Goal: Task Accomplishment & Management: Manage account settings

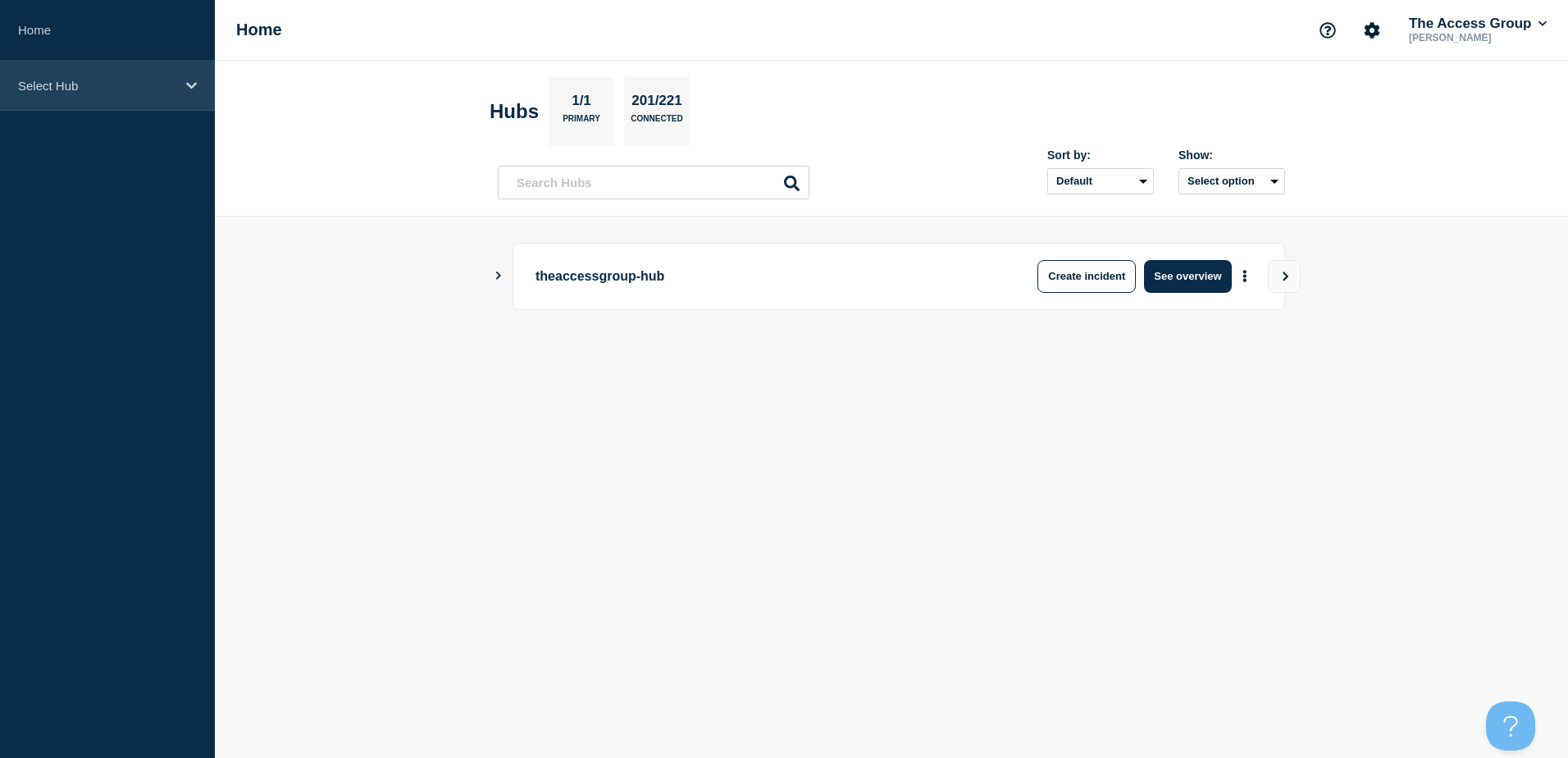
click at [150, 86] on p "Select Hub" at bounding box center [96, 86] width 157 height 14
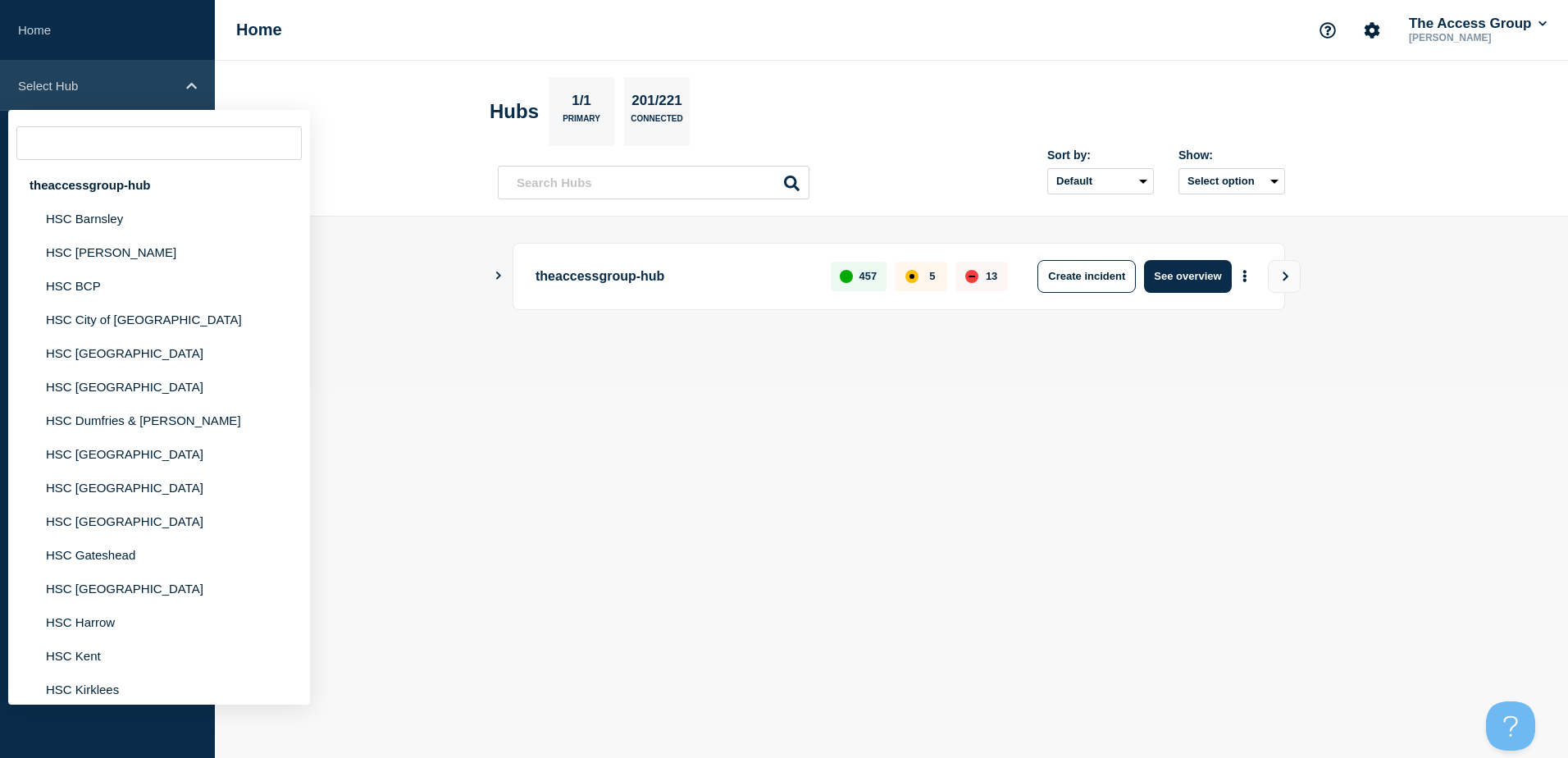
click at [150, 86] on p "Select Hub" at bounding box center [96, 86] width 157 height 14
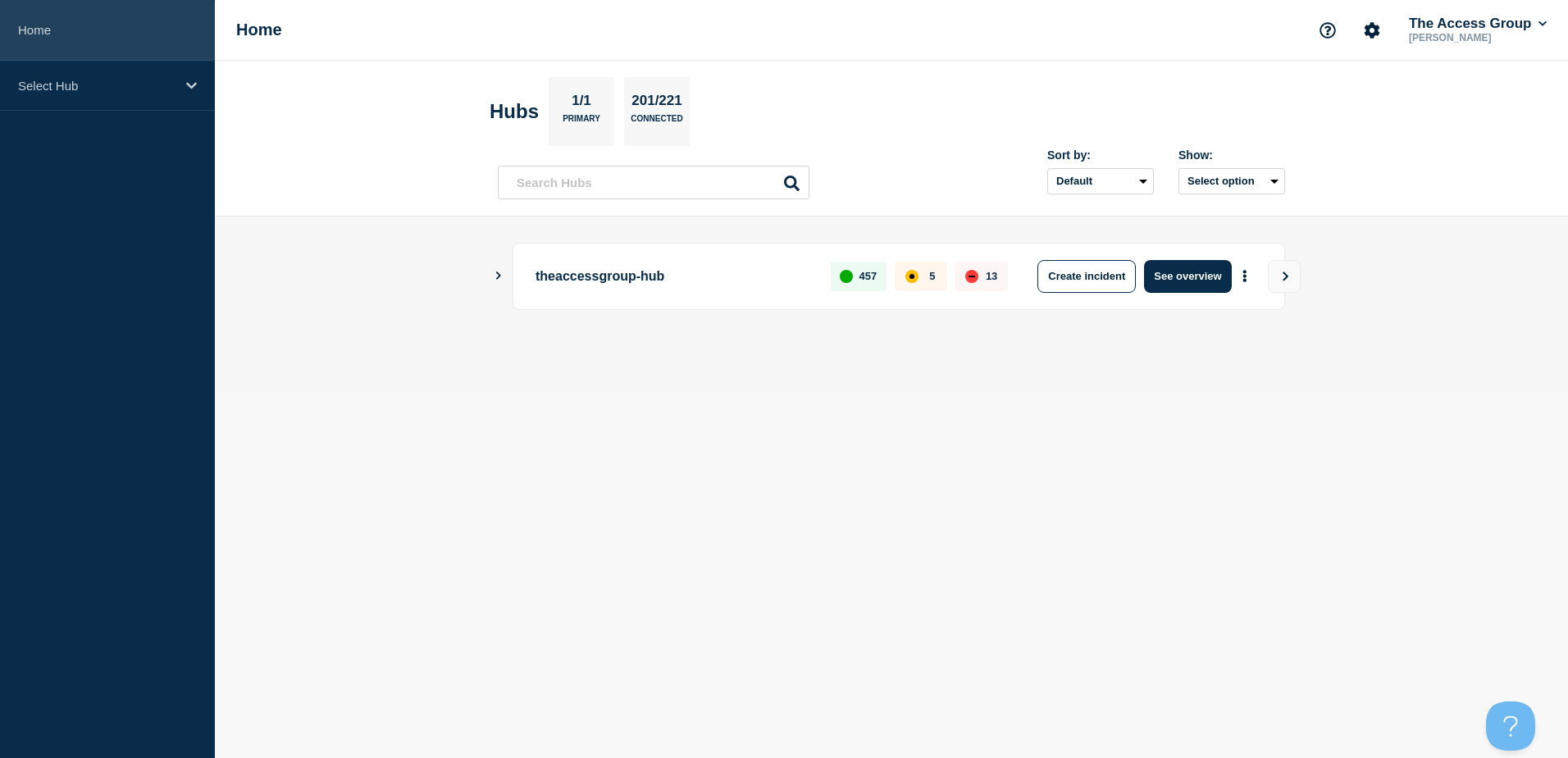
click at [113, 31] on link "Home" at bounding box center [108, 30] width 215 height 61
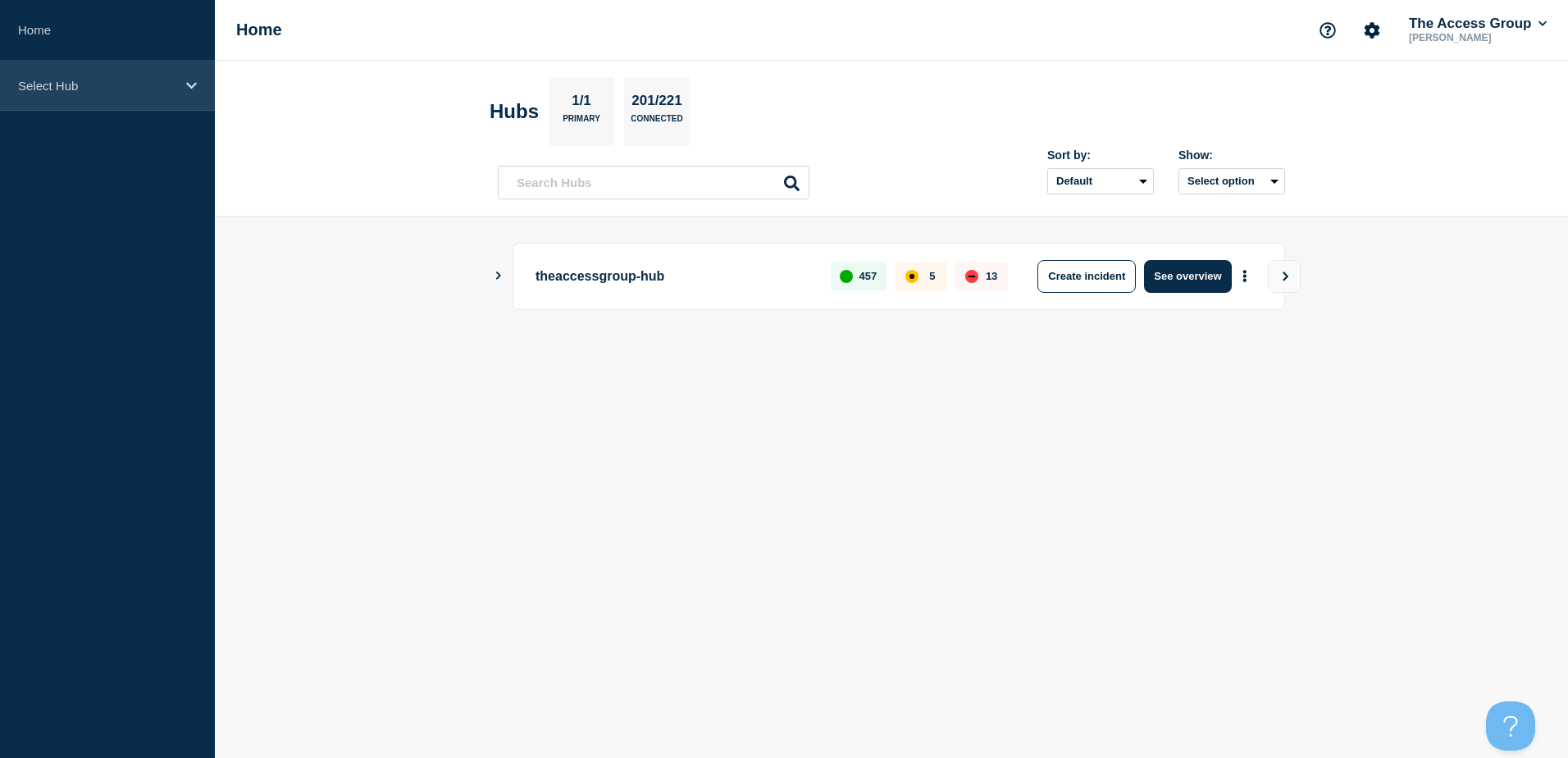
click at [185, 88] on div "Select Hub" at bounding box center [108, 86] width 215 height 50
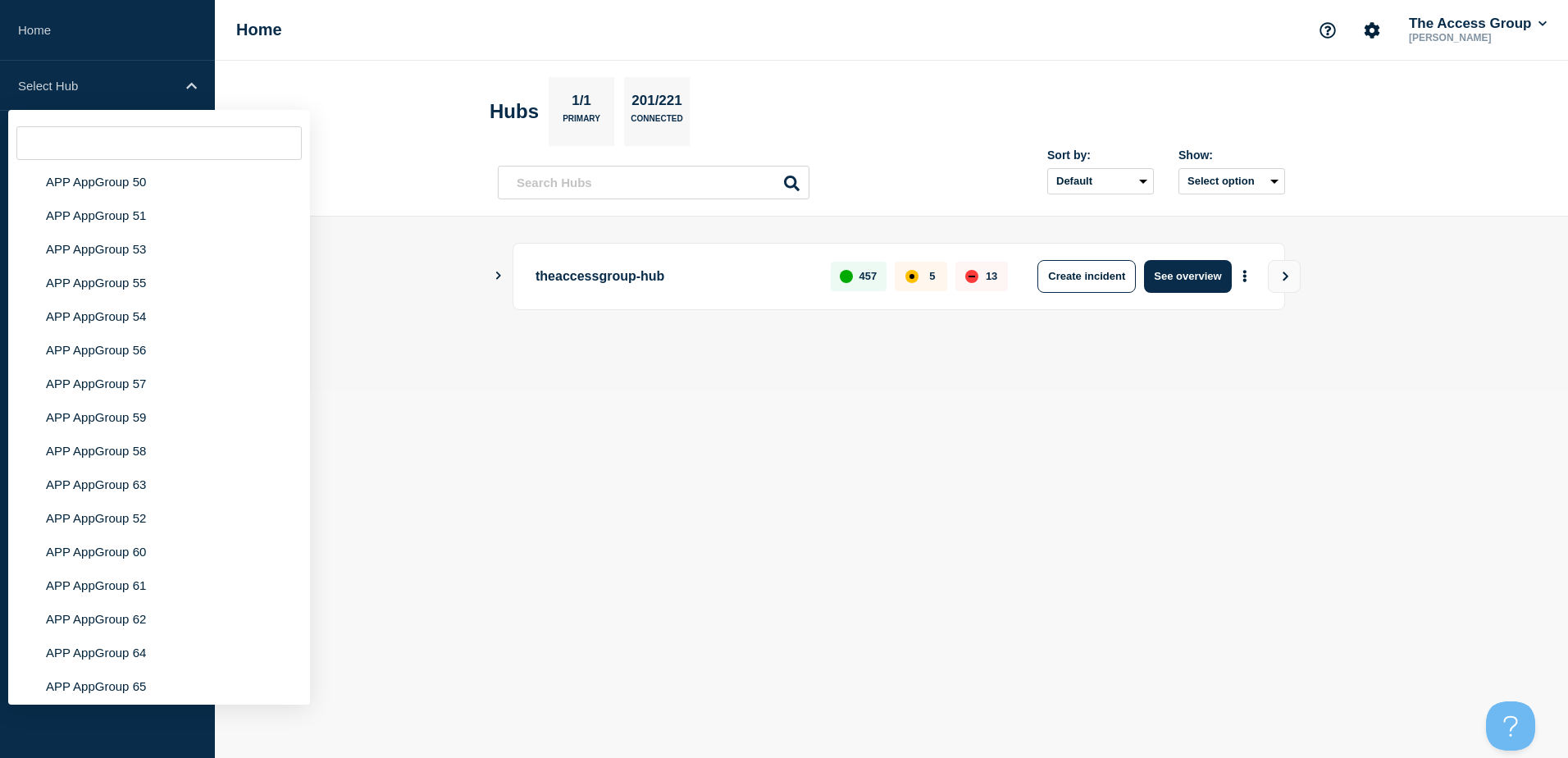
scroll to position [6280, 0]
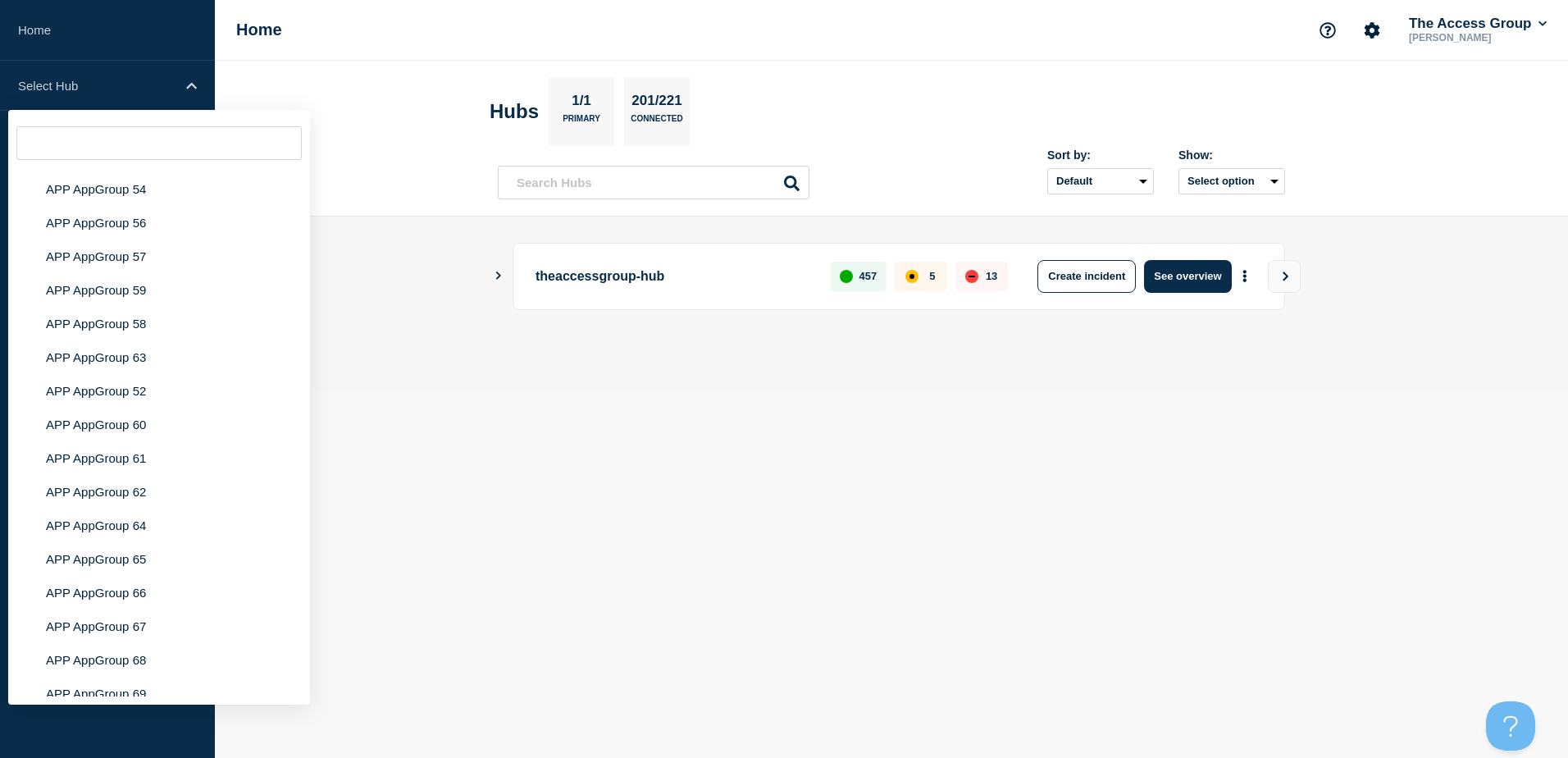
click at [671, 635] on body "Home Select Hub theaccessgroup-hub HSC Barnsley HSC Blackburn HSC BCP HSC City …" at bounding box center [784, 379] width 1568 height 758
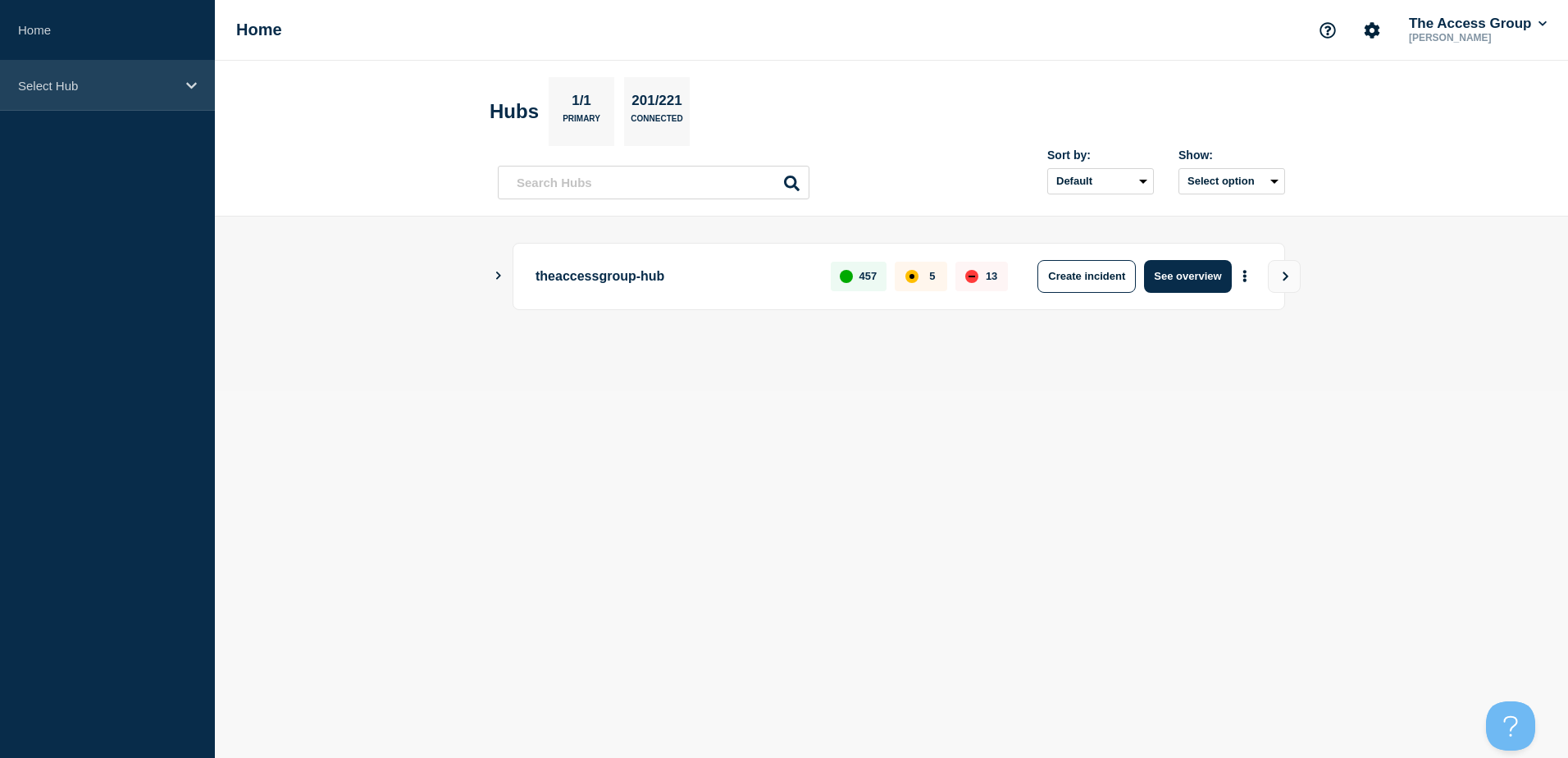
click at [203, 92] on div "Select Hub" at bounding box center [108, 86] width 215 height 50
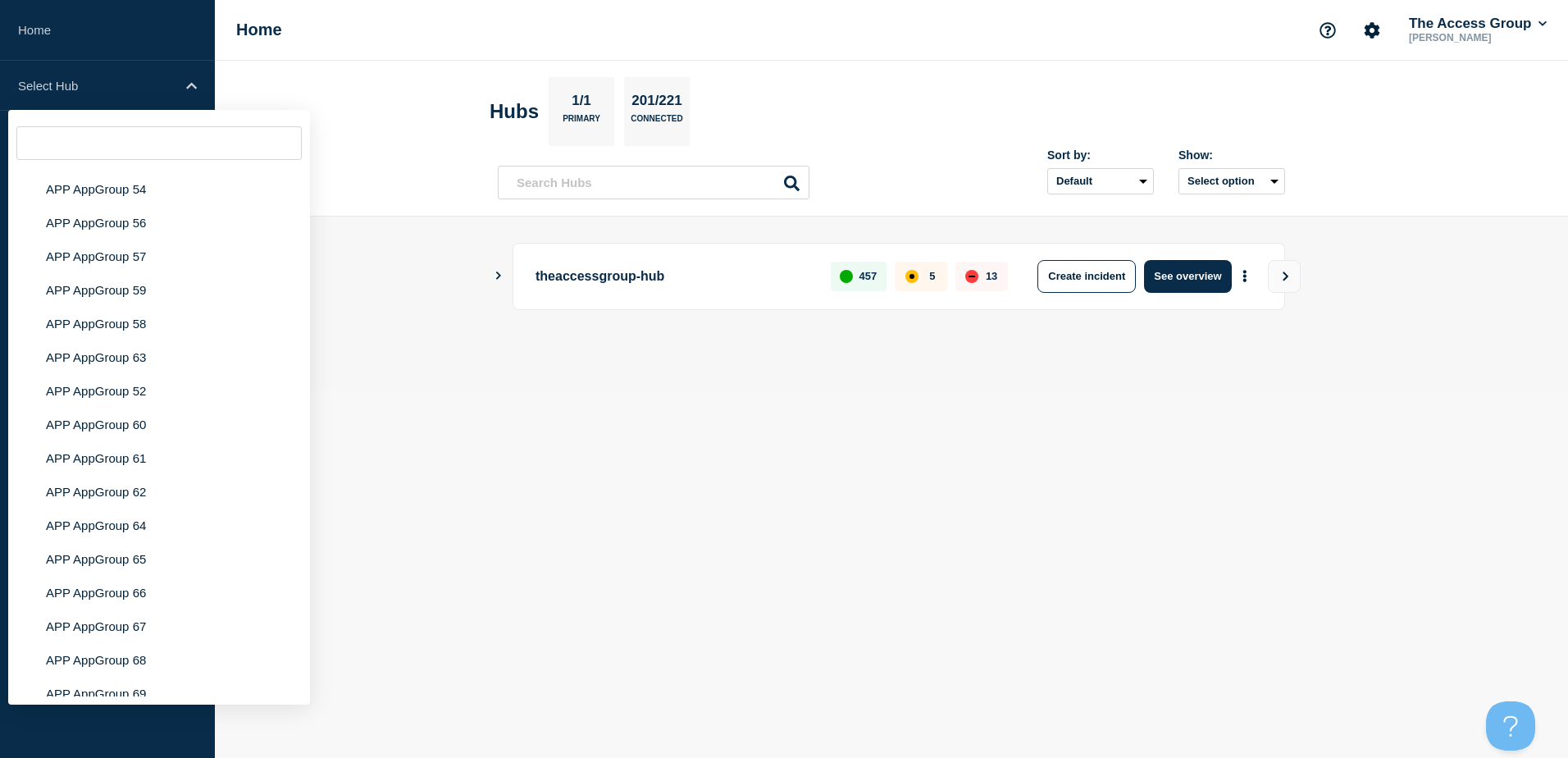
click at [515, 511] on body "Home Select Hub theaccessgroup-hub HSC Barnsley HSC Blackburn HSC BCP HSC City …" at bounding box center [784, 379] width 1568 height 758
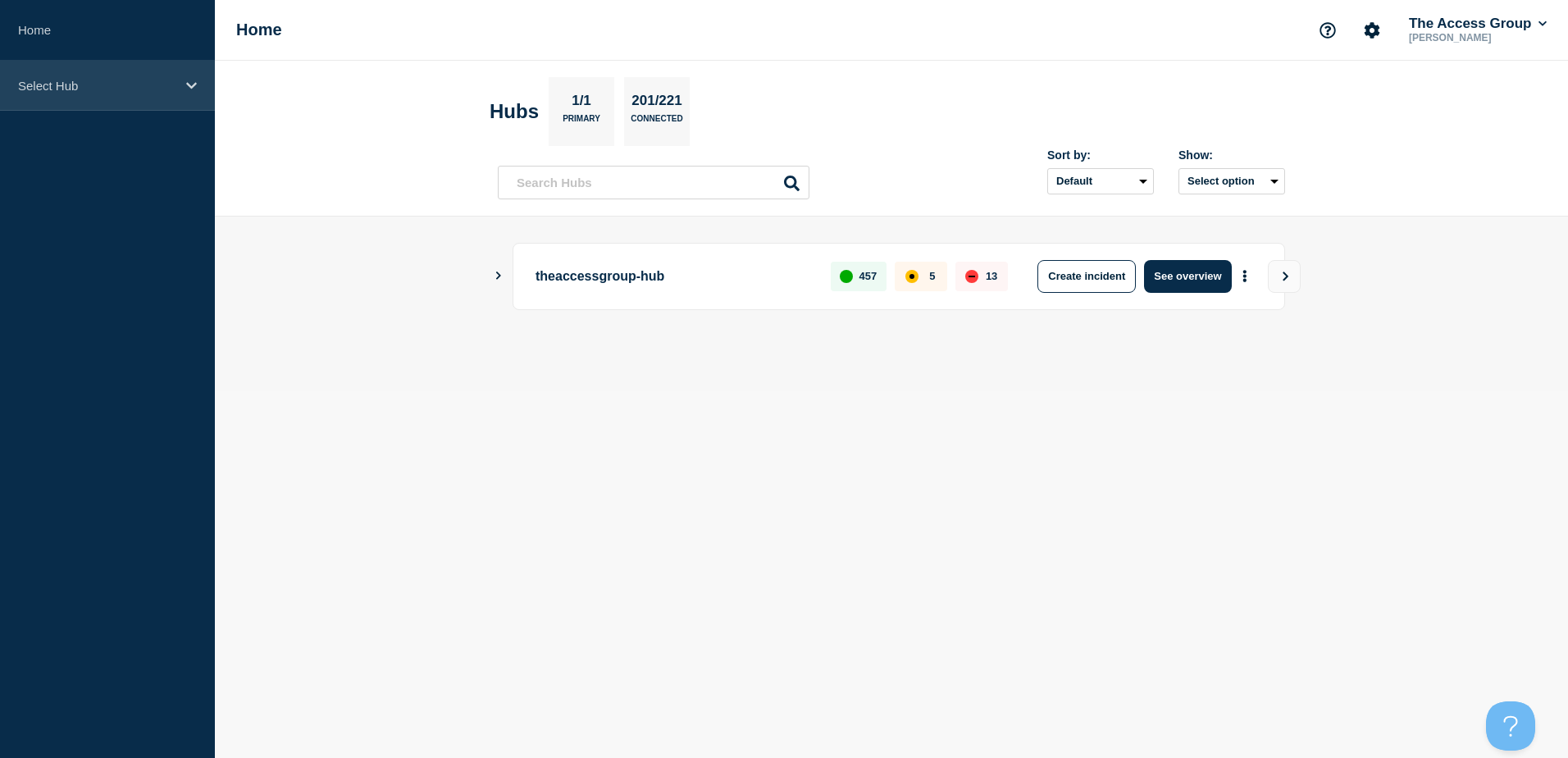
click at [173, 85] on p "Select Hub" at bounding box center [96, 86] width 157 height 14
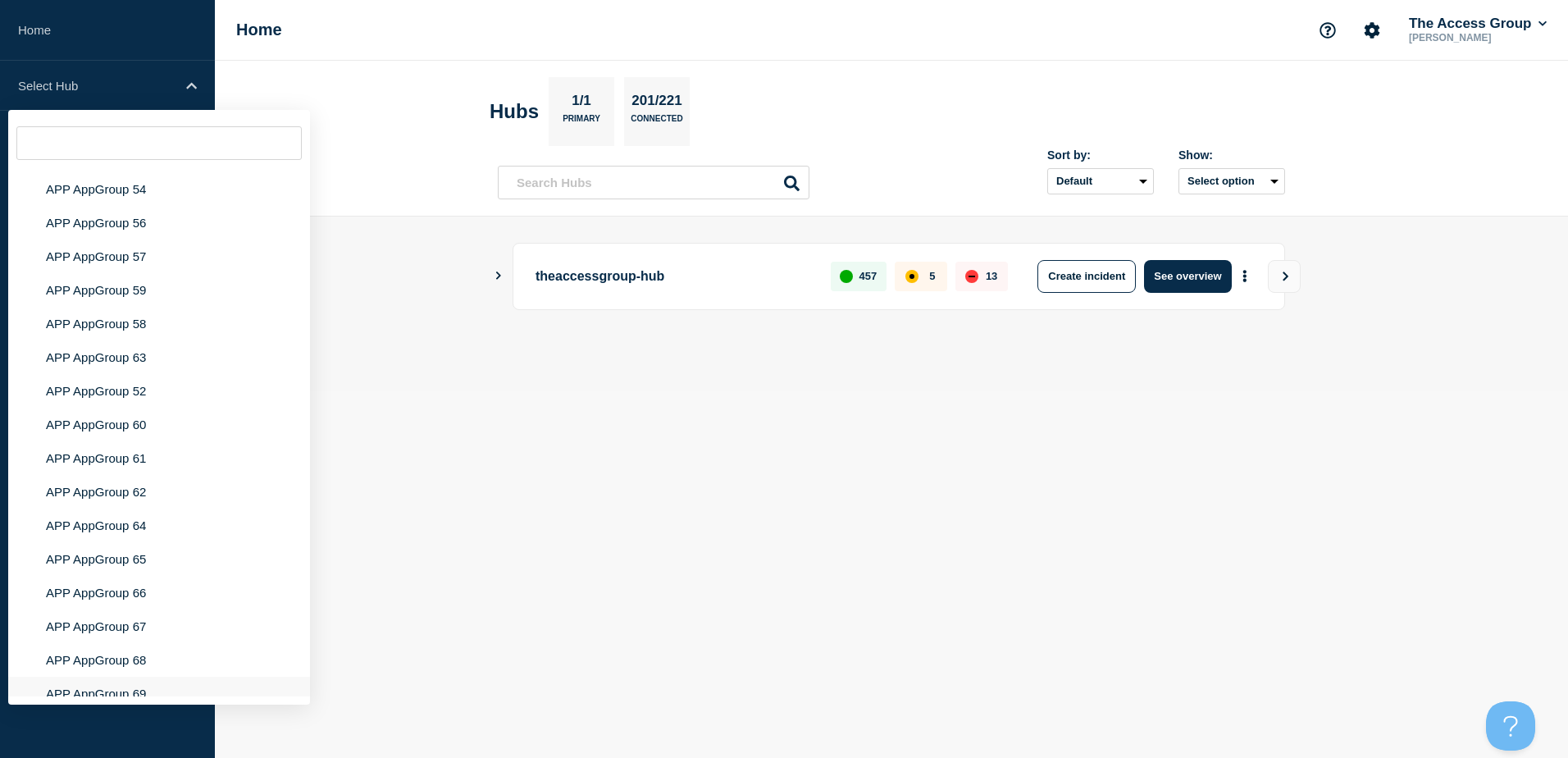
click at [146, 676] on li "APP AppGroup 69" at bounding box center [159, 693] width 302 height 34
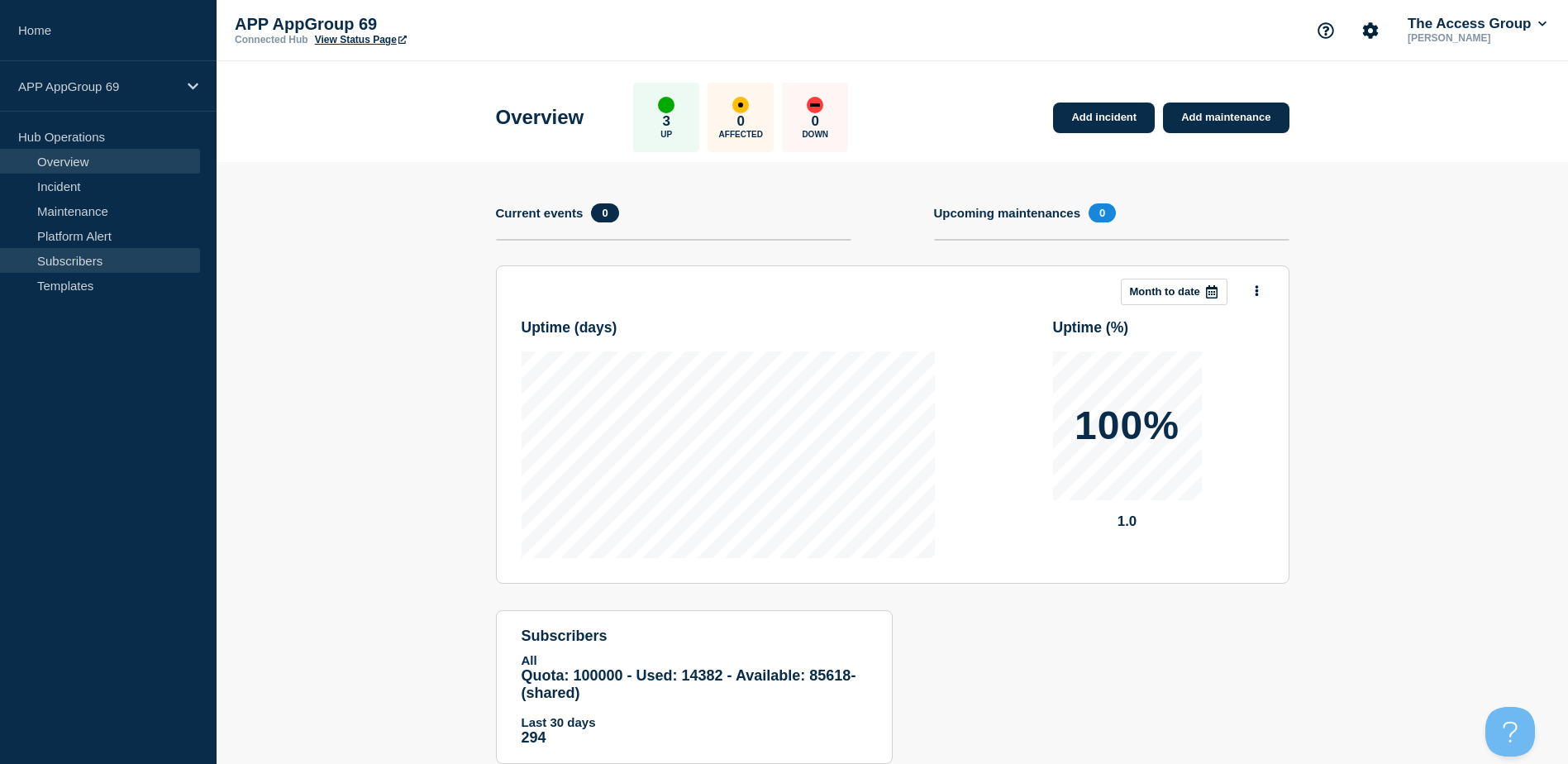
click at [110, 249] on link "Subscribers" at bounding box center [100, 260] width 200 height 25
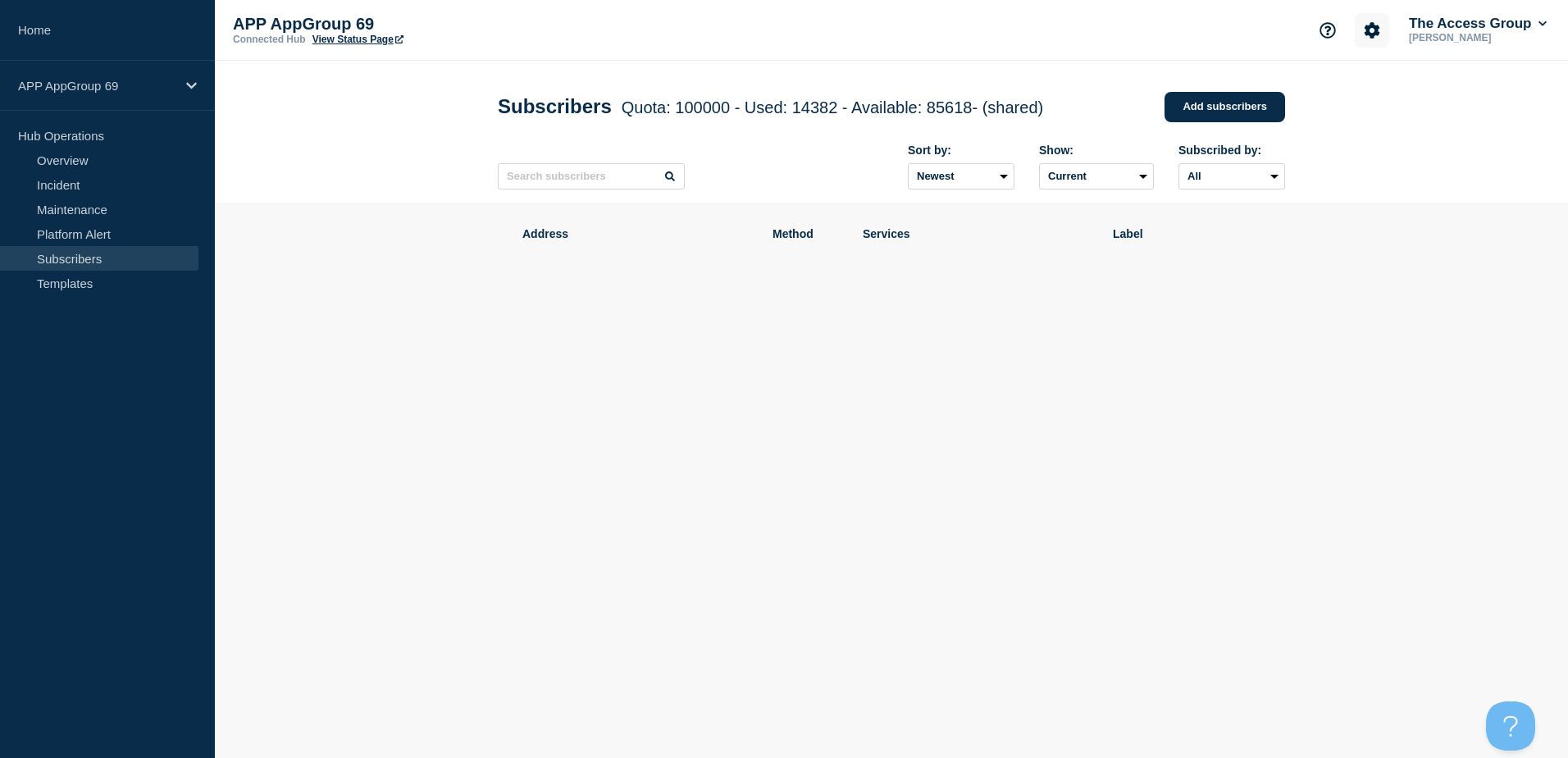
click at [1365, 31] on icon "Account settings" at bounding box center [1372, 29] width 16 height 16
click at [128, 230] on link "Platform Alert" at bounding box center [99, 234] width 198 height 24
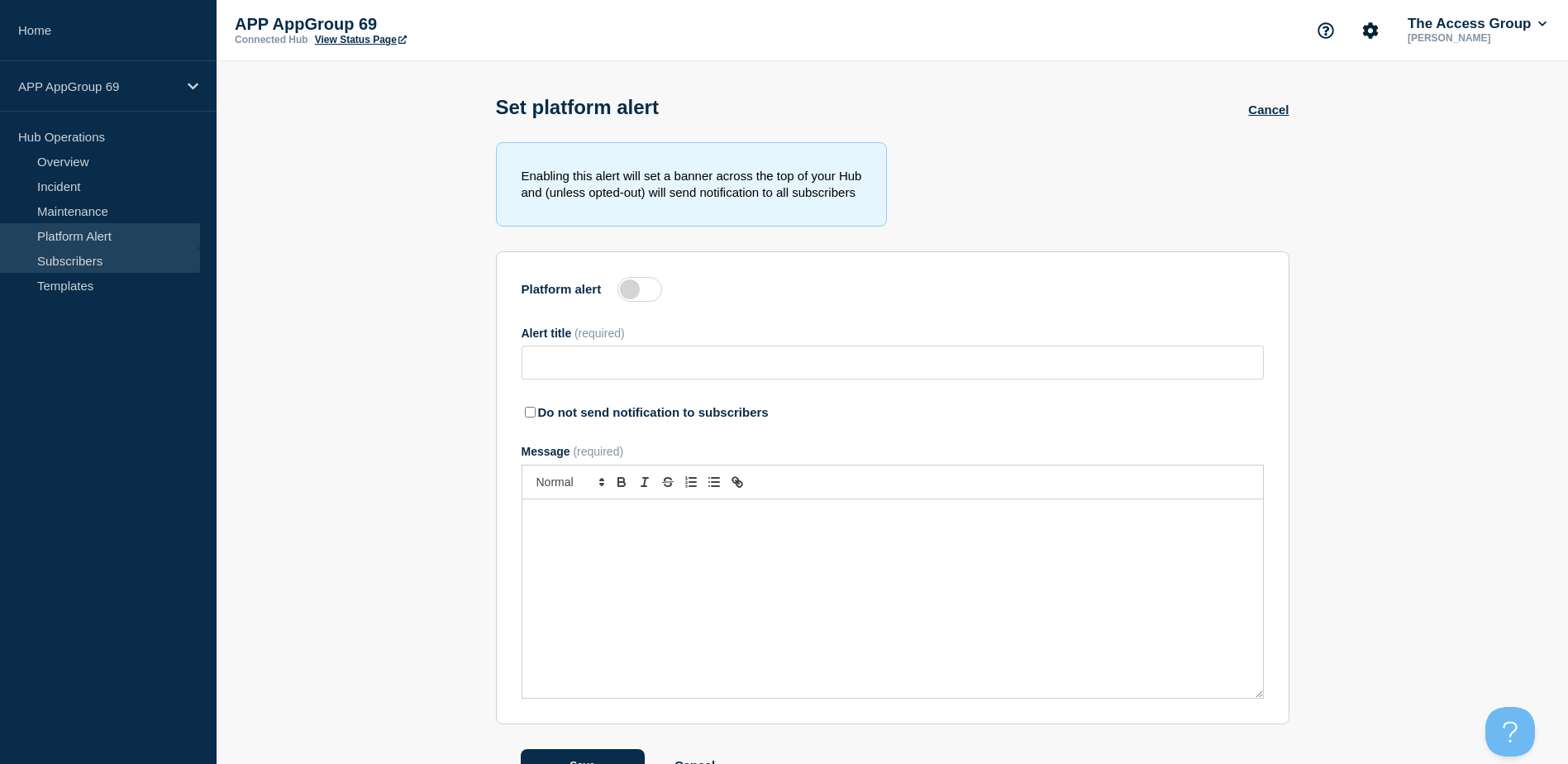
click at [113, 256] on link "Subscribers" at bounding box center [100, 260] width 200 height 25
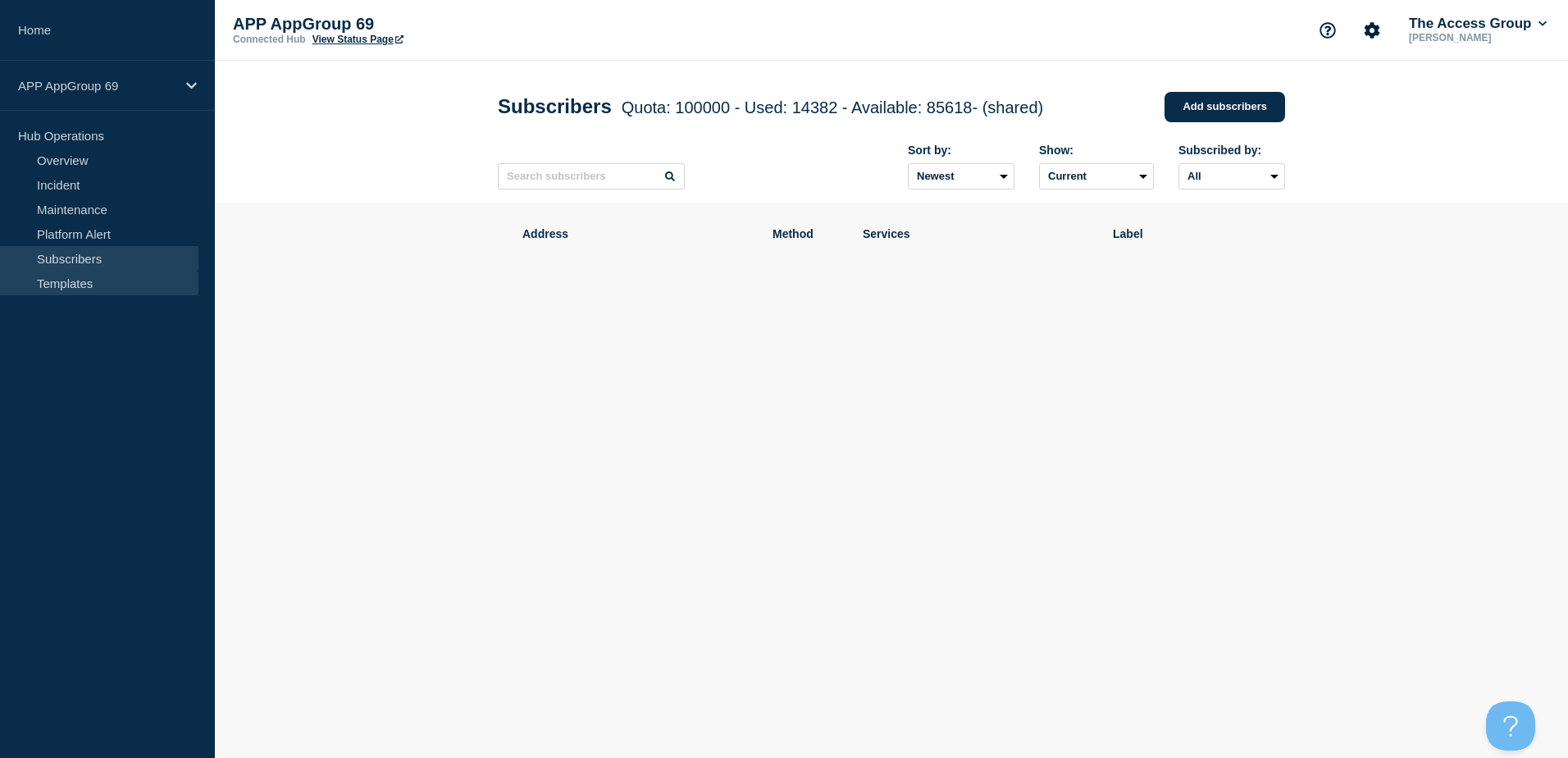
click at [116, 293] on link "Templates" at bounding box center [99, 282] width 198 height 24
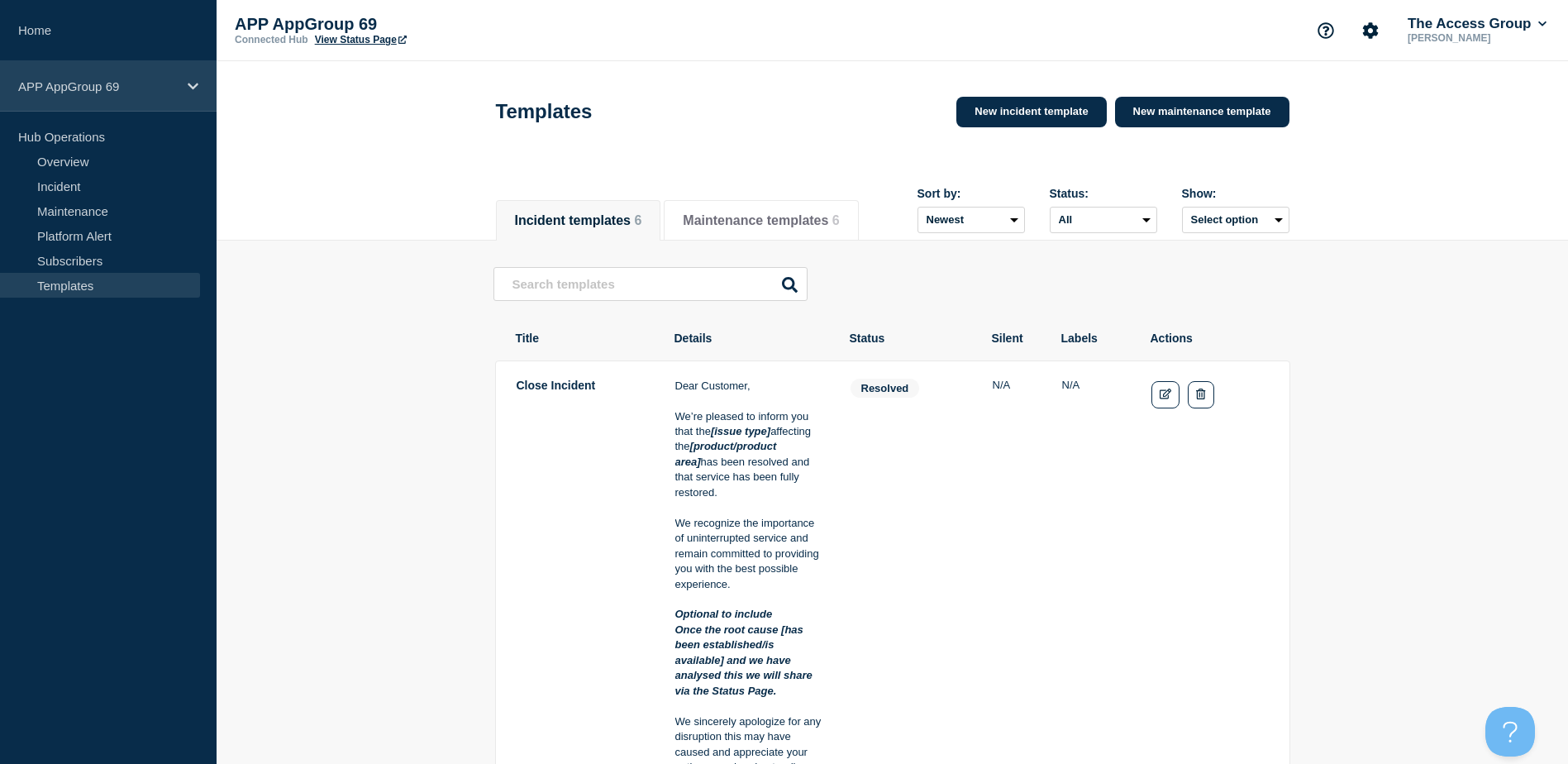
click at [104, 96] on div "APP AppGroup 69" at bounding box center [108, 86] width 217 height 51
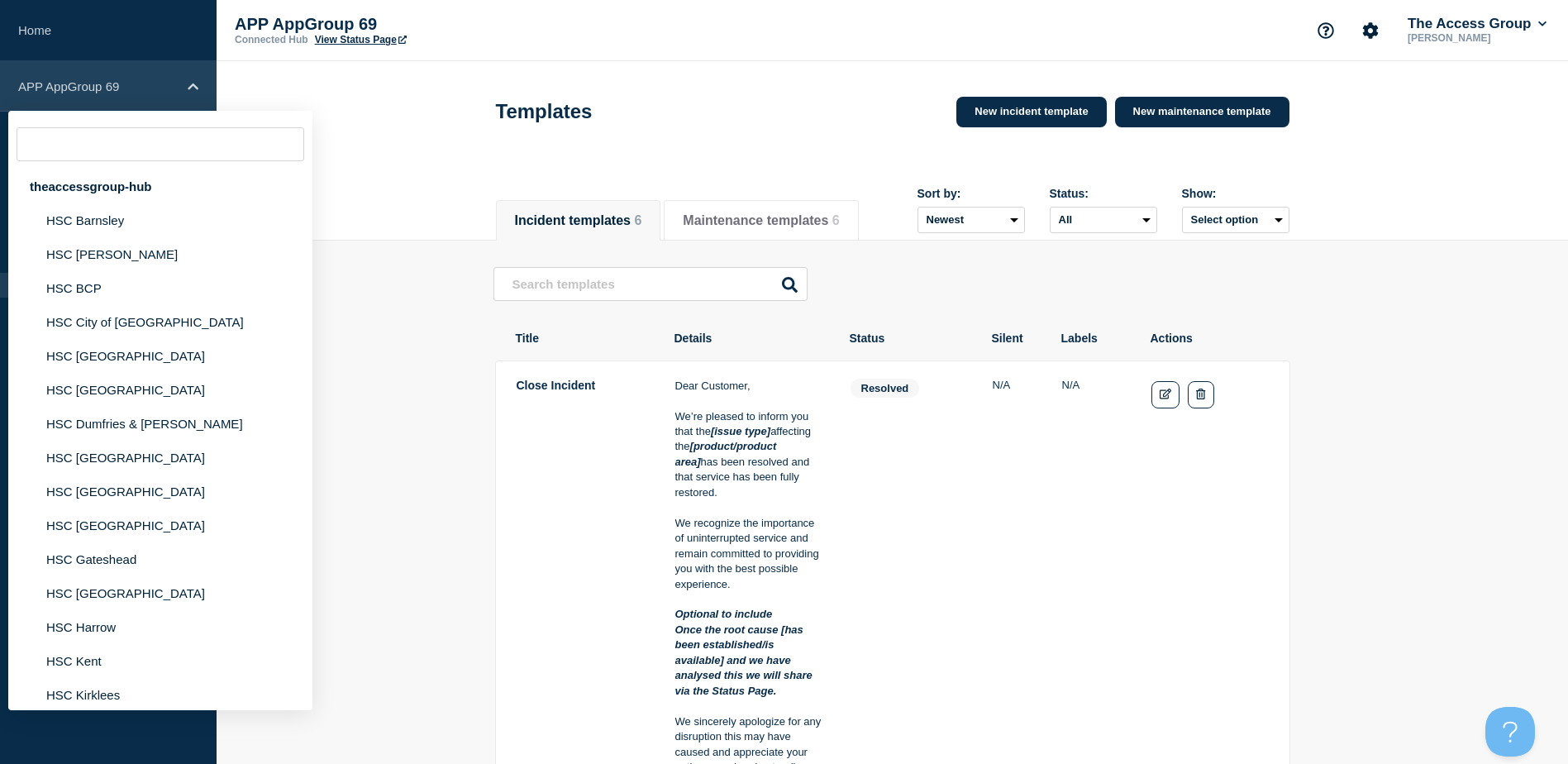
click at [117, 86] on p "APP AppGroup 69" at bounding box center [97, 86] width 158 height 14
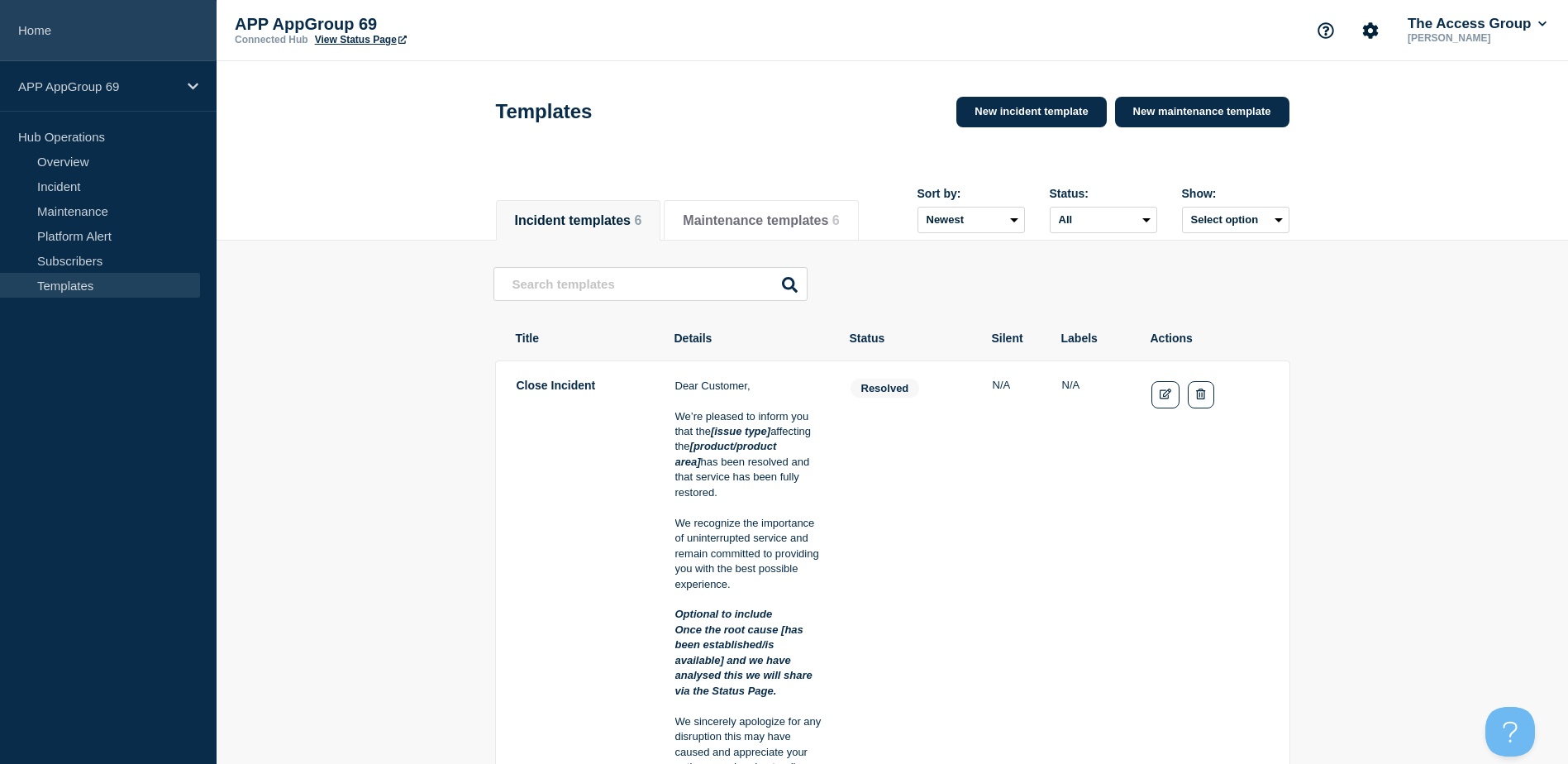
click at [60, 41] on link "Home" at bounding box center [108, 30] width 217 height 61
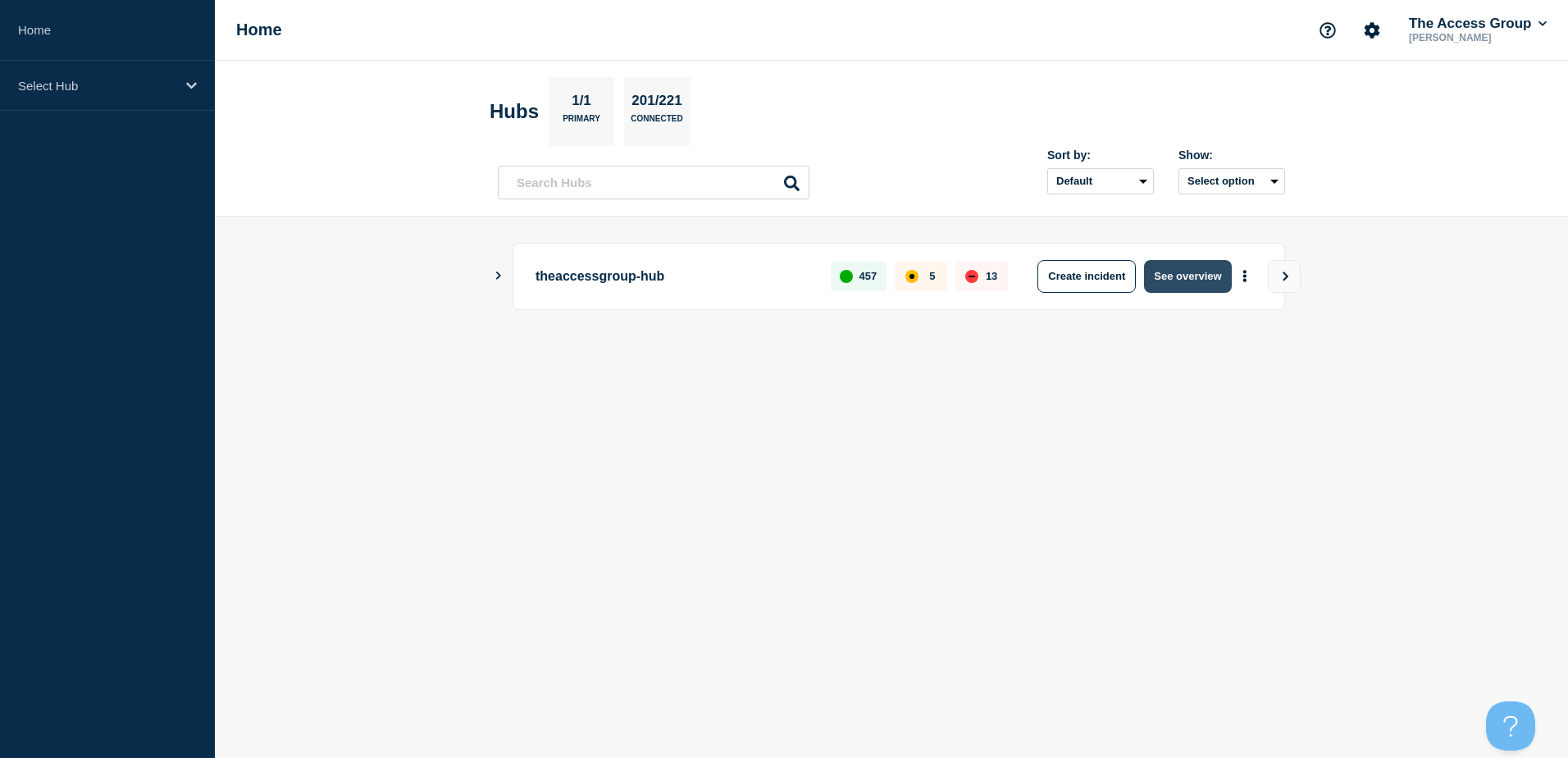
click at [1200, 274] on button "See overview" at bounding box center [1187, 276] width 87 height 33
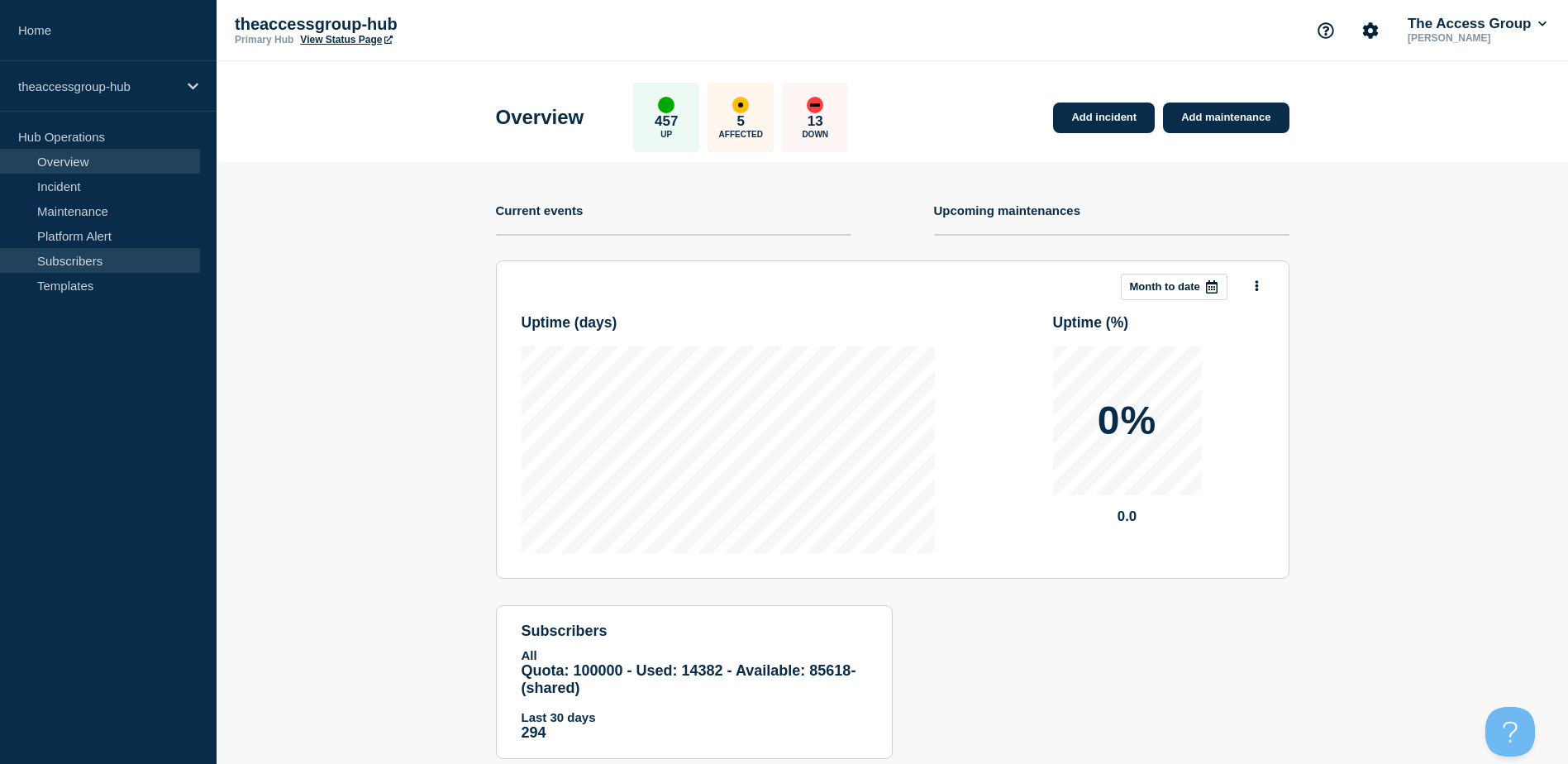
click at [126, 254] on link "Subscribers" at bounding box center [100, 260] width 200 height 25
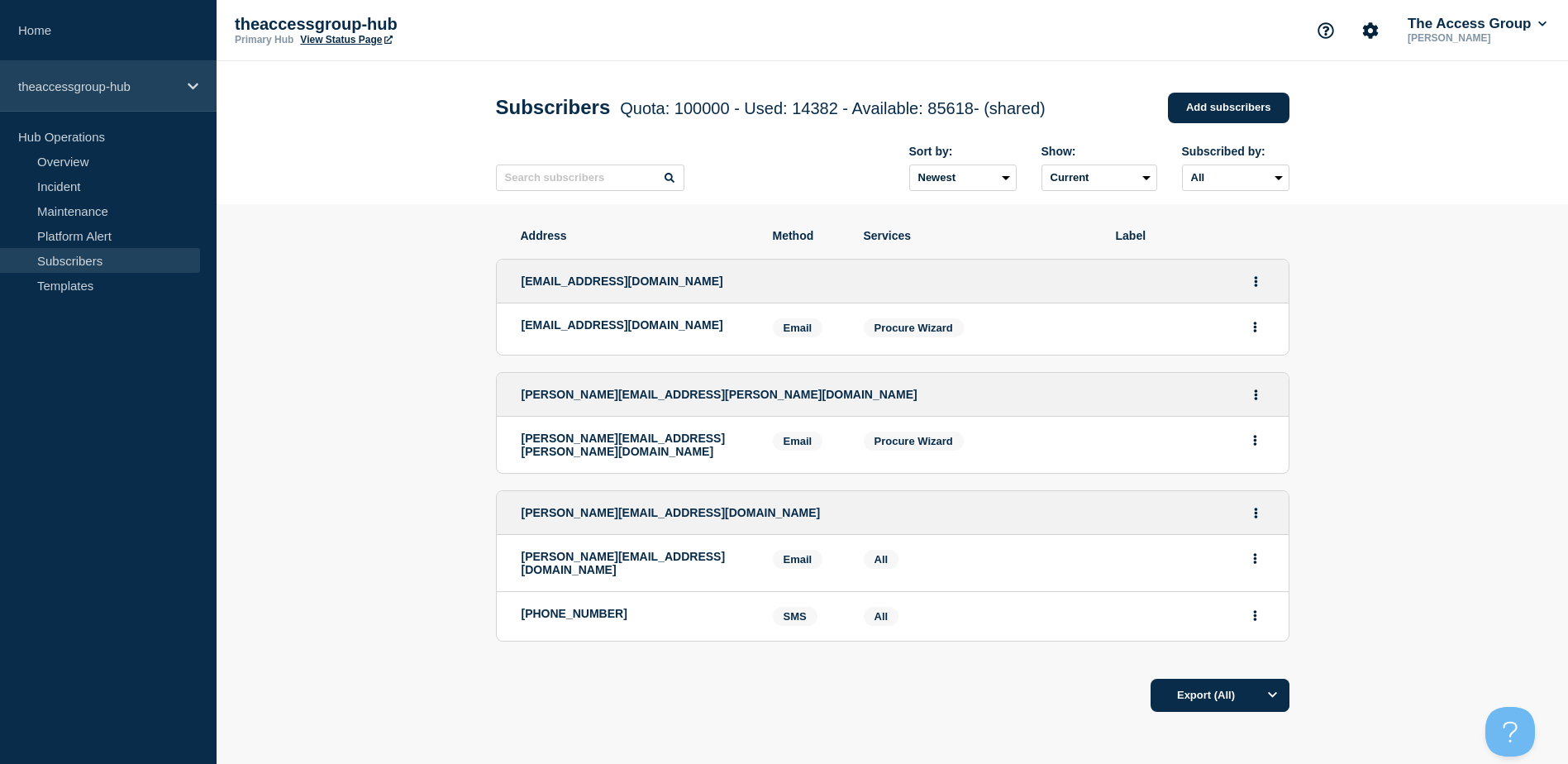
click at [145, 87] on p "theaccessgroup-hub" at bounding box center [97, 86] width 158 height 14
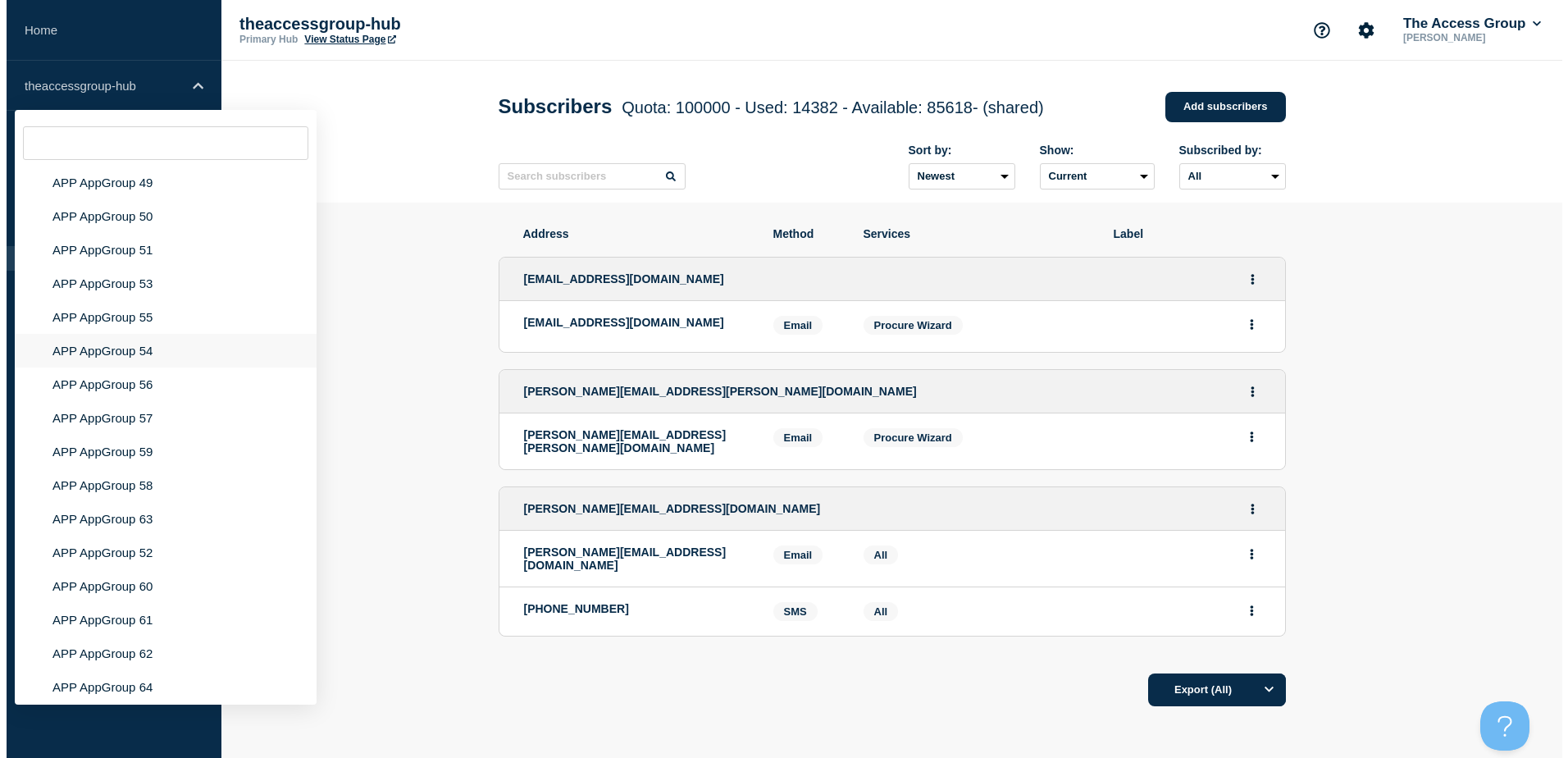
scroll to position [6280, 0]
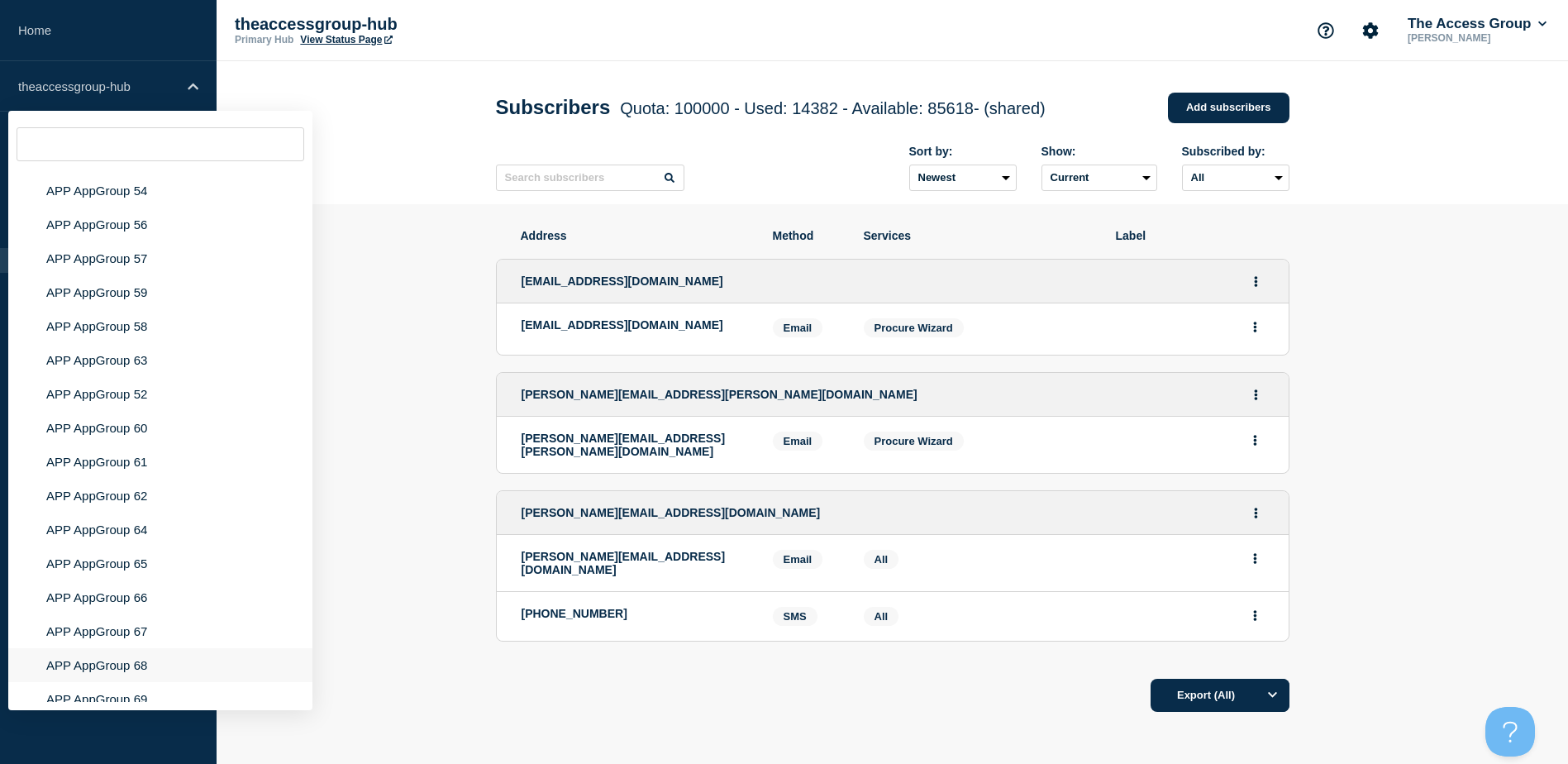
click at [150, 648] on li "APP AppGroup 68" at bounding box center [160, 665] width 304 height 34
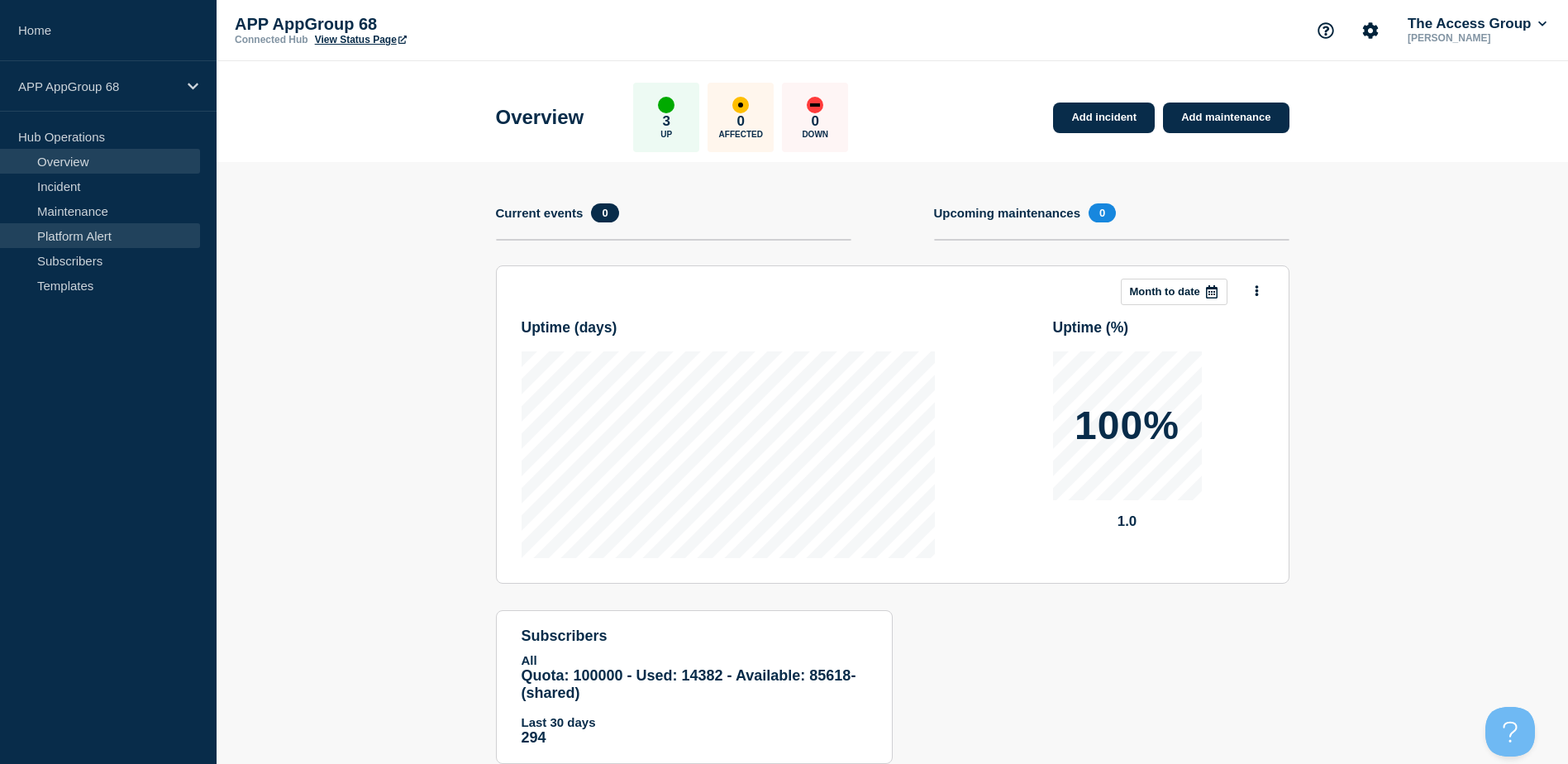
click at [130, 247] on link "Platform Alert" at bounding box center [100, 235] width 200 height 25
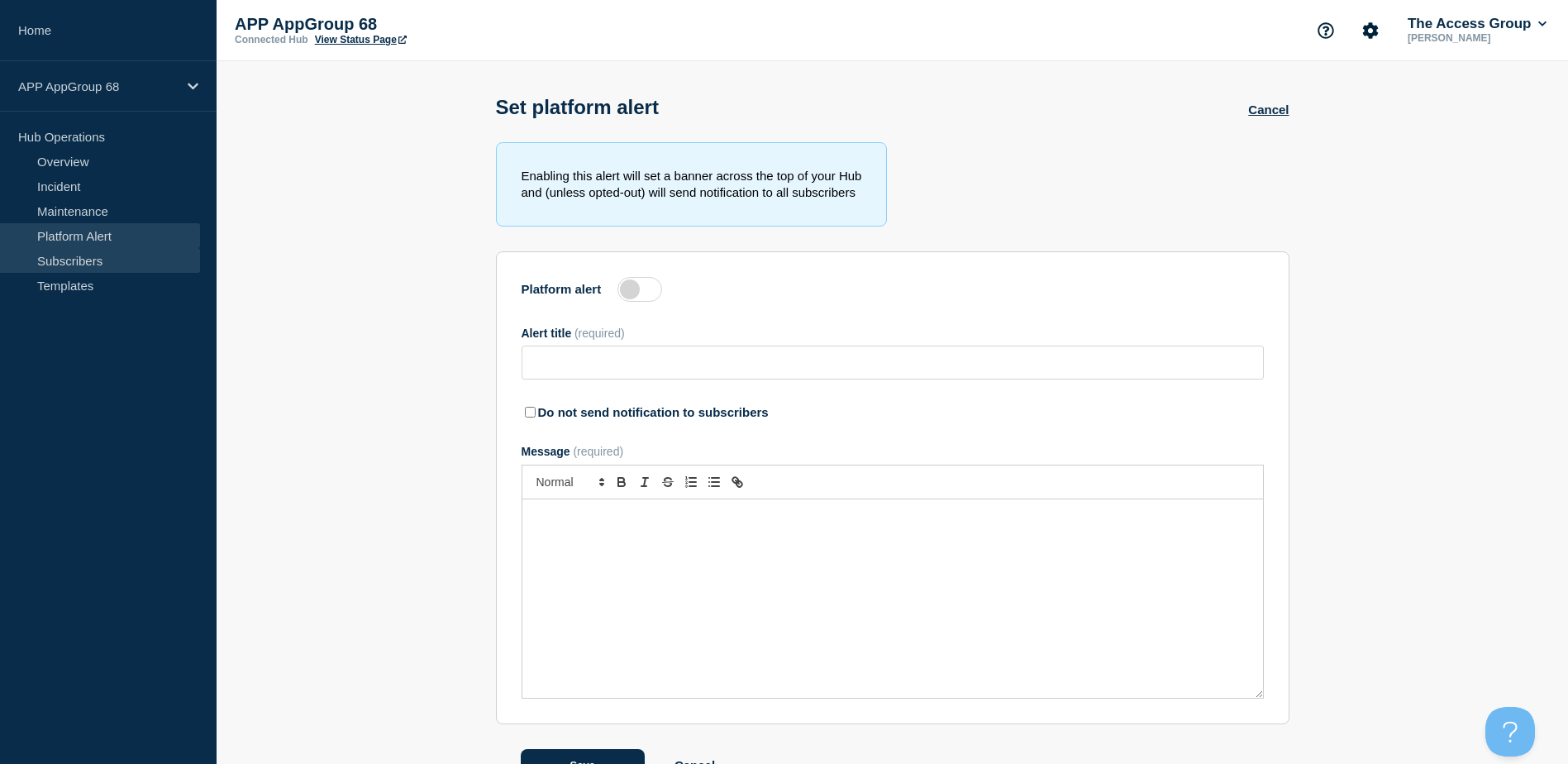
click at [124, 254] on link "Subscribers" at bounding box center [100, 260] width 200 height 25
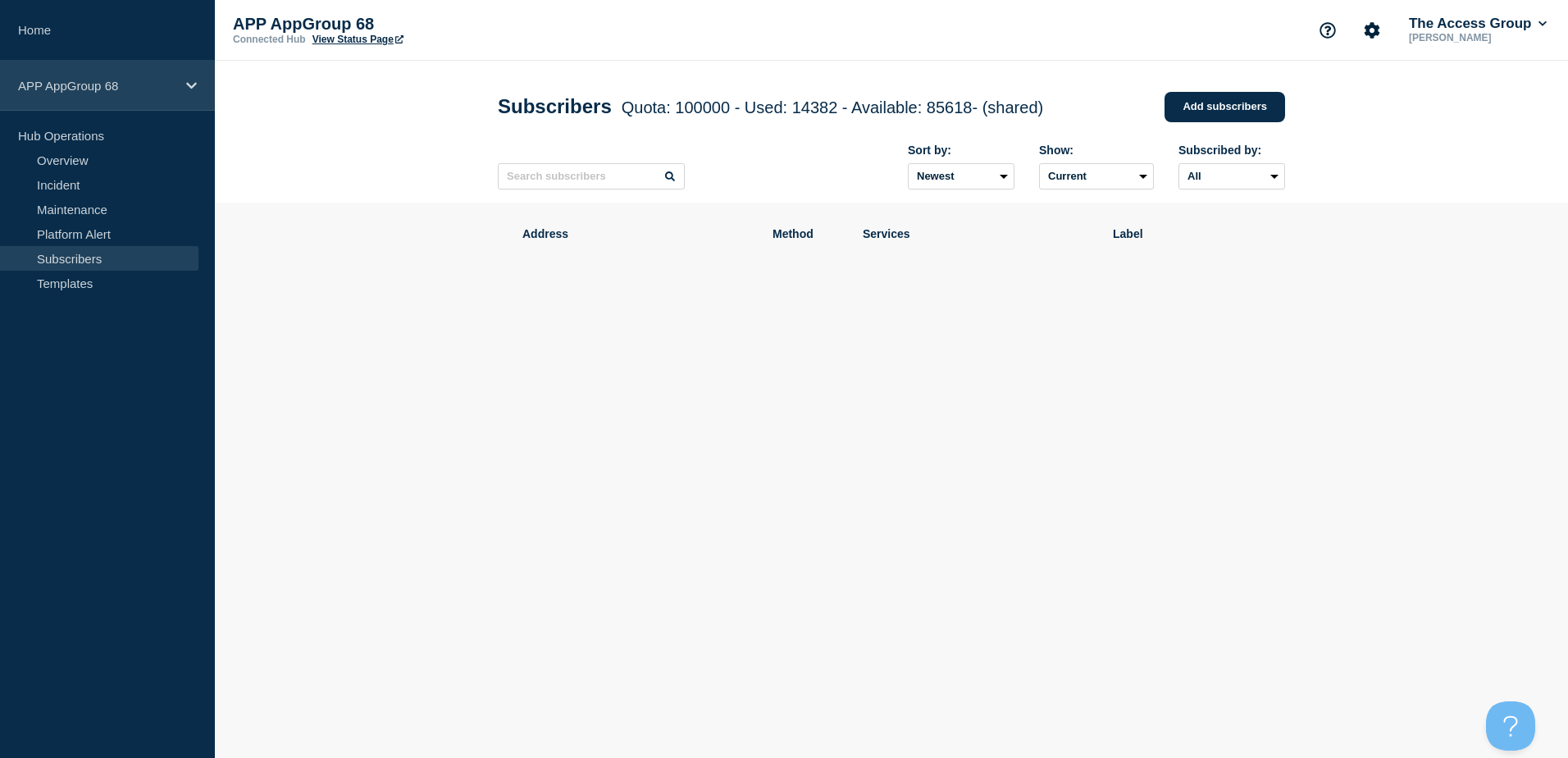
click at [116, 82] on p "APP AppGroup 68" at bounding box center [96, 86] width 157 height 14
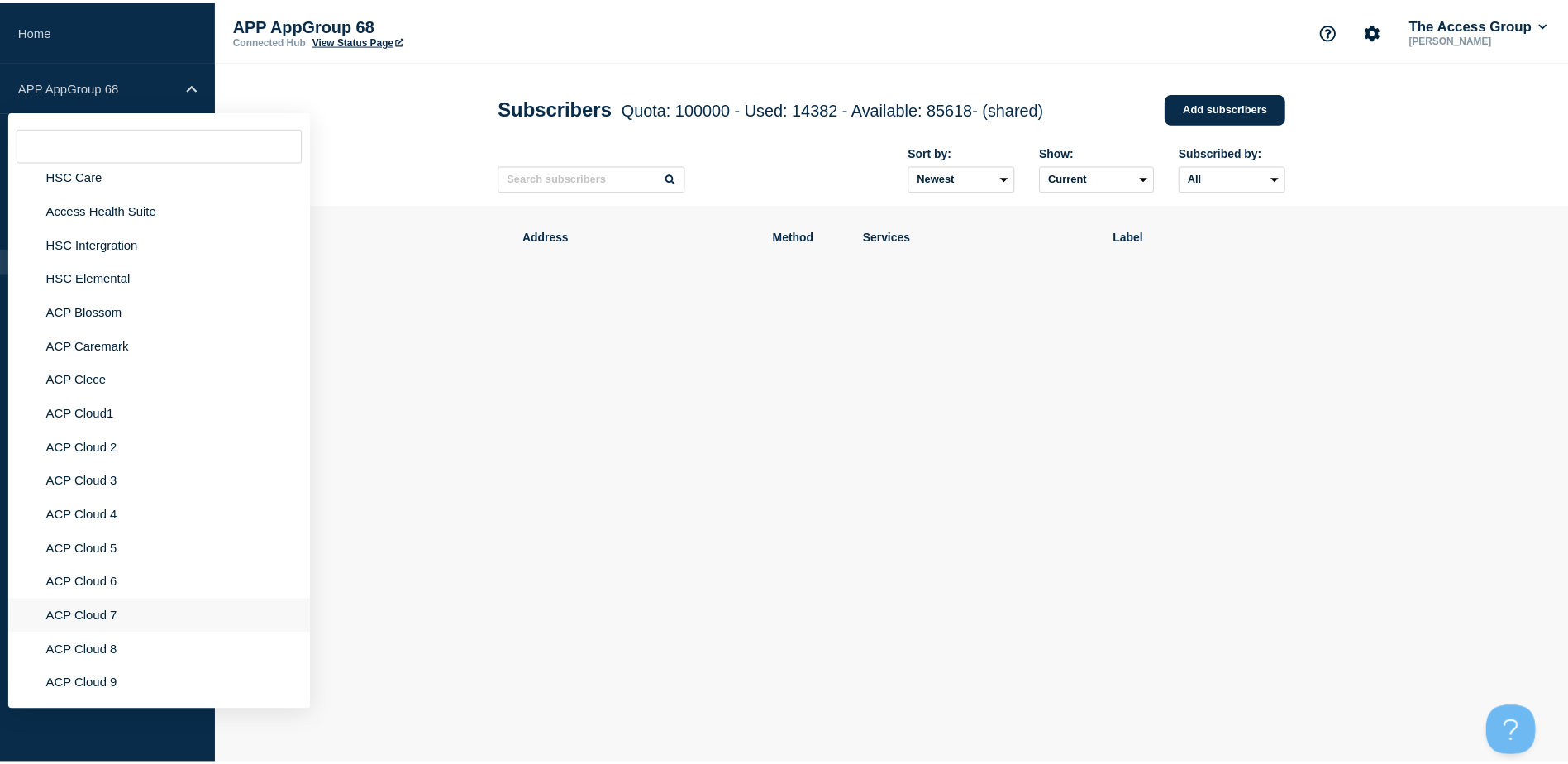
scroll to position [4051, 0]
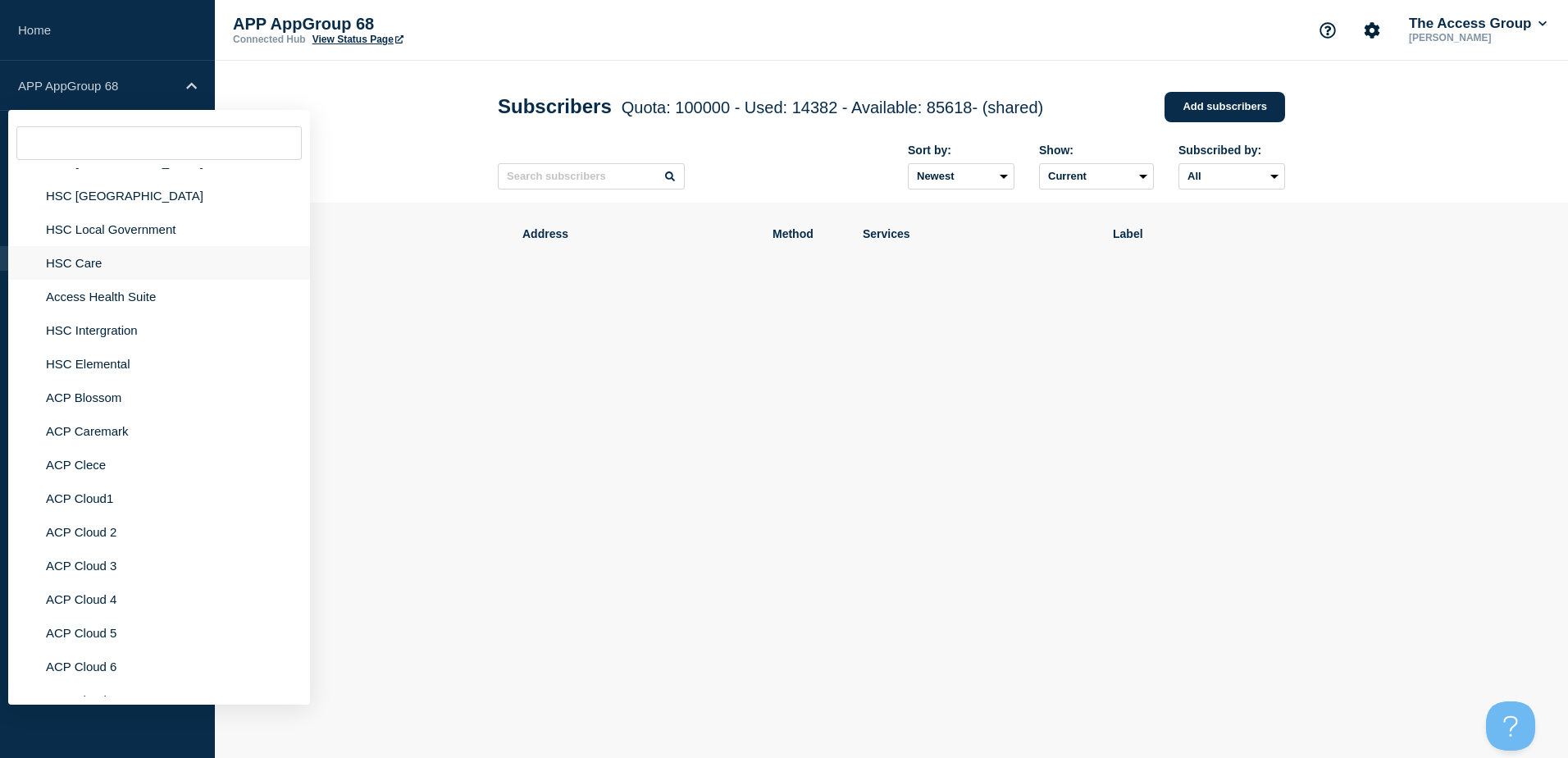
click at [116, 246] on li "HSC Care" at bounding box center [159, 263] width 302 height 34
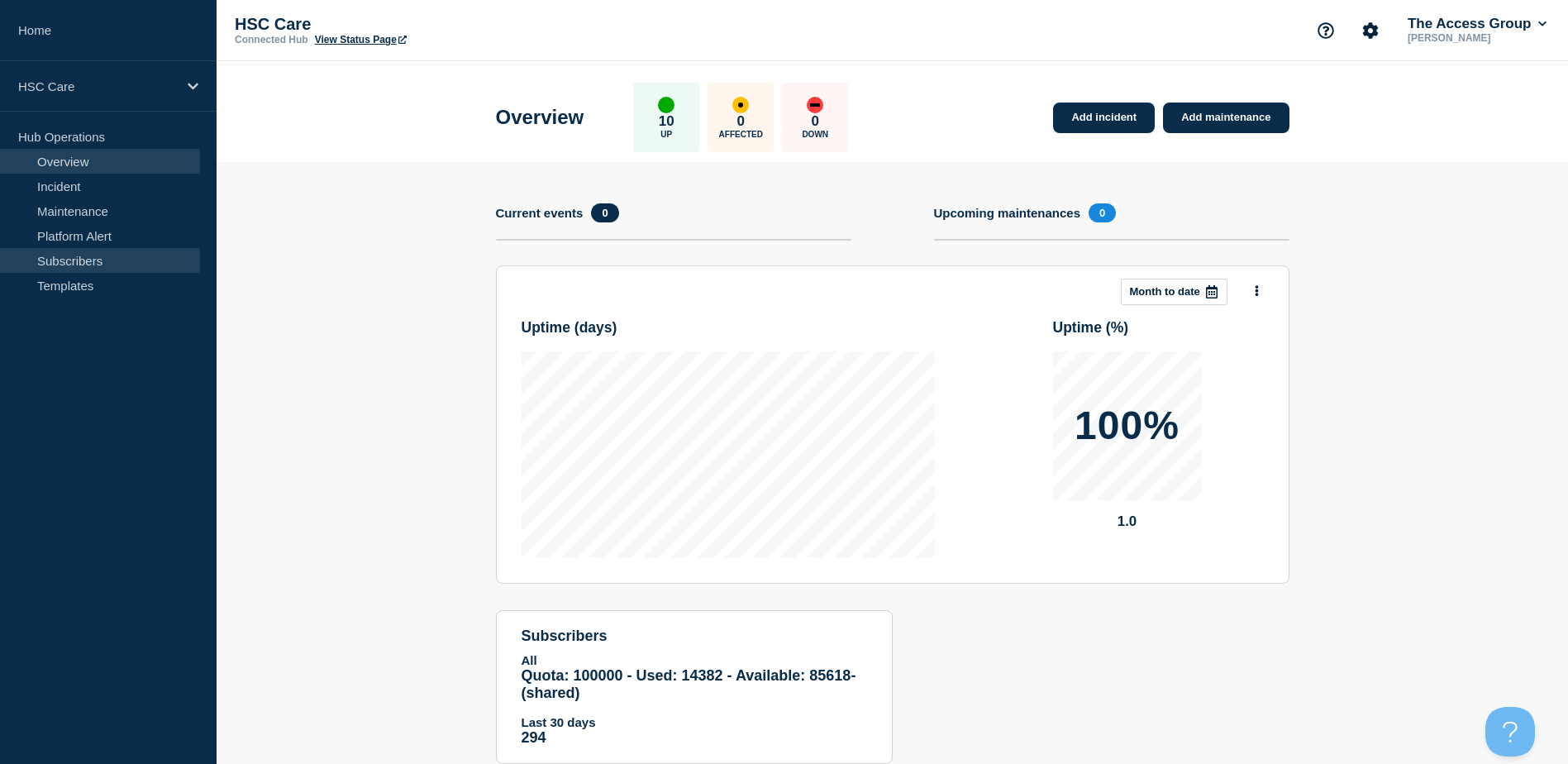
click at [63, 260] on link "Subscribers" at bounding box center [100, 260] width 200 height 25
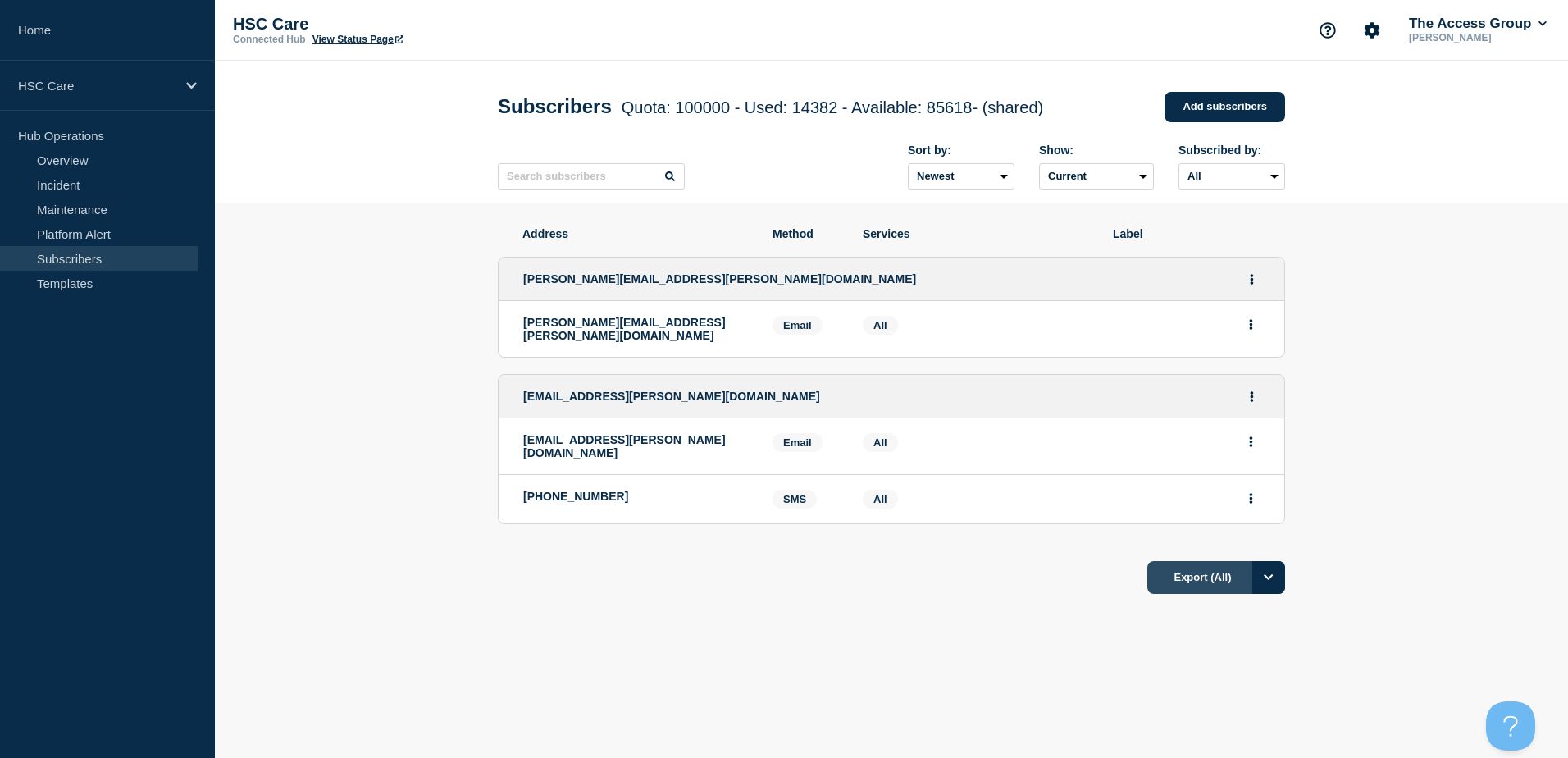
click at [1198, 569] on button "Export (All)" at bounding box center [1217, 577] width 138 height 33
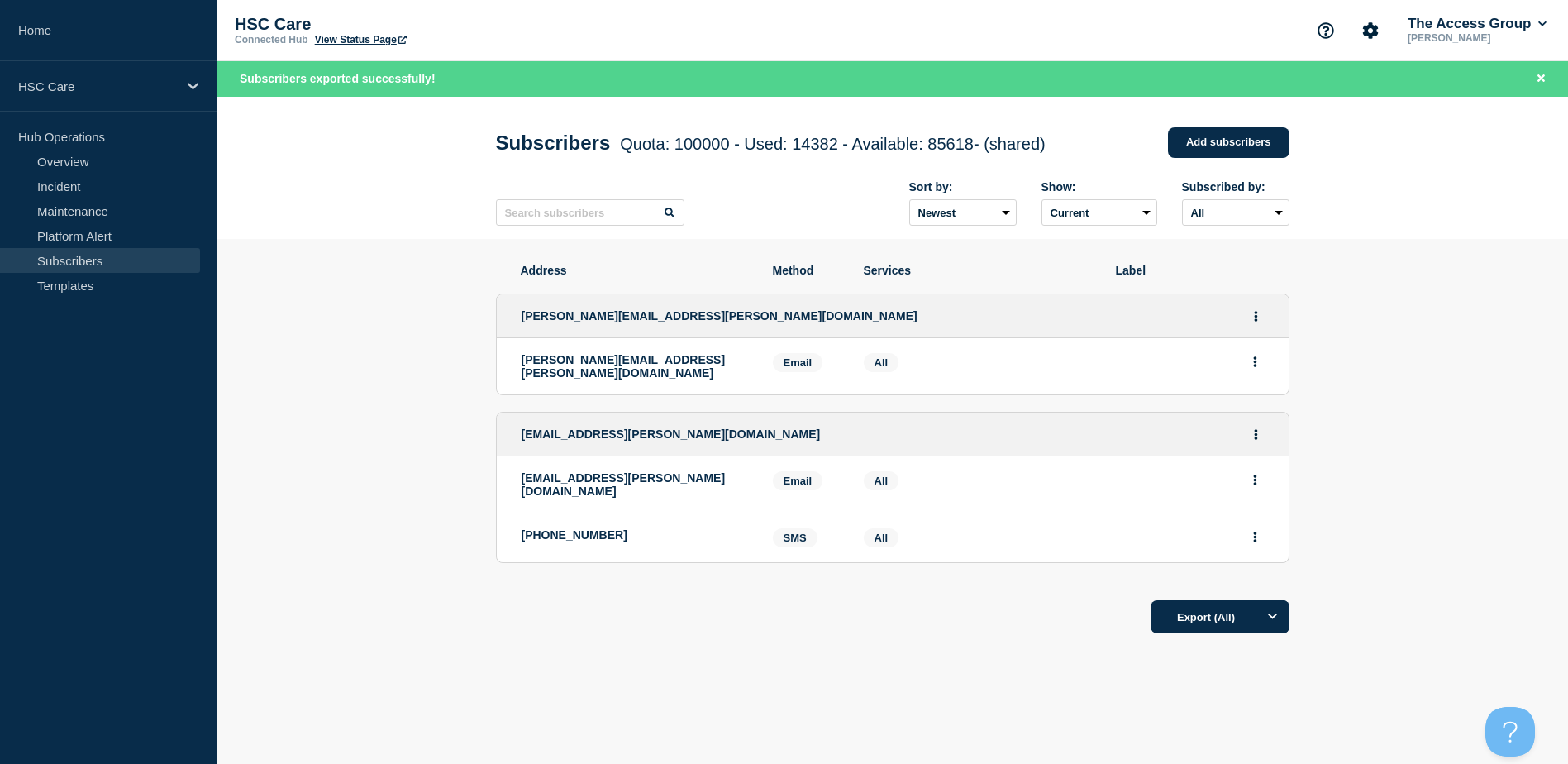
drag, startPoint x: 1477, startPoint y: 222, endPoint x: 712, endPoint y: 63, distance: 781.3
click at [1477, 222] on header "Subscribers Quota: 100000 - Used: 14382 - Available: 85618 - (shared) Quota Use…" at bounding box center [892, 168] width 1351 height 143
click at [382, 35] on link "View Status Page" at bounding box center [361, 40] width 91 height 12
click at [156, 86] on p "HSC Care" at bounding box center [97, 86] width 158 height 14
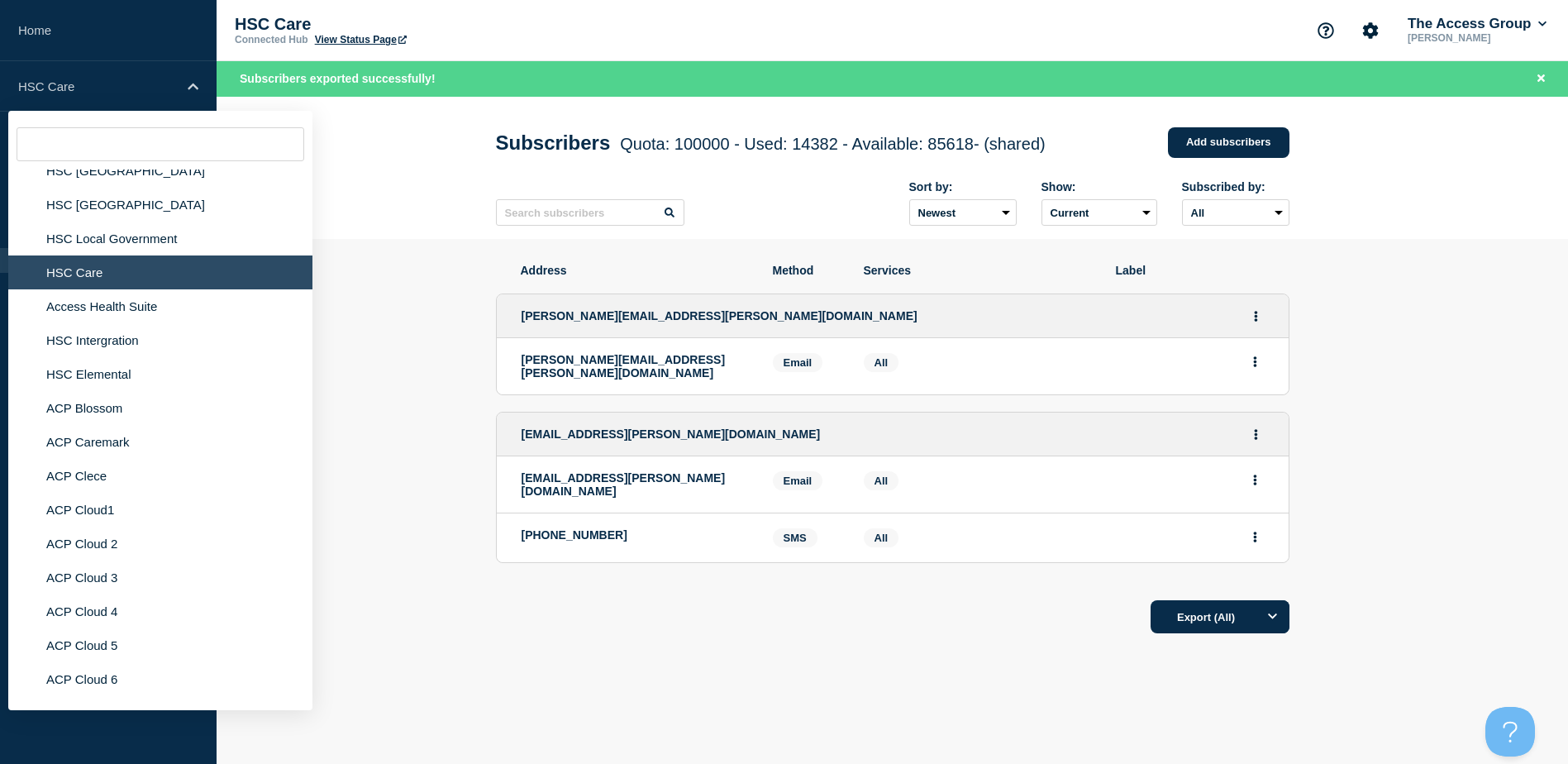
scroll to position [4051, 0]
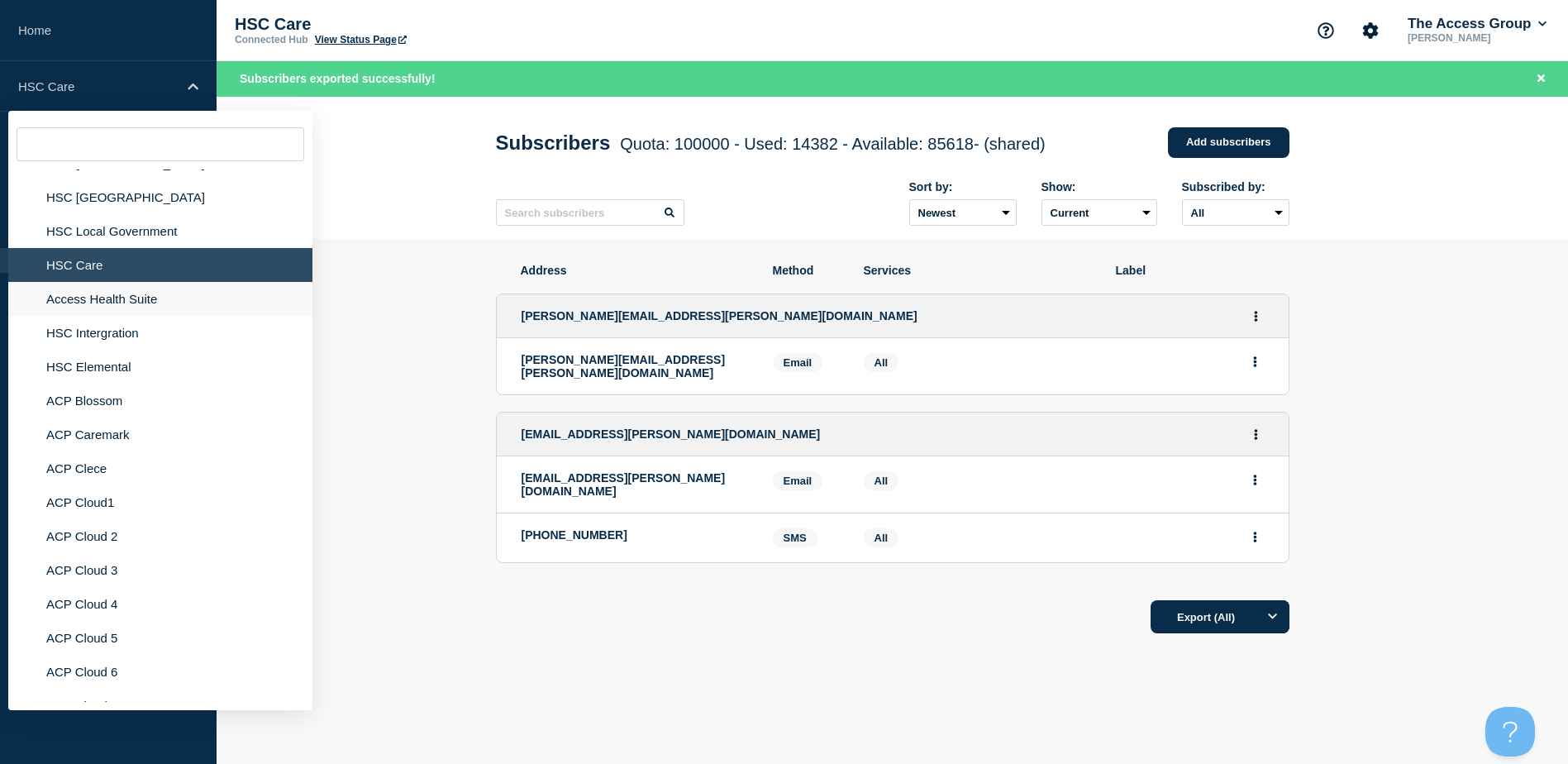
click at [126, 290] on li "Access Health Suite" at bounding box center [160, 299] width 304 height 34
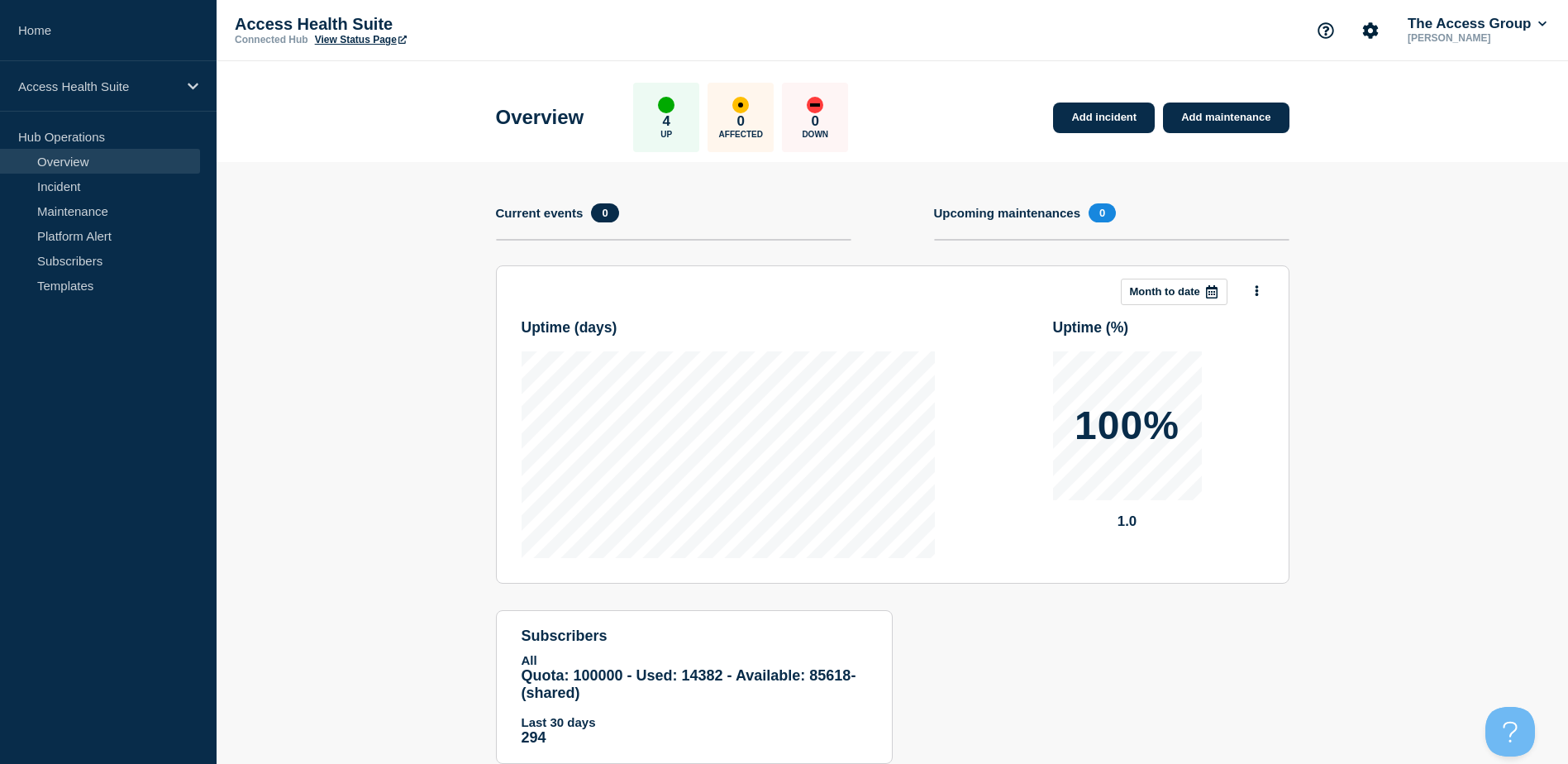
click at [349, 42] on link "View Status Page" at bounding box center [361, 40] width 91 height 12
click at [140, 89] on p "Access Health Suite" at bounding box center [97, 86] width 158 height 14
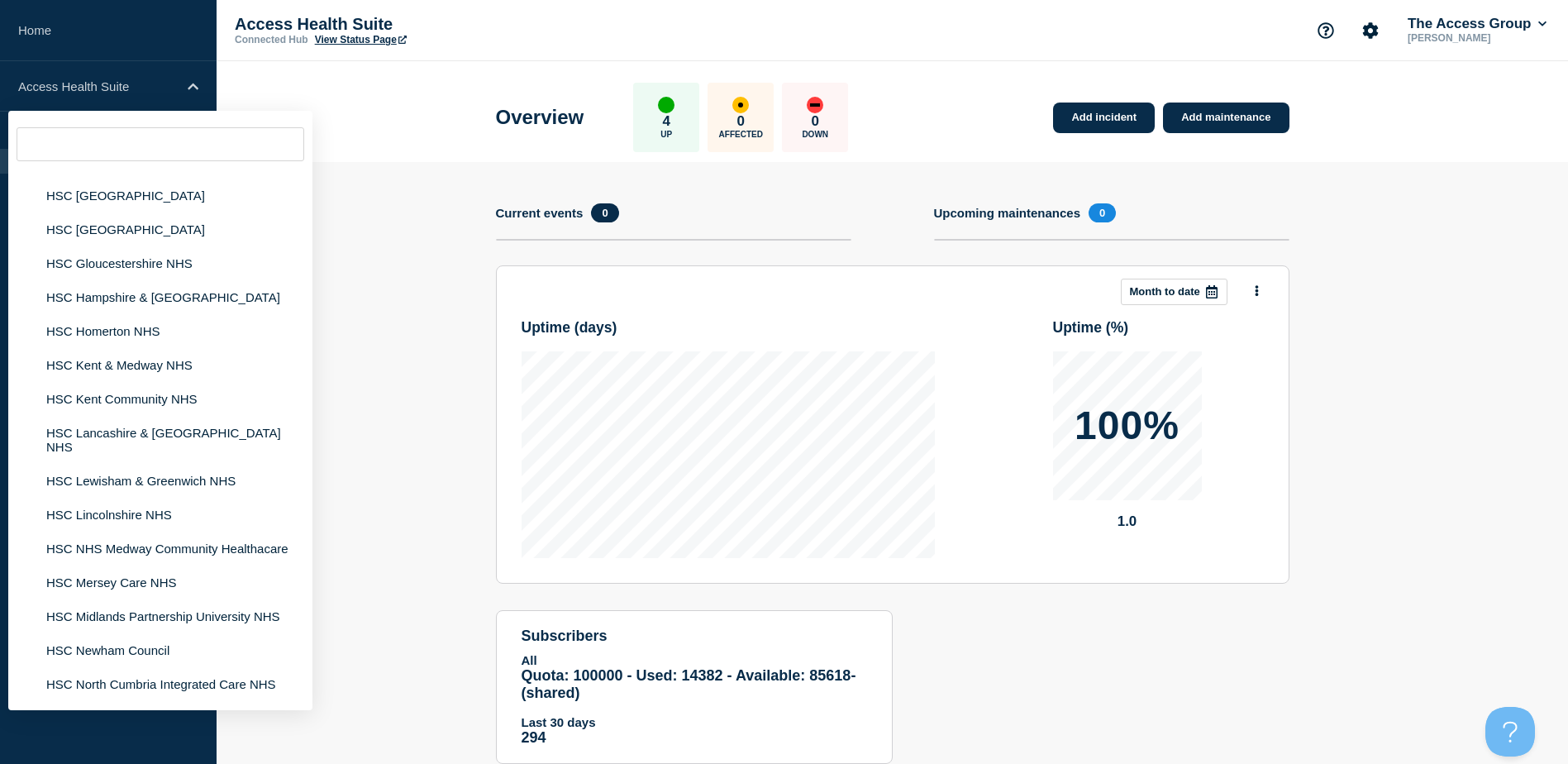
scroll to position [3225, 0]
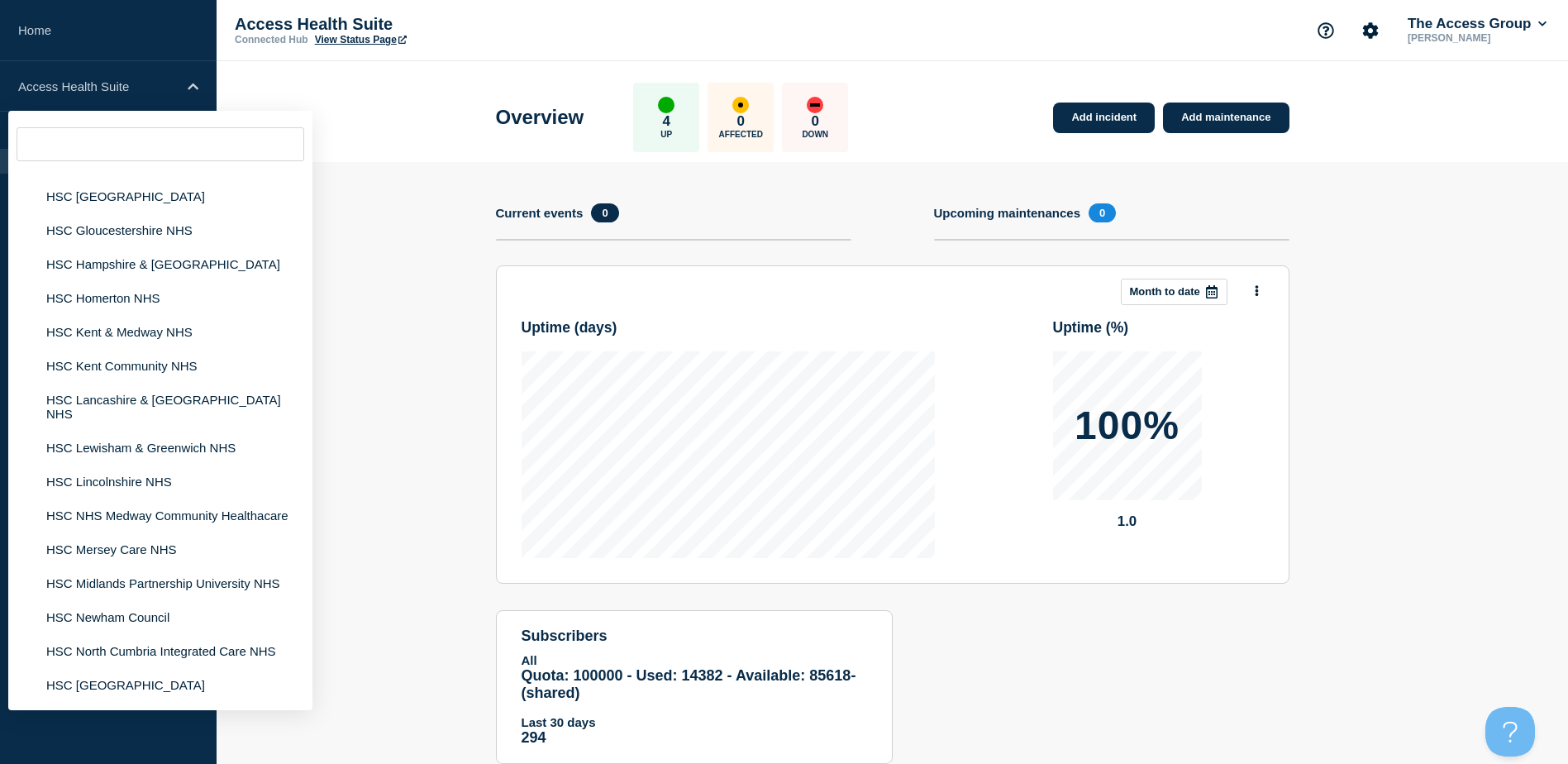
click at [436, 423] on section "Add incident Add maintenance Current events 0 Upcoming maintenances 0 This mont…" at bounding box center [892, 475] width 1351 height 627
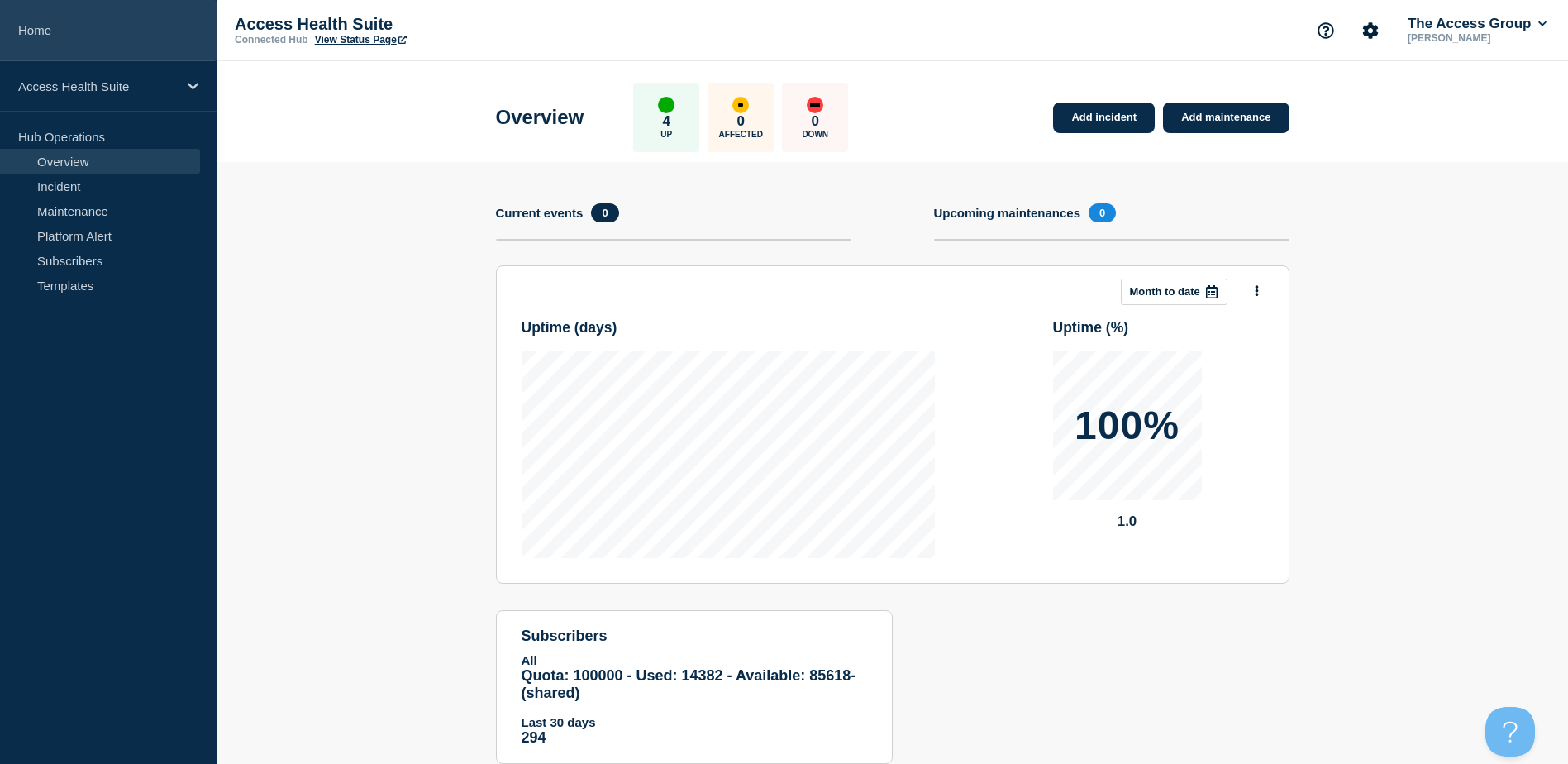
click at [80, 36] on link "Home" at bounding box center [108, 30] width 217 height 61
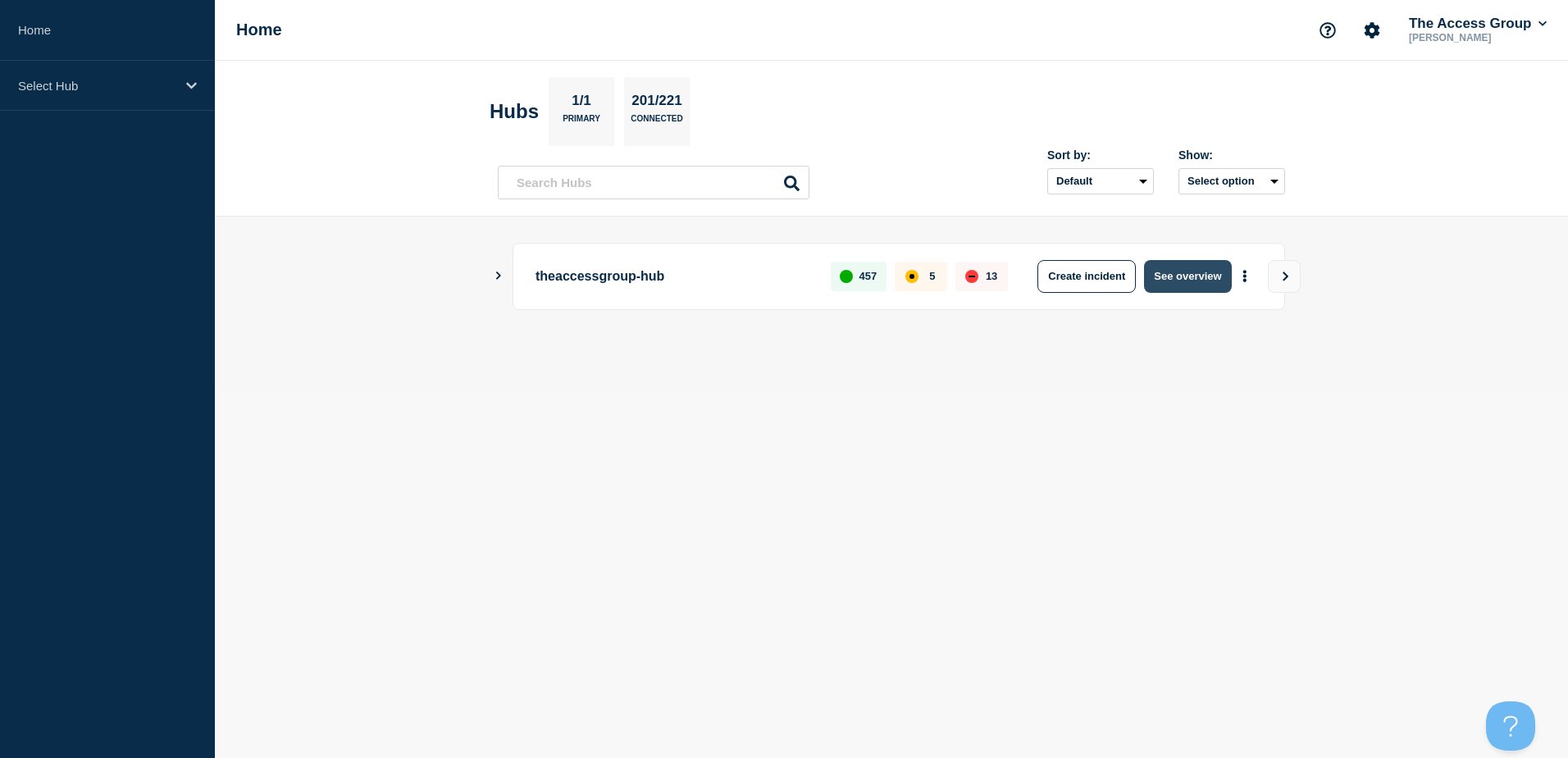
click at [1178, 281] on button "See overview" at bounding box center [1187, 276] width 87 height 33
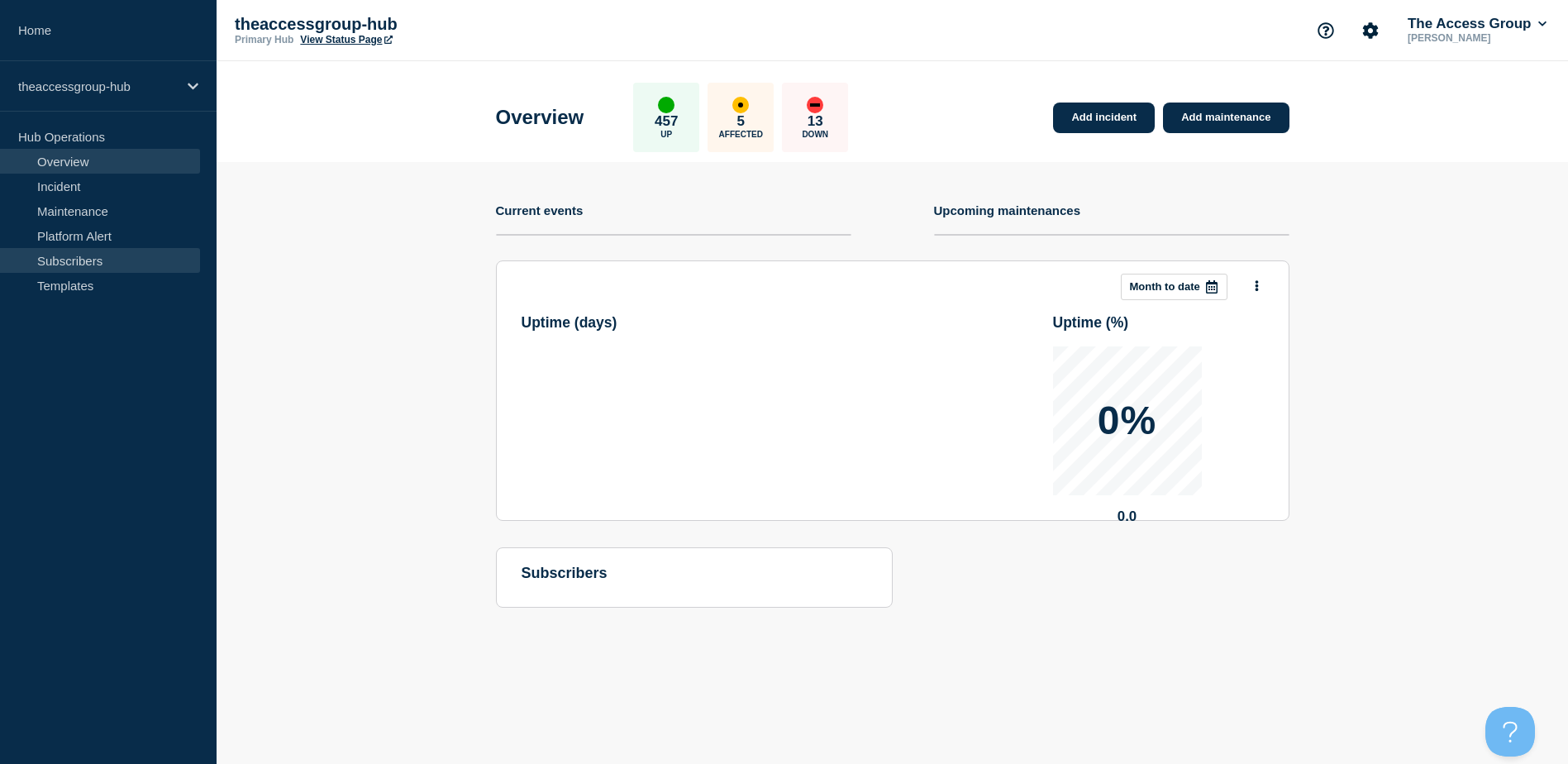
click at [86, 251] on link "Subscribers" at bounding box center [100, 260] width 200 height 25
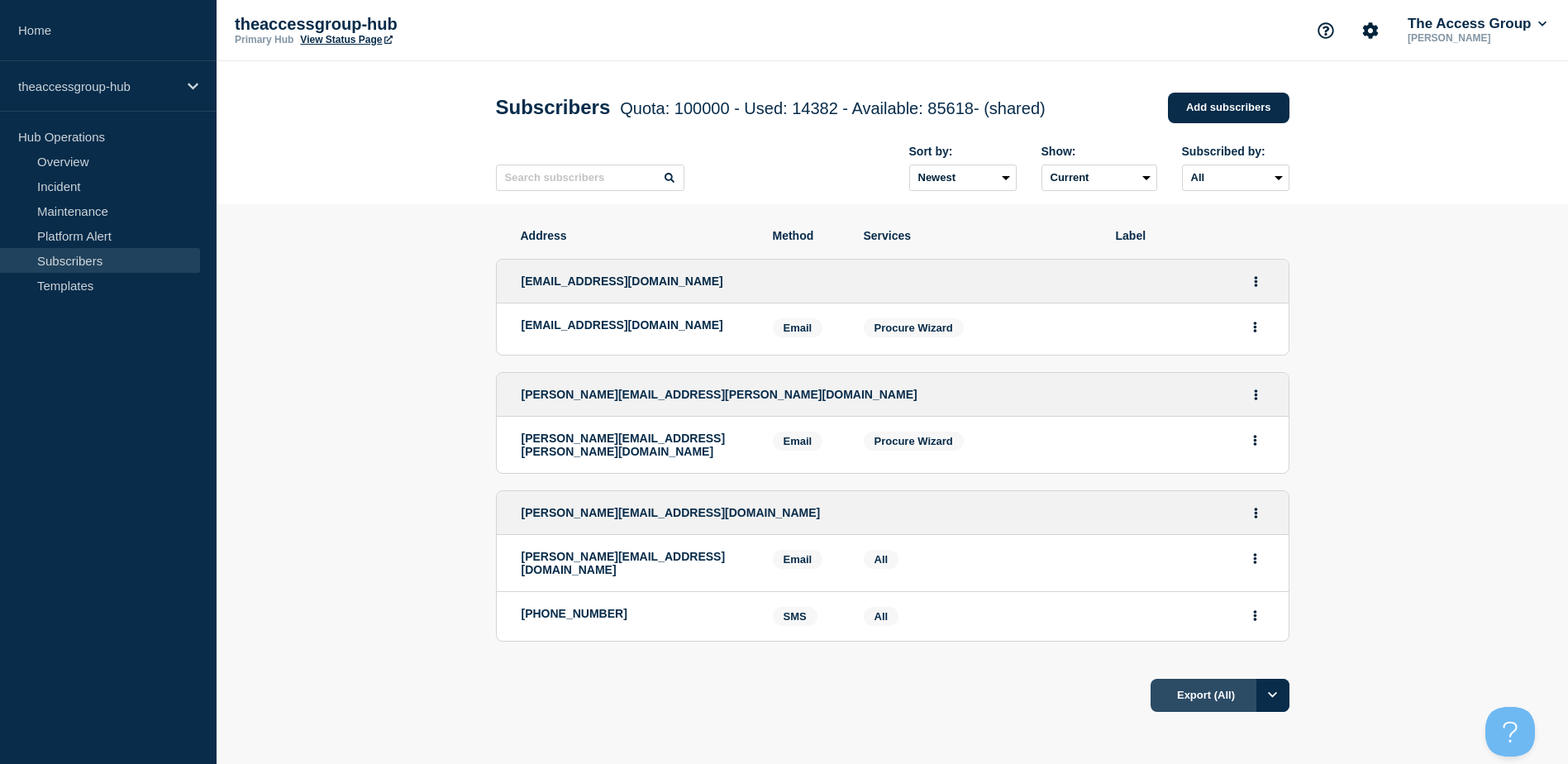
click at [1192, 681] on button "Export (All)" at bounding box center [1220, 695] width 139 height 33
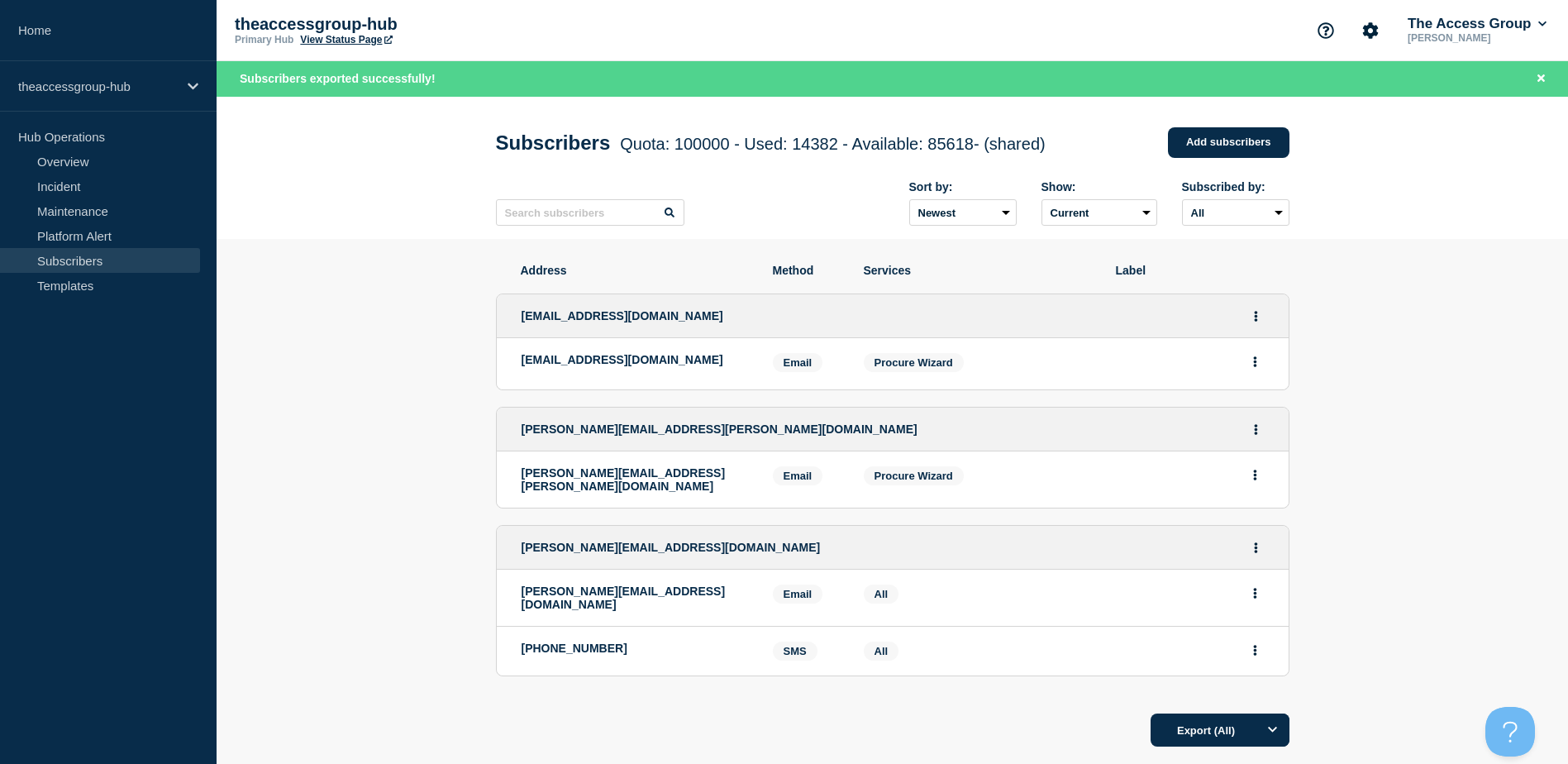
click at [351, 393] on section "Address Method Services Label digitalsupport@bidfood.co.uk digitalsupport@bidfo…" at bounding box center [892, 556] width 1351 height 634
click at [135, 74] on div "theaccessgroup-hub" at bounding box center [108, 86] width 217 height 51
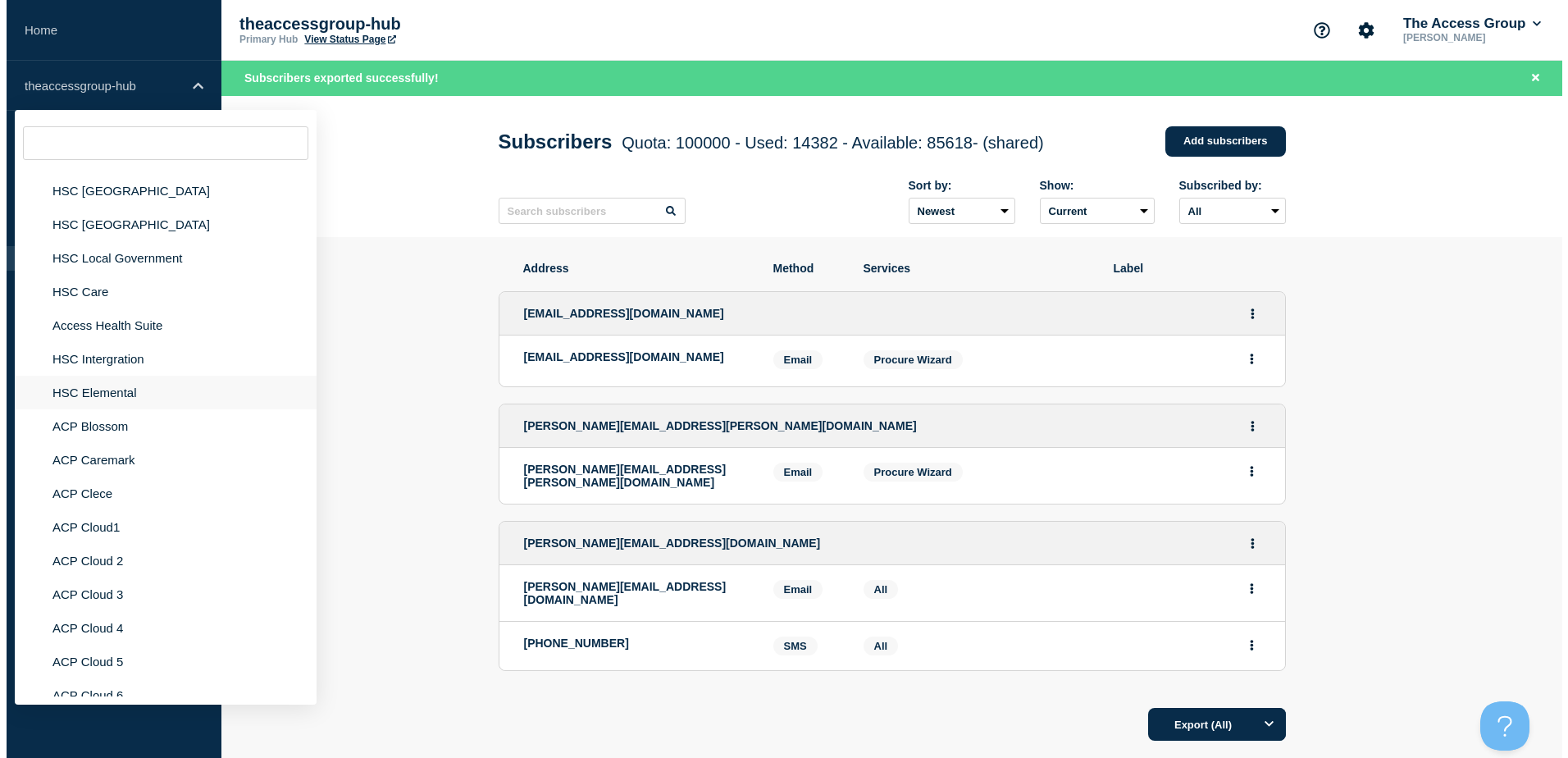
scroll to position [4019, 0]
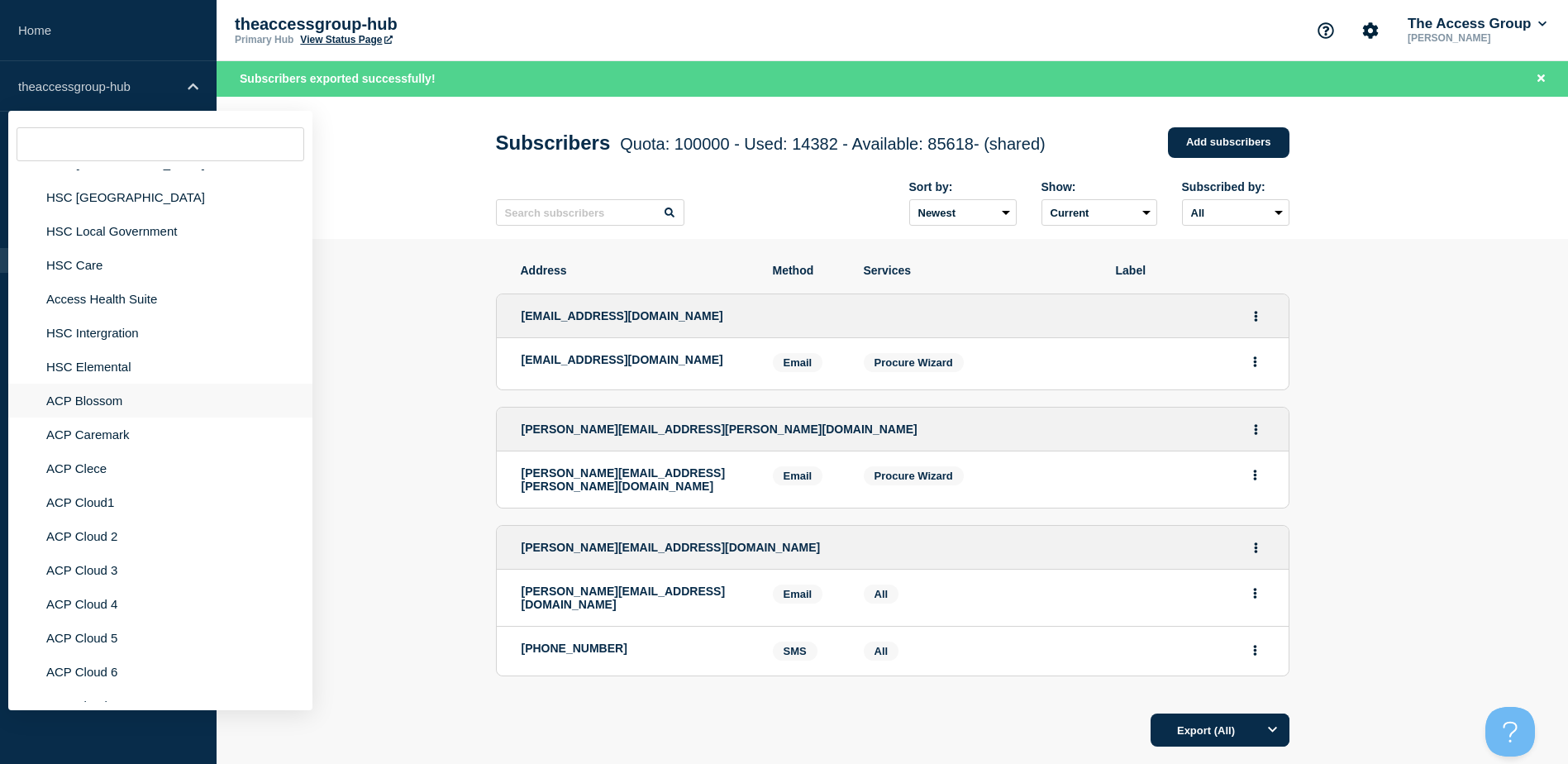
click at [126, 386] on li "ACP Blossom" at bounding box center [160, 401] width 304 height 34
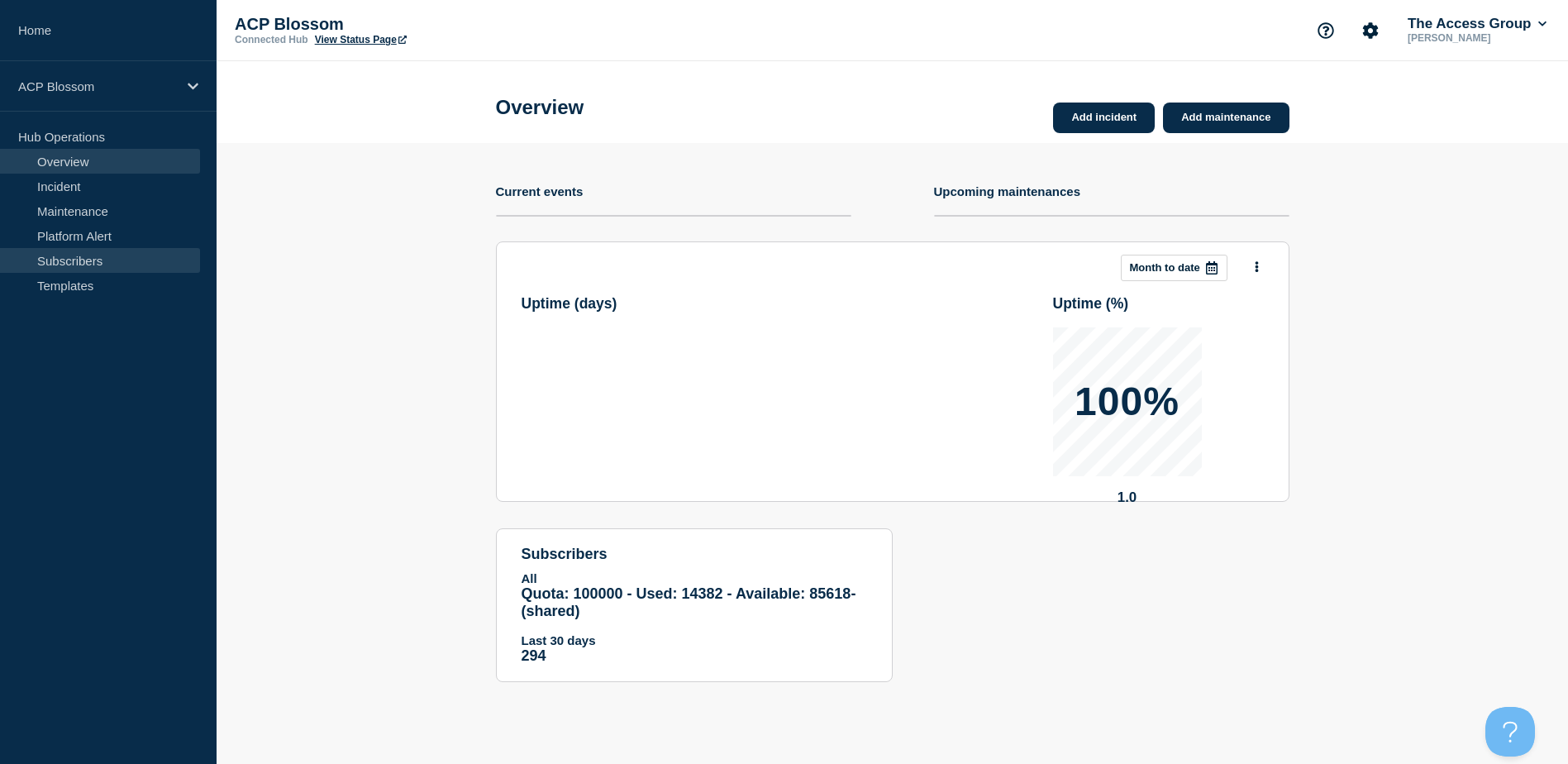
click at [113, 252] on link "Subscribers" at bounding box center [100, 260] width 200 height 25
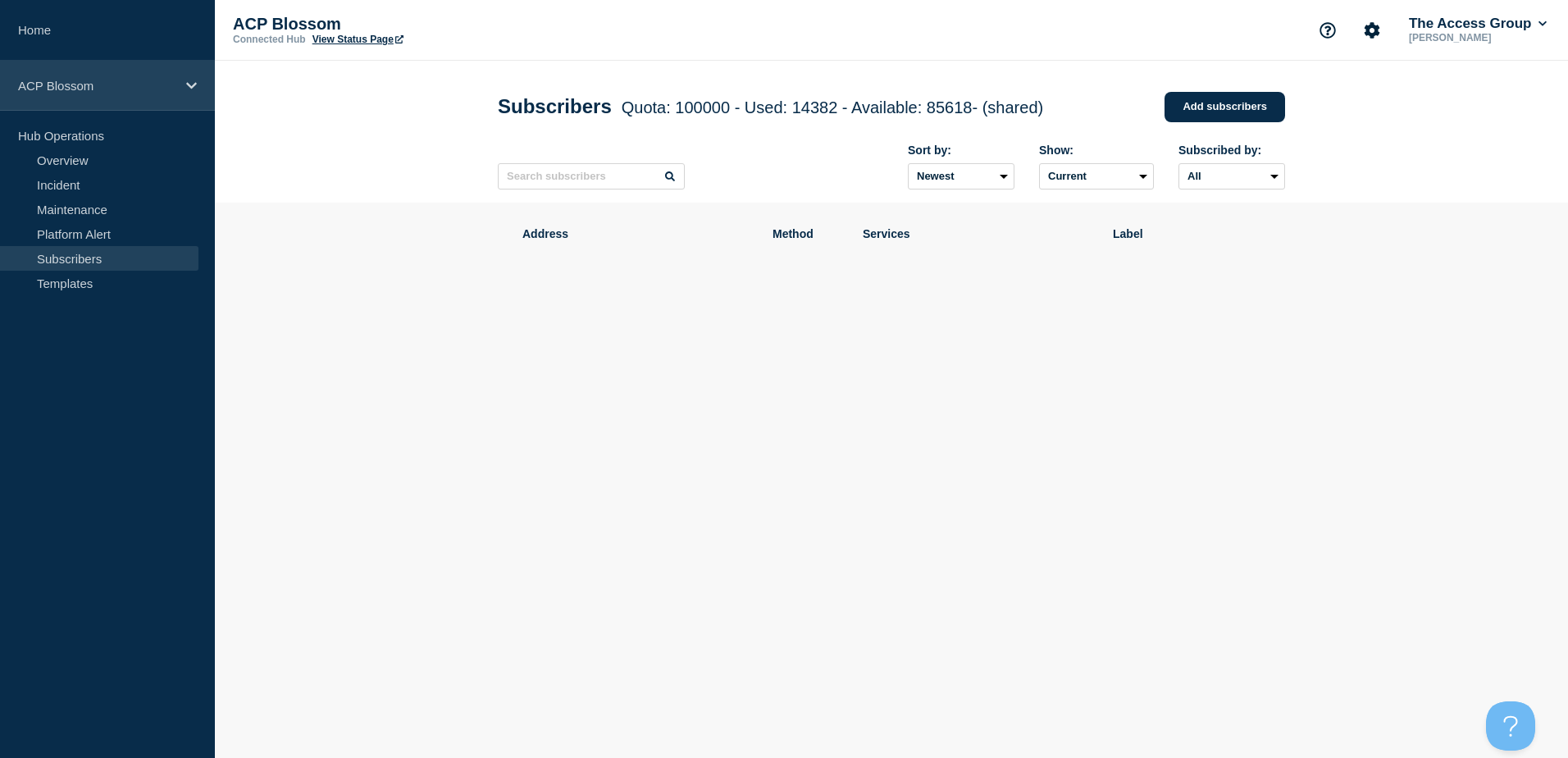
click at [120, 87] on p "ACP Blossom" at bounding box center [96, 86] width 157 height 14
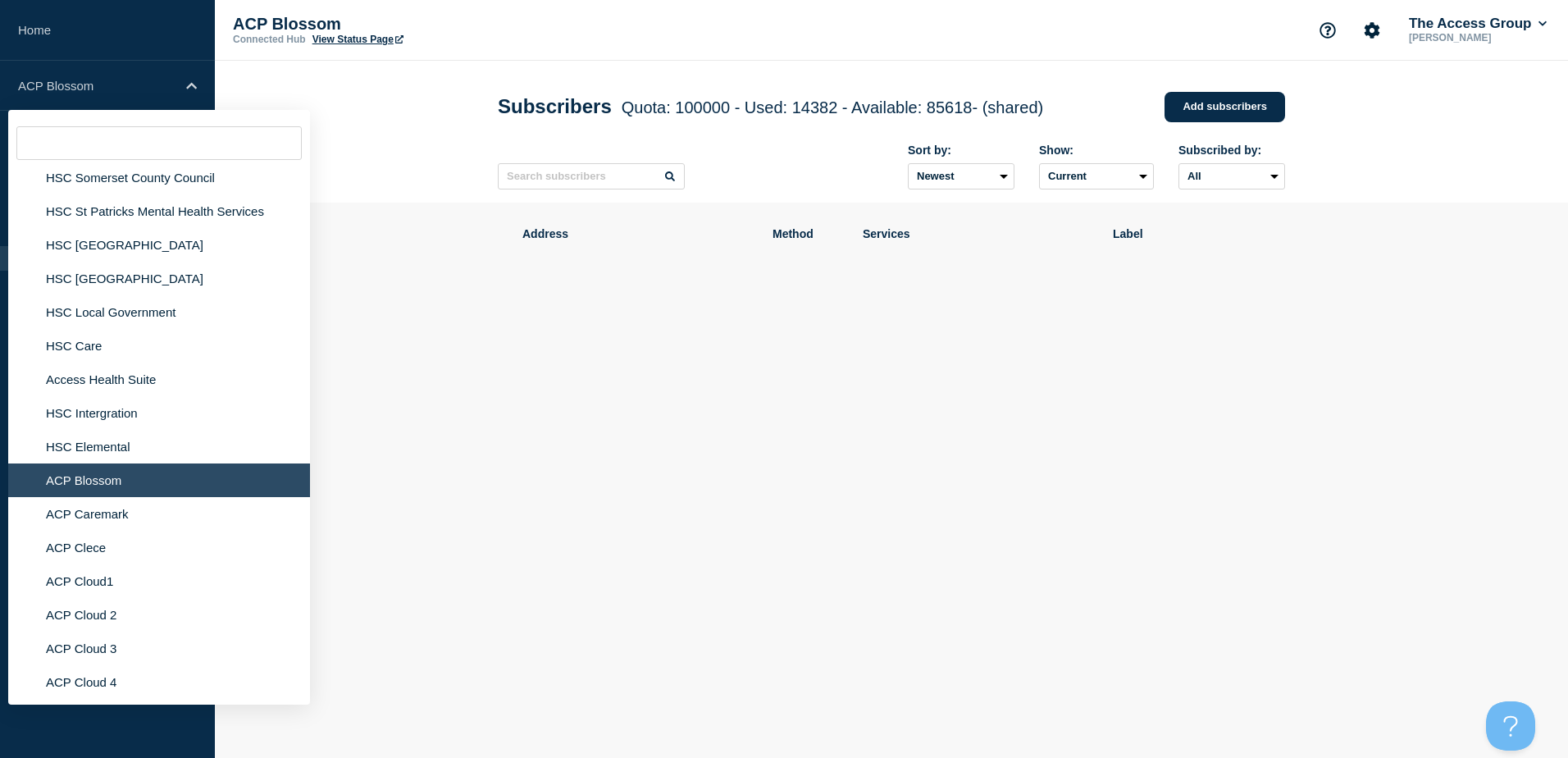
scroll to position [3938, 0]
click at [119, 497] on li "ACP Caremark" at bounding box center [159, 513] width 302 height 34
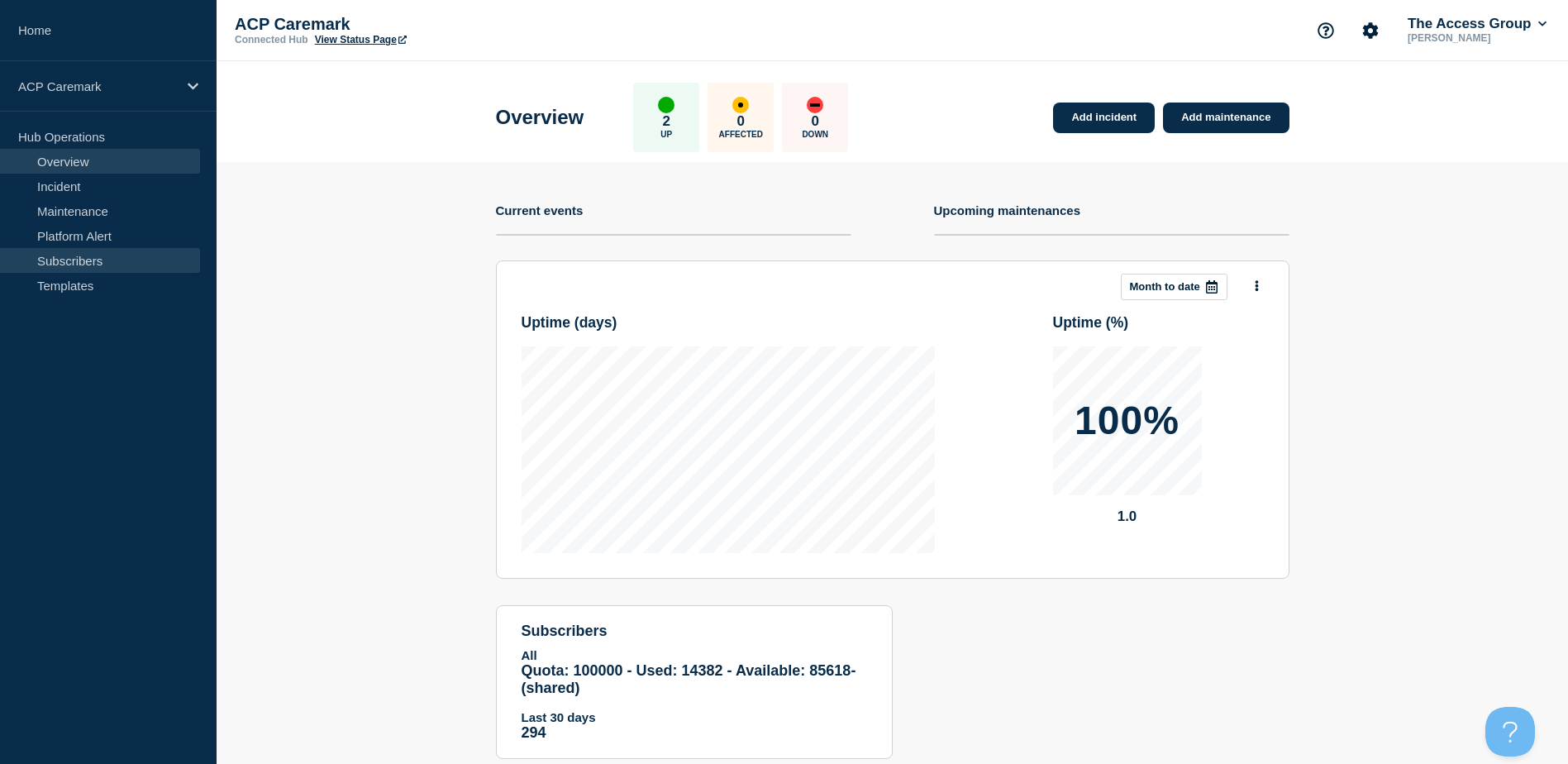
click at [104, 267] on link "Subscribers" at bounding box center [100, 260] width 200 height 25
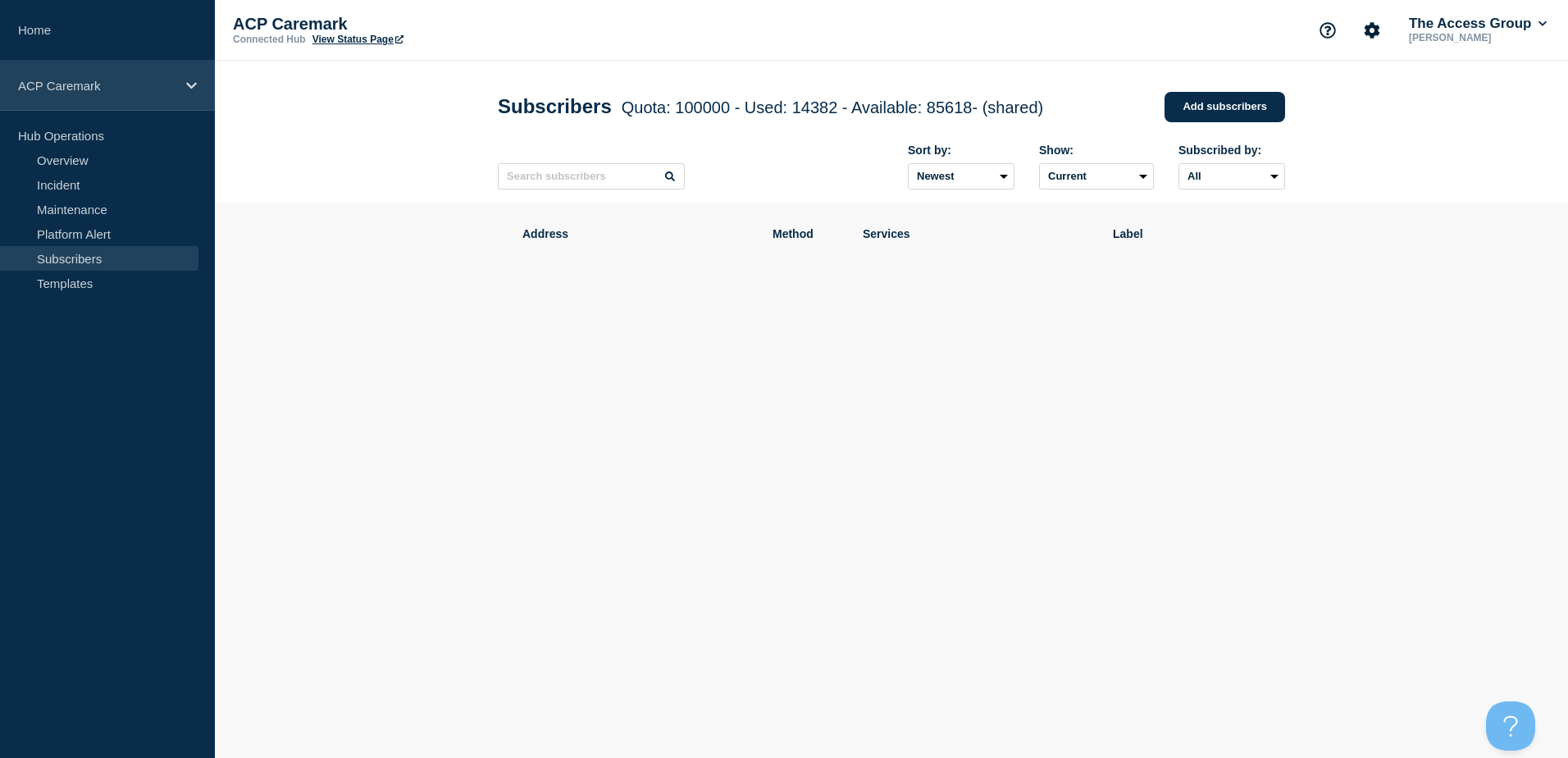
click at [49, 91] on p "ACP Caremark" at bounding box center [96, 86] width 157 height 14
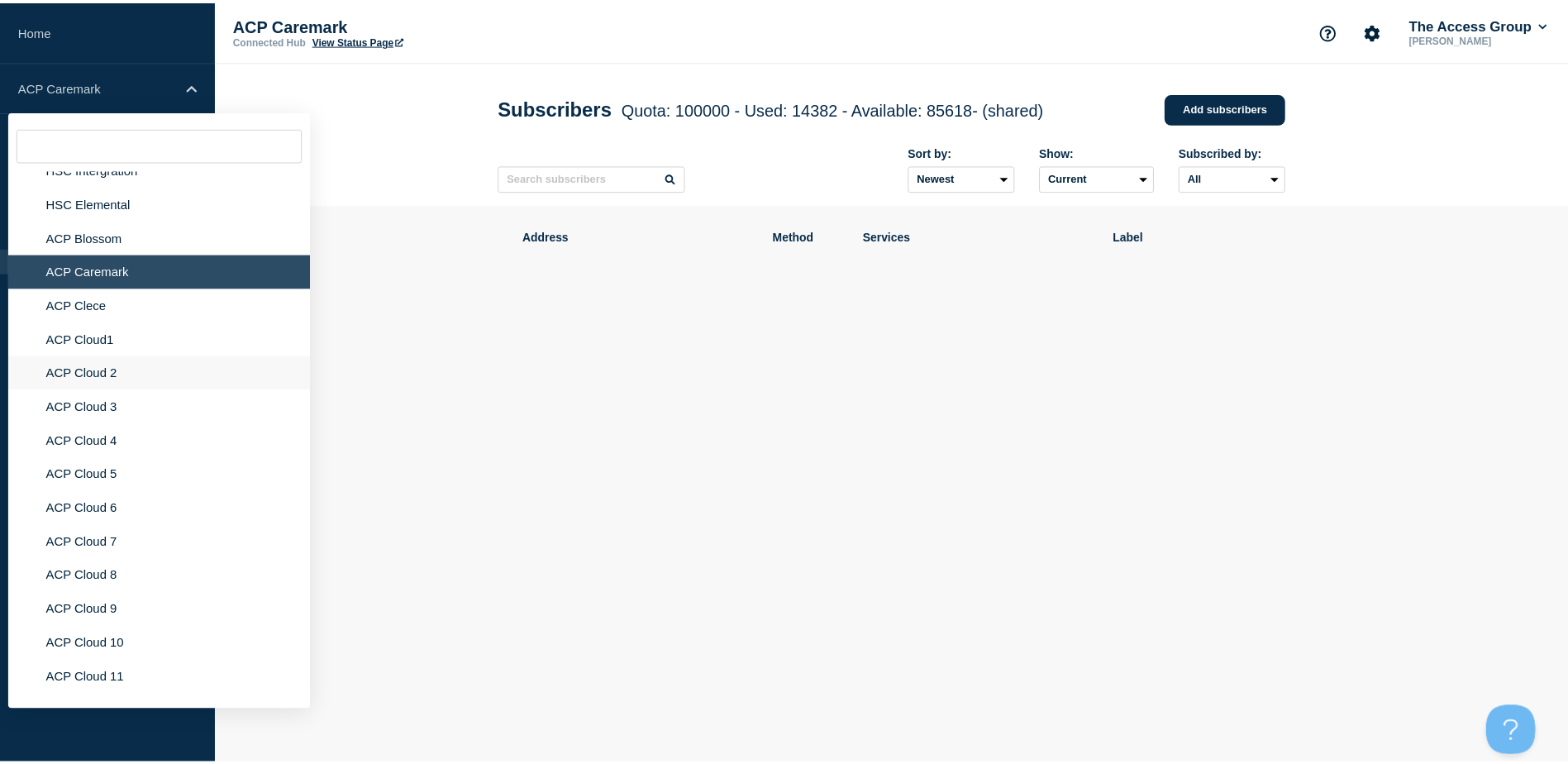
scroll to position [4216, 0]
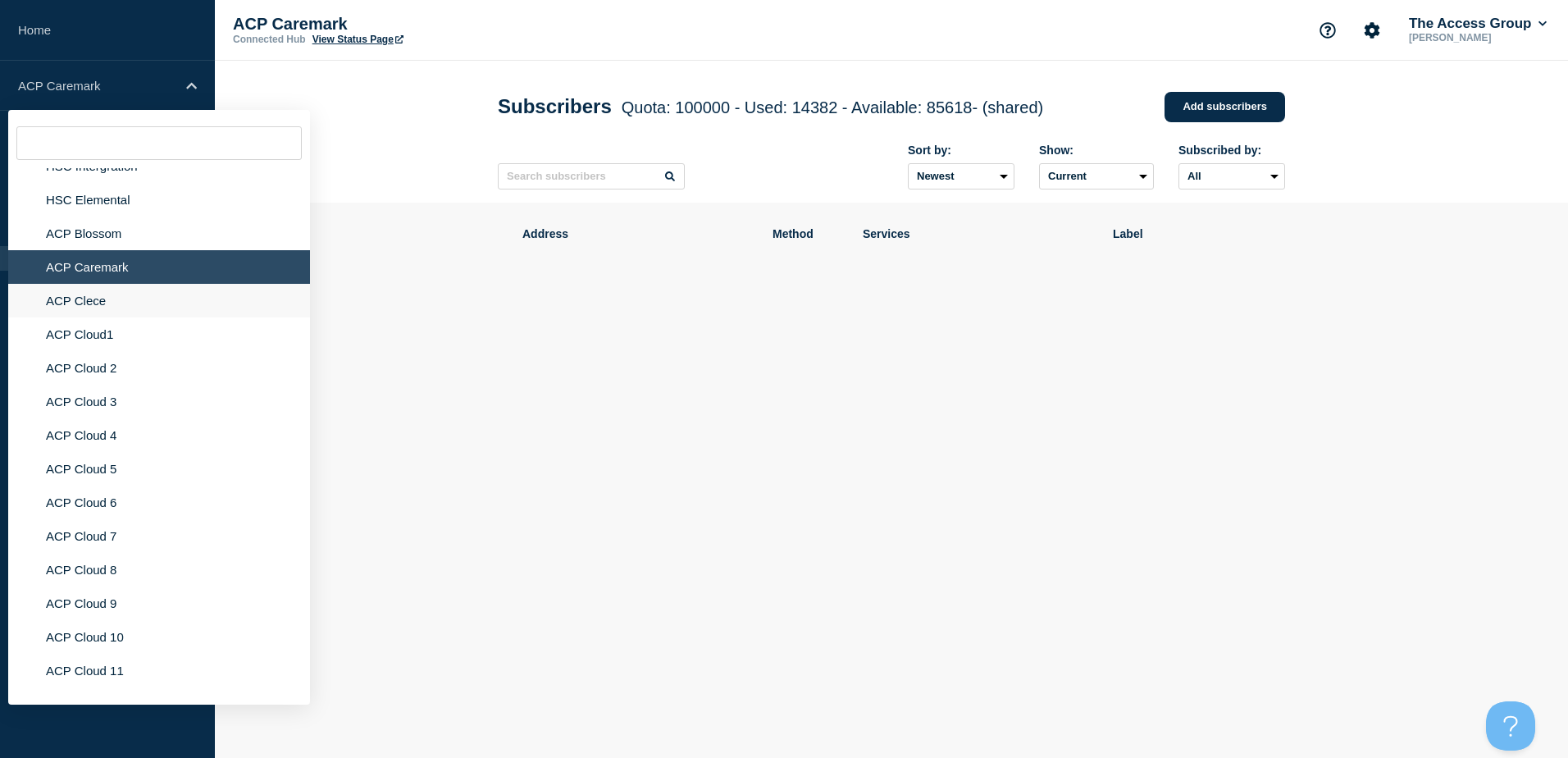
click at [134, 292] on li "ACP Clece" at bounding box center [159, 301] width 302 height 34
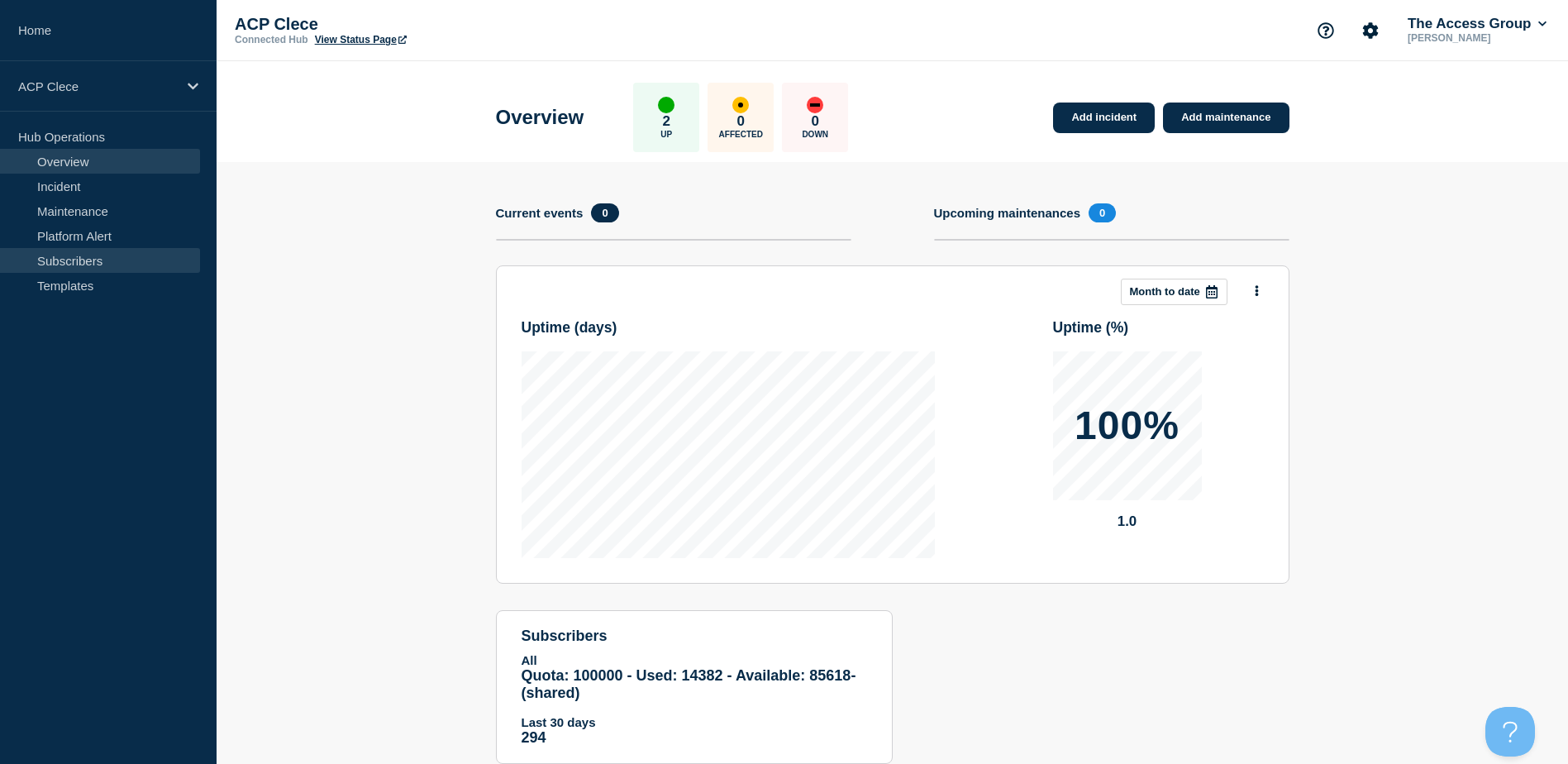
click at [88, 254] on link "Subscribers" at bounding box center [100, 260] width 200 height 25
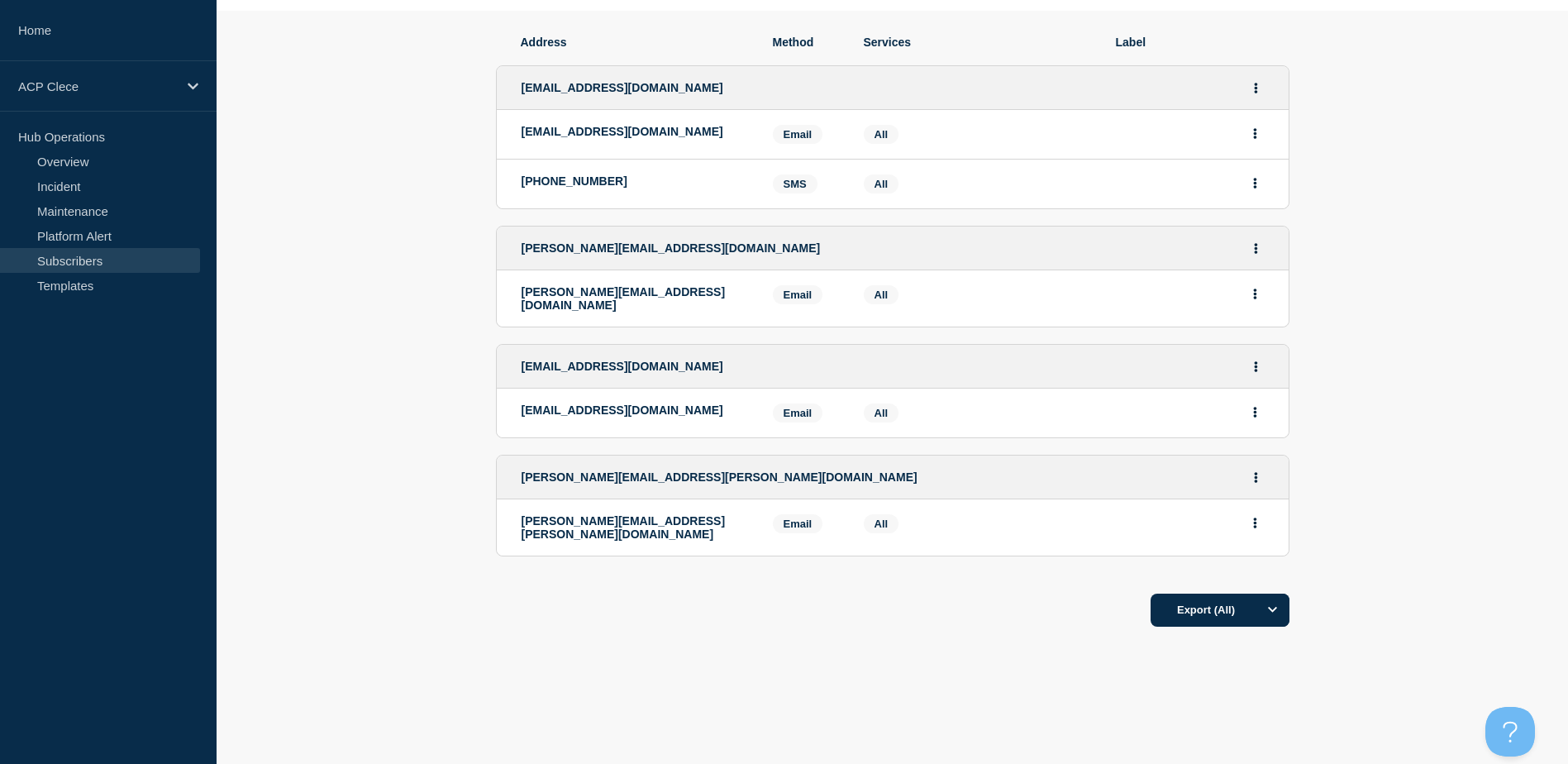
scroll to position [196, 0]
click at [1260, 603] on button "Options" at bounding box center [1273, 607] width 33 height 33
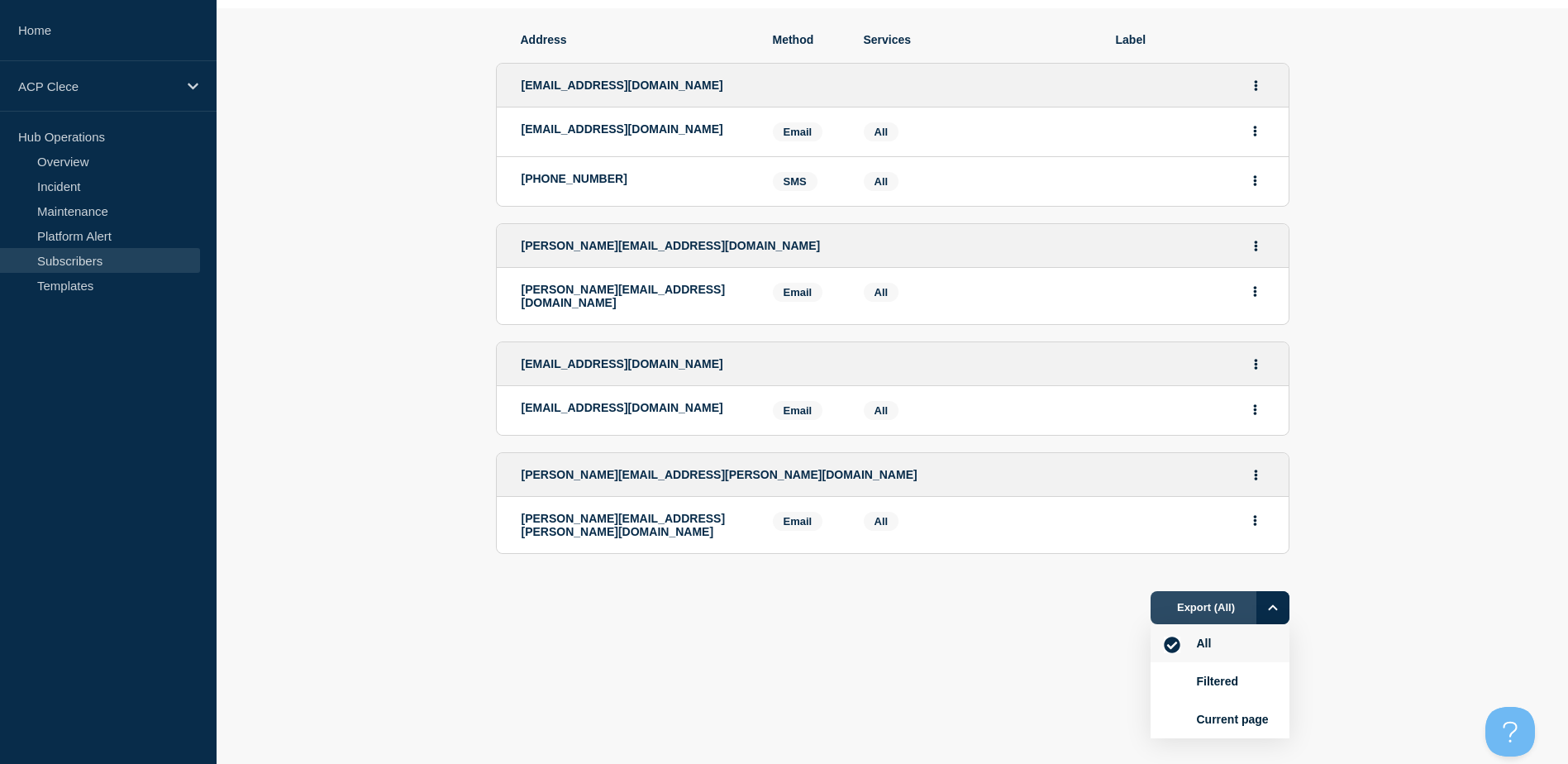
click at [1189, 605] on button "Export (All)" at bounding box center [1220, 607] width 139 height 33
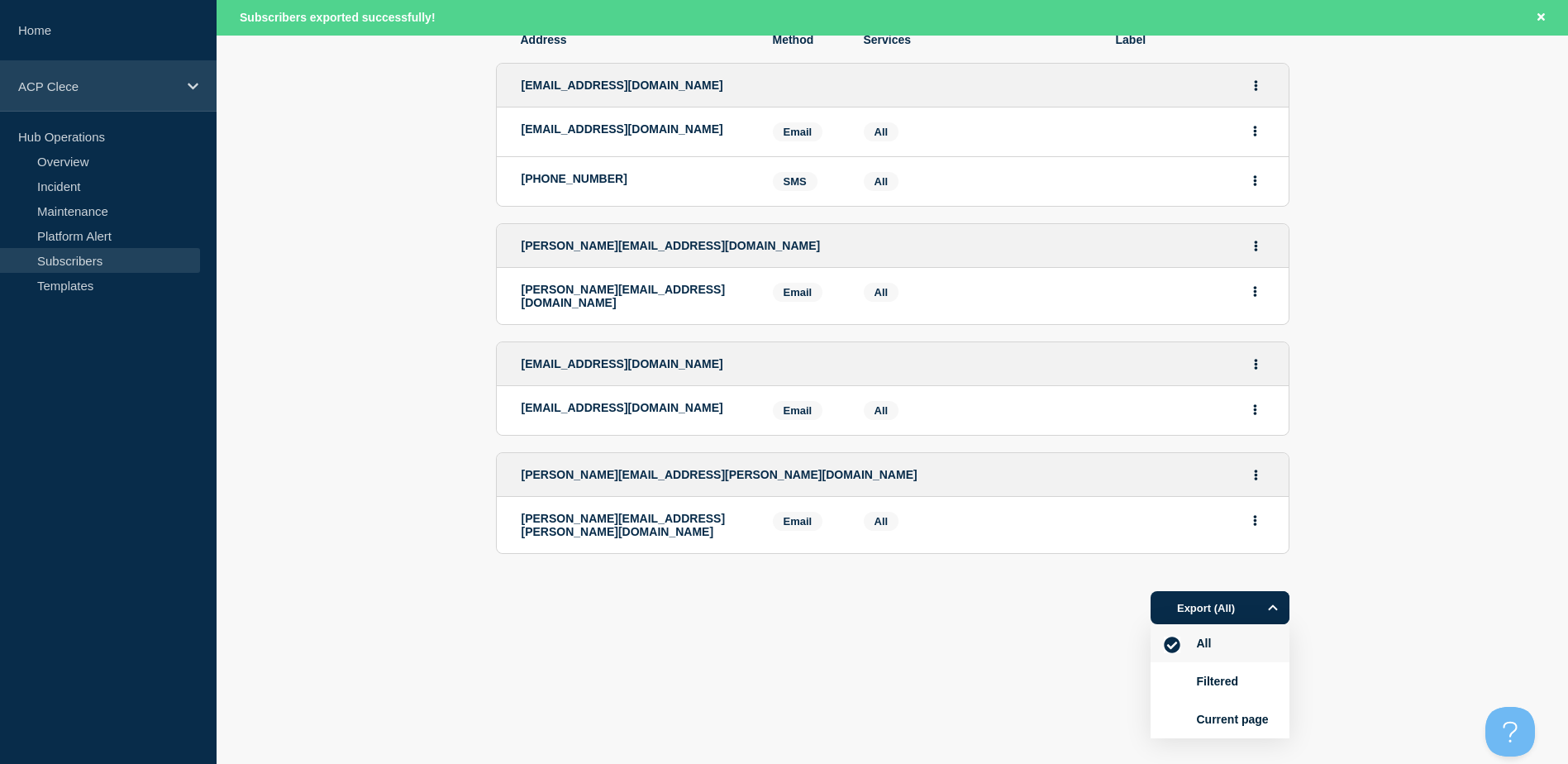
click at [52, 73] on div "ACP Clece" at bounding box center [108, 86] width 217 height 51
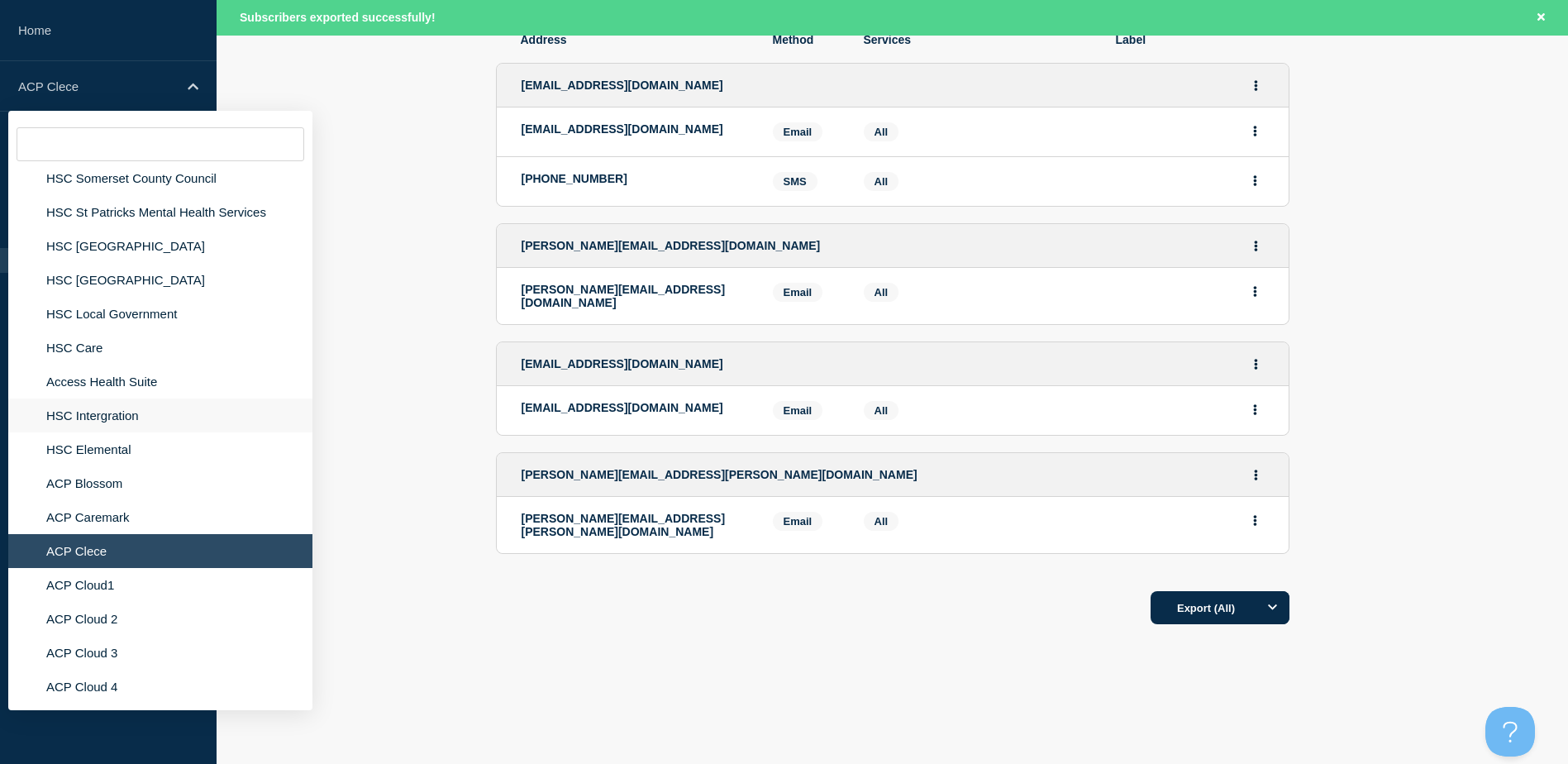
scroll to position [4134, 0]
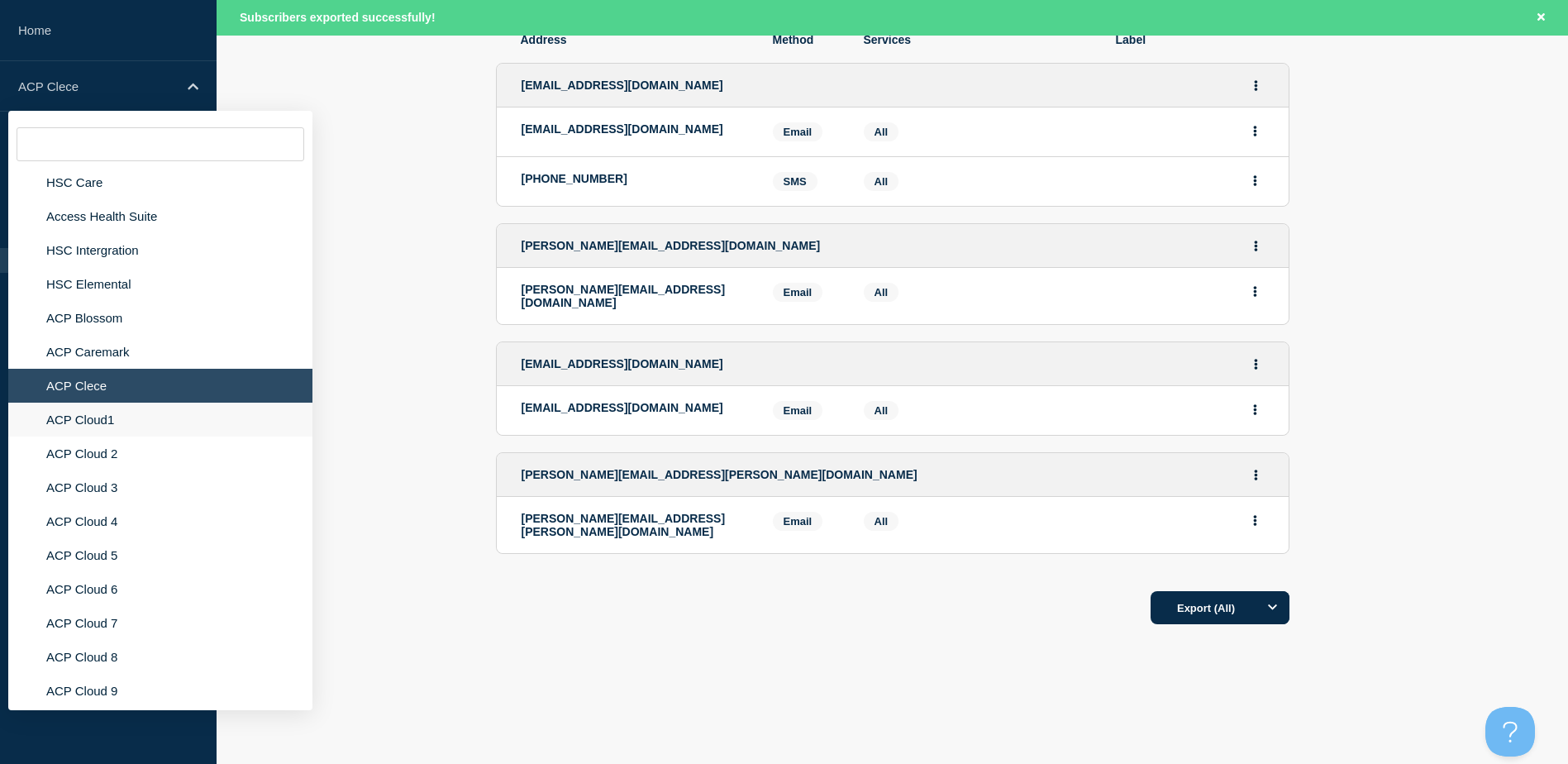
click at [184, 412] on li "ACP Cloud1" at bounding box center [160, 419] width 304 height 34
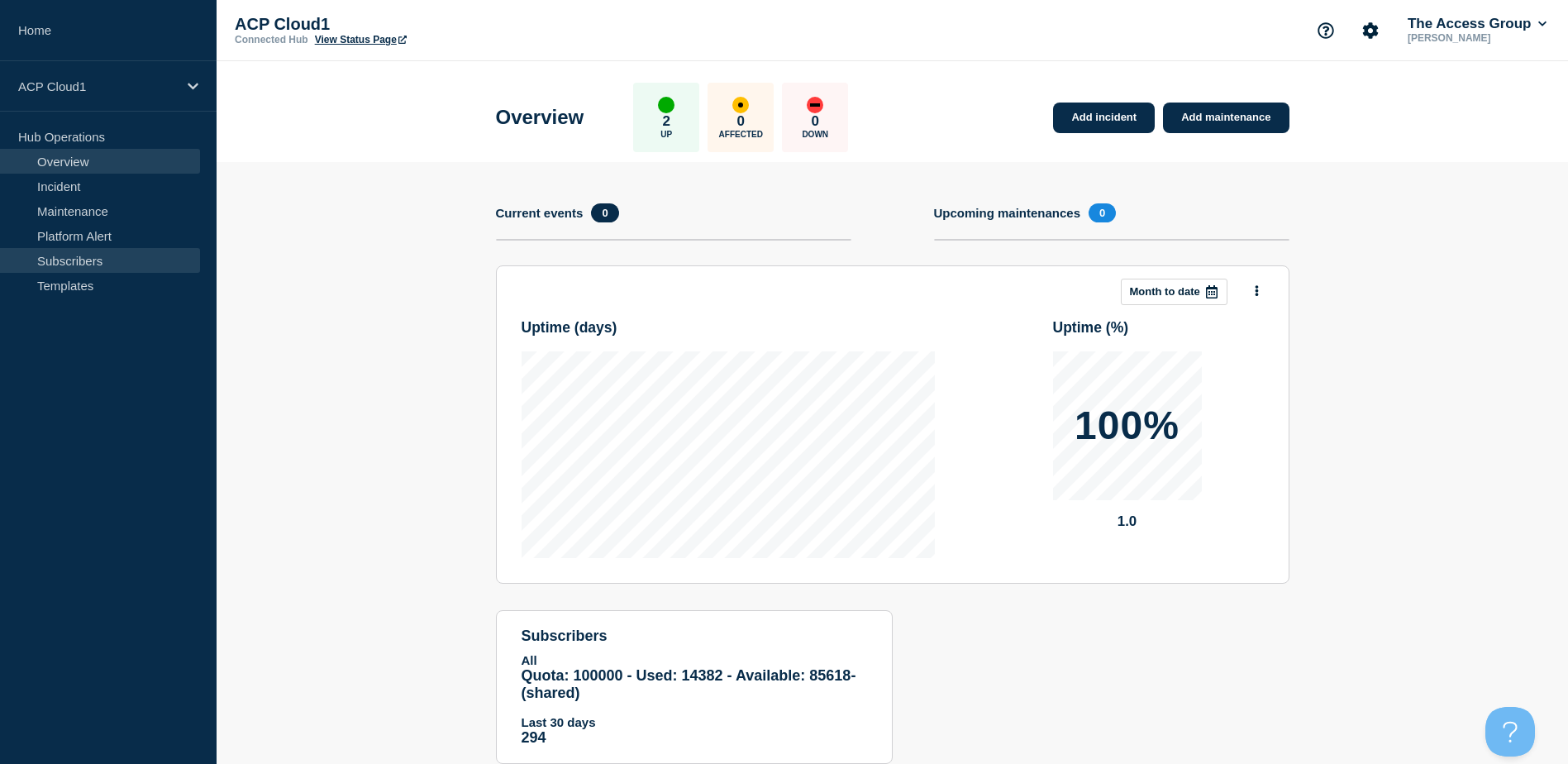
click at [108, 262] on link "Subscribers" at bounding box center [100, 260] width 200 height 25
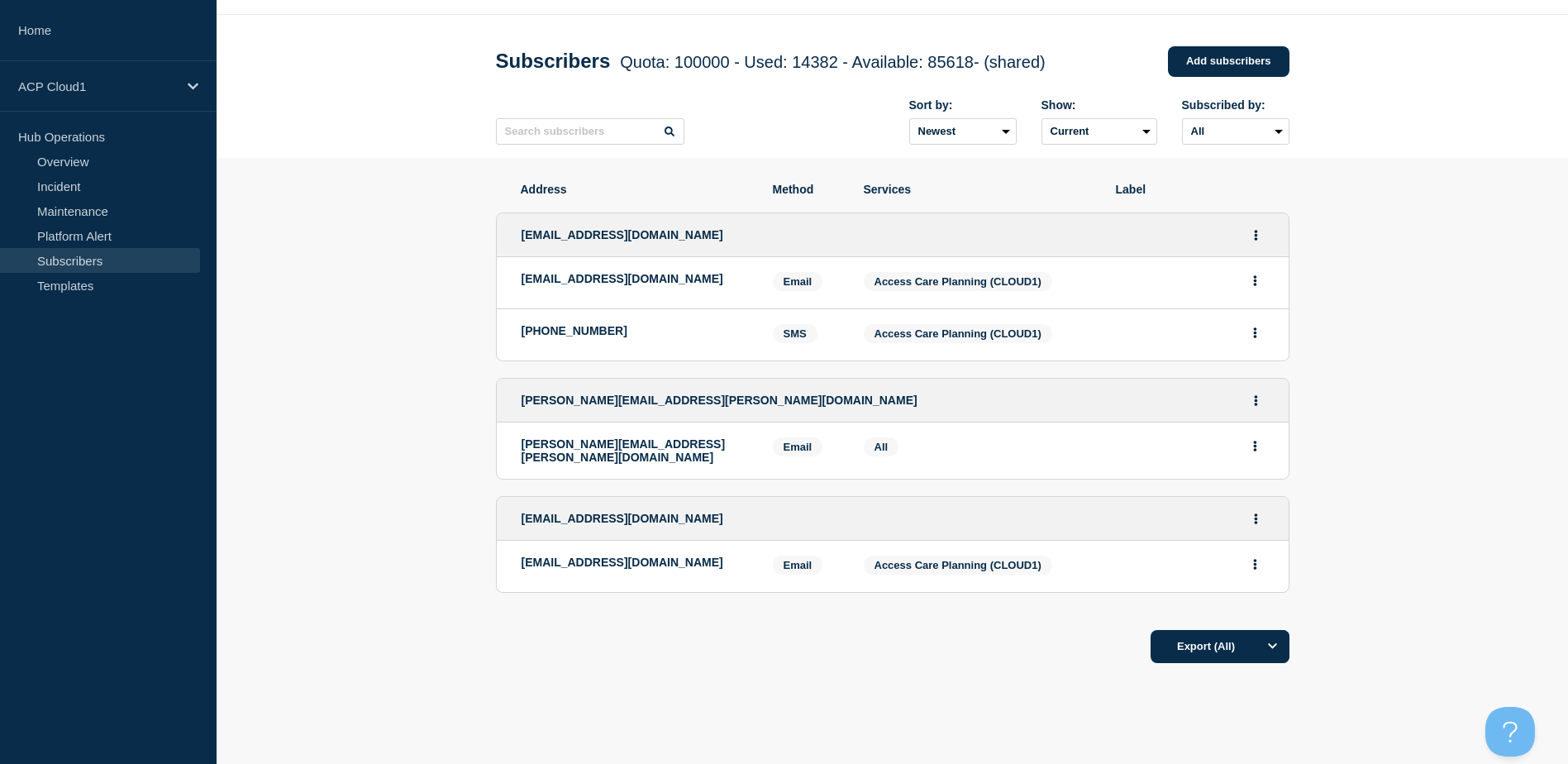
scroll to position [92, 0]
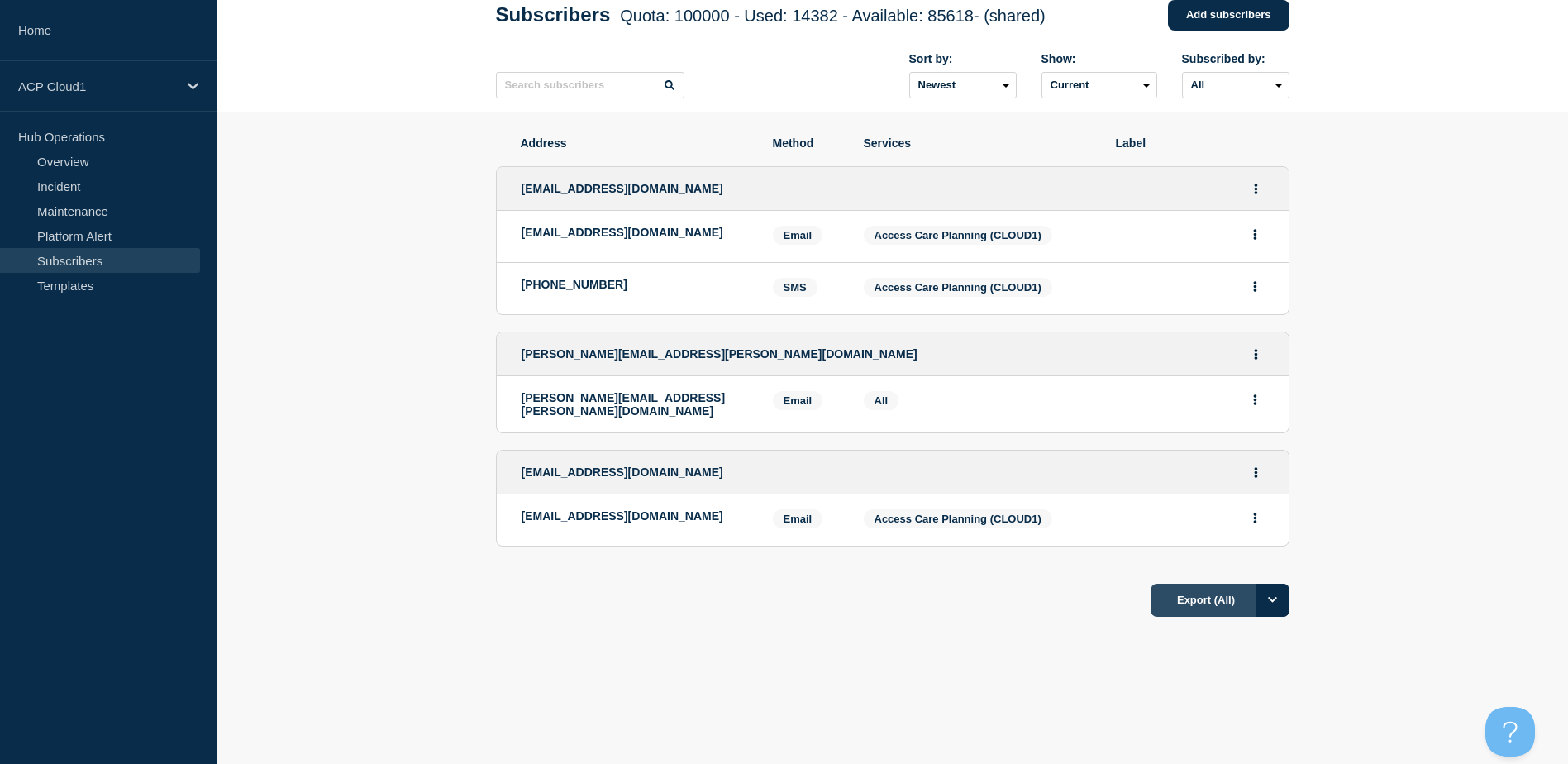
click at [1196, 603] on button "Export (All)" at bounding box center [1220, 600] width 139 height 33
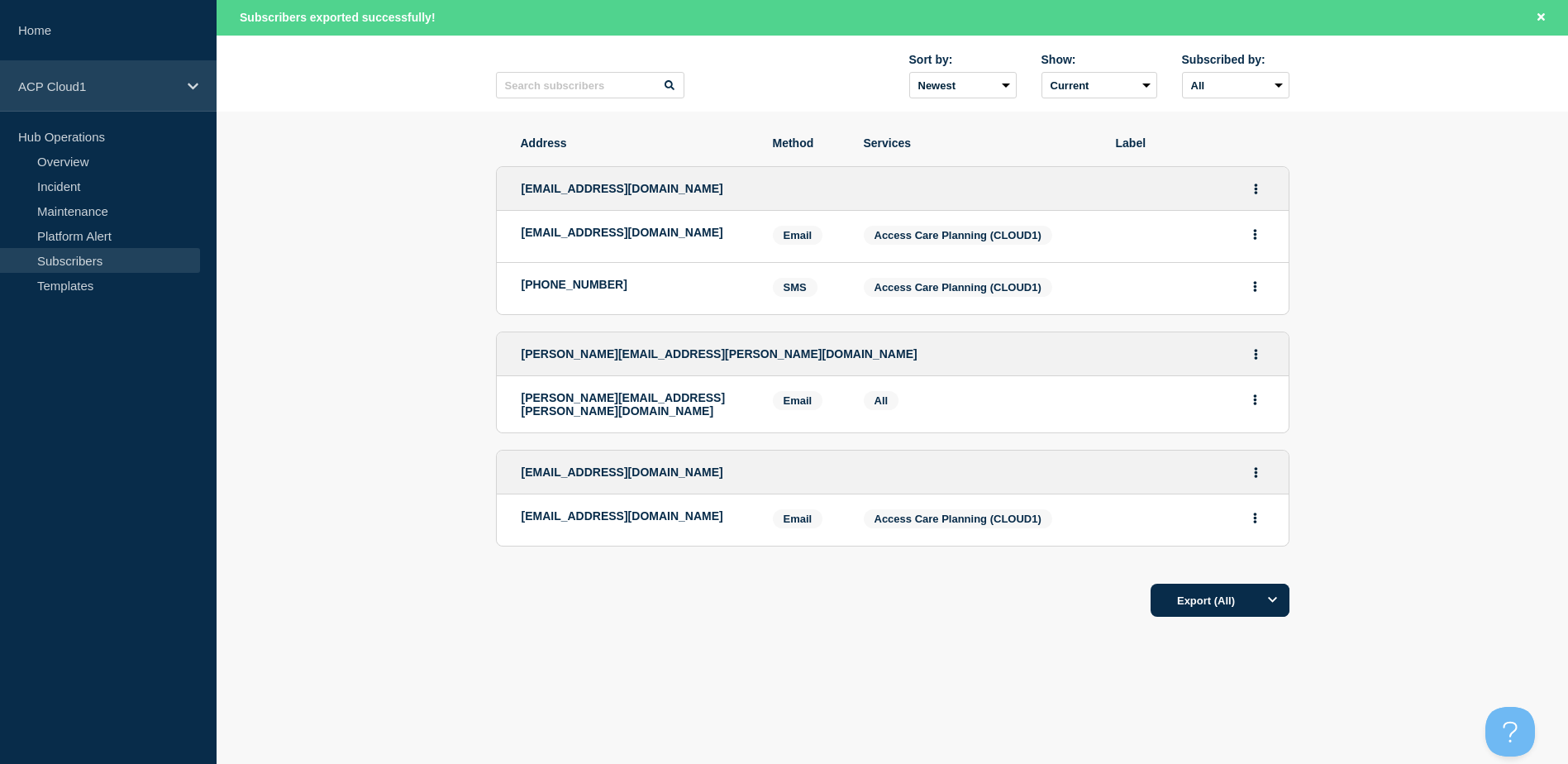
click at [69, 67] on div "ACP Cloud1" at bounding box center [108, 86] width 217 height 51
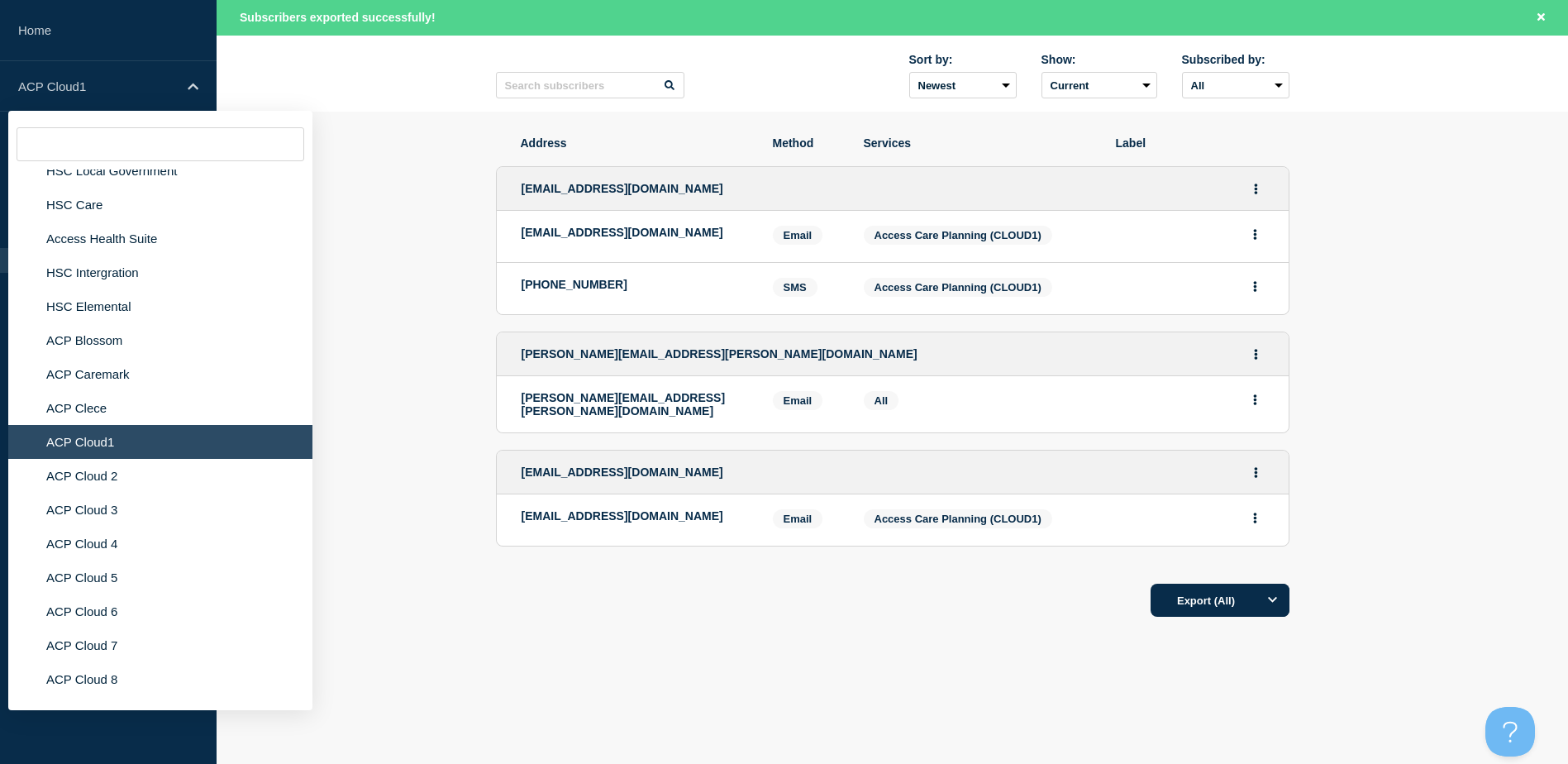
scroll to position [4134, 0]
